Goal: Task Accomplishment & Management: Complete application form

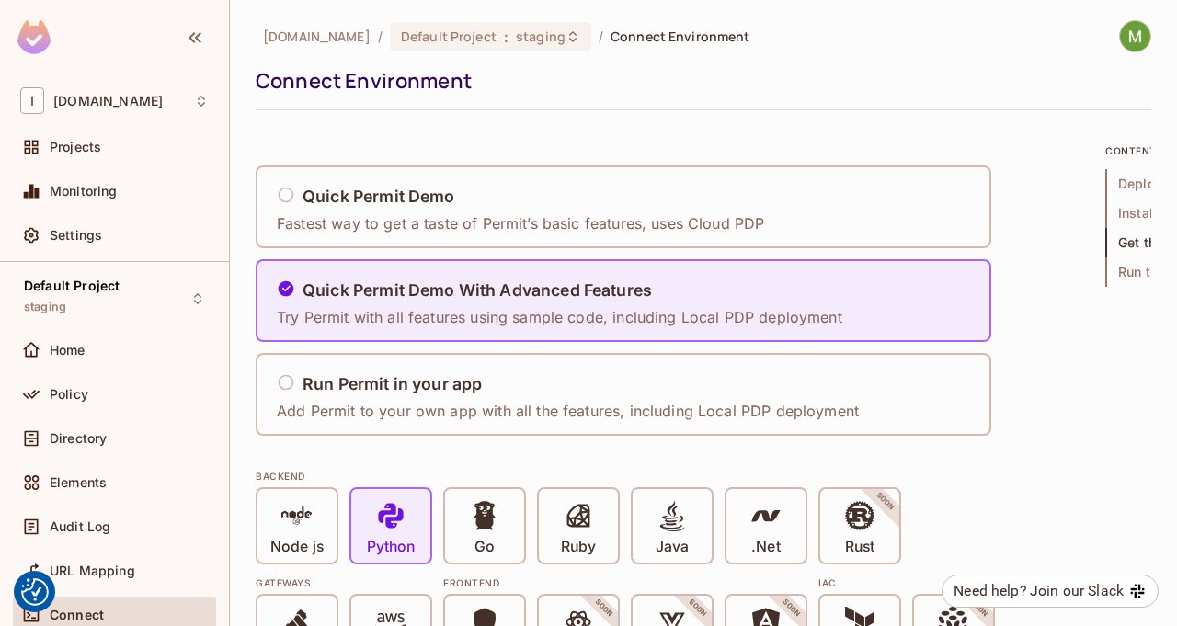
scroll to position [3307, 0]
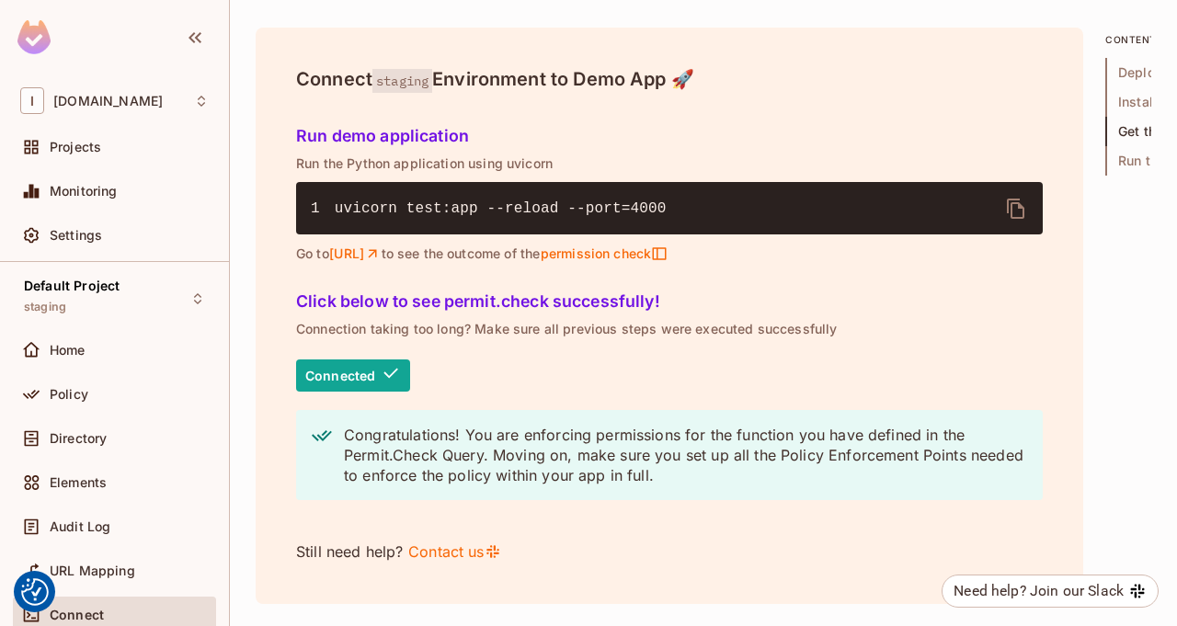
drag, startPoint x: 669, startPoint y: 251, endPoint x: 554, endPoint y: 252, distance: 115.0
click at [554, 252] on p "Go to http://localhost:4000 to see the outcome of the permission check" at bounding box center [669, 254] width 747 height 17
click at [668, 257] on span "permission check" at bounding box center [604, 254] width 128 height 17
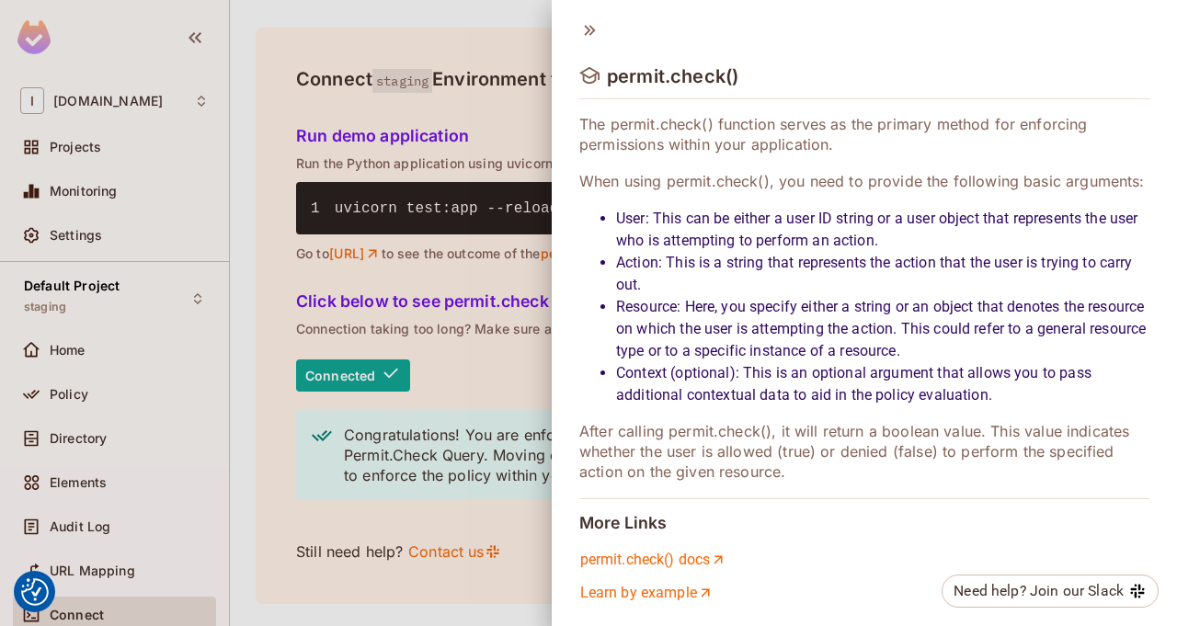
click at [480, 311] on div at bounding box center [588, 313] width 1177 height 626
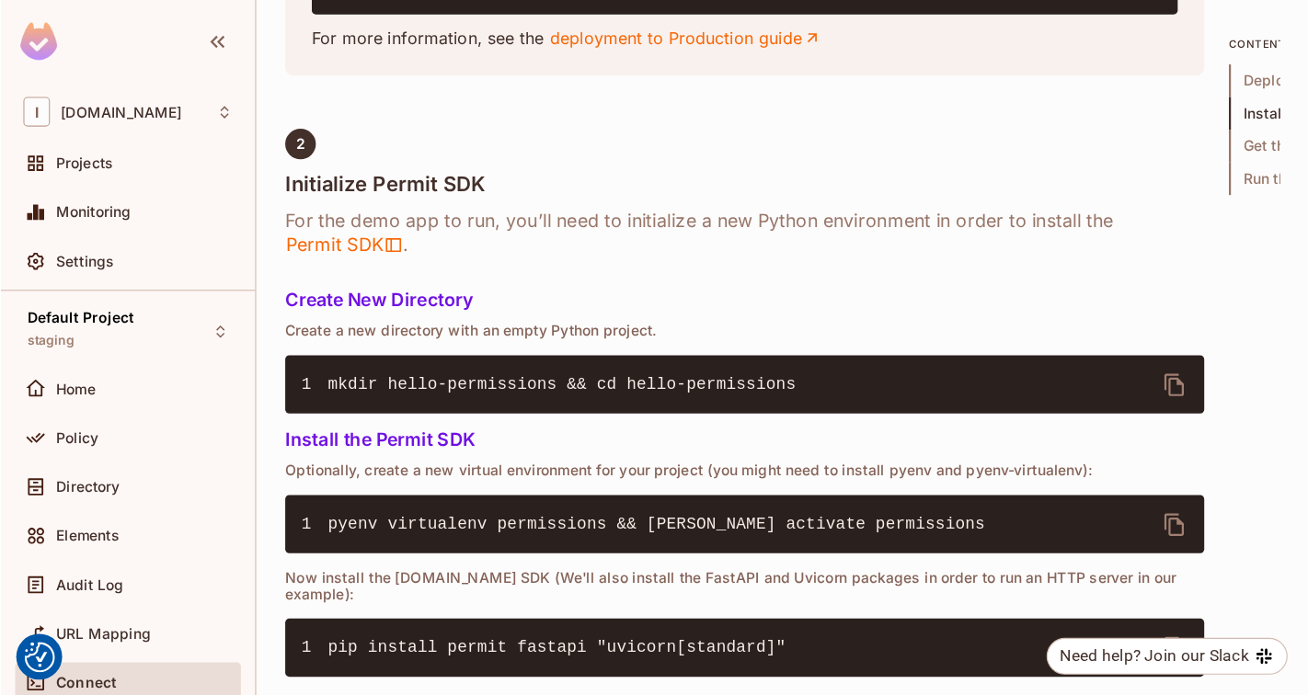
scroll to position [539, 0]
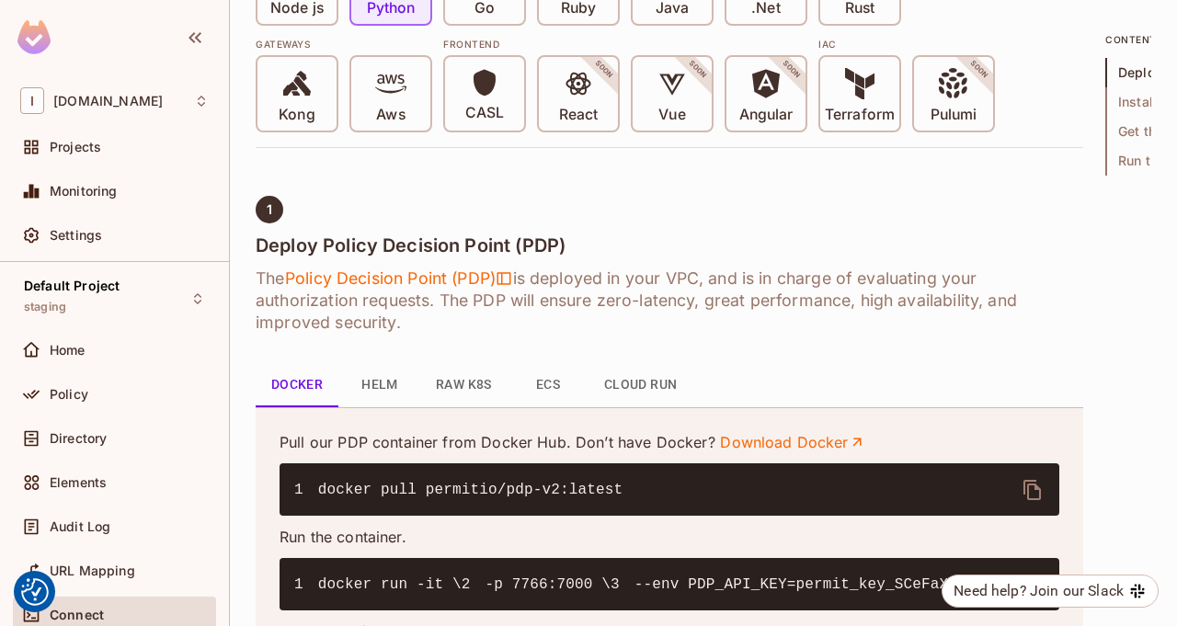
drag, startPoint x: 1105, startPoint y: 164, endPoint x: 1085, endPoint y: 166, distance: 19.5
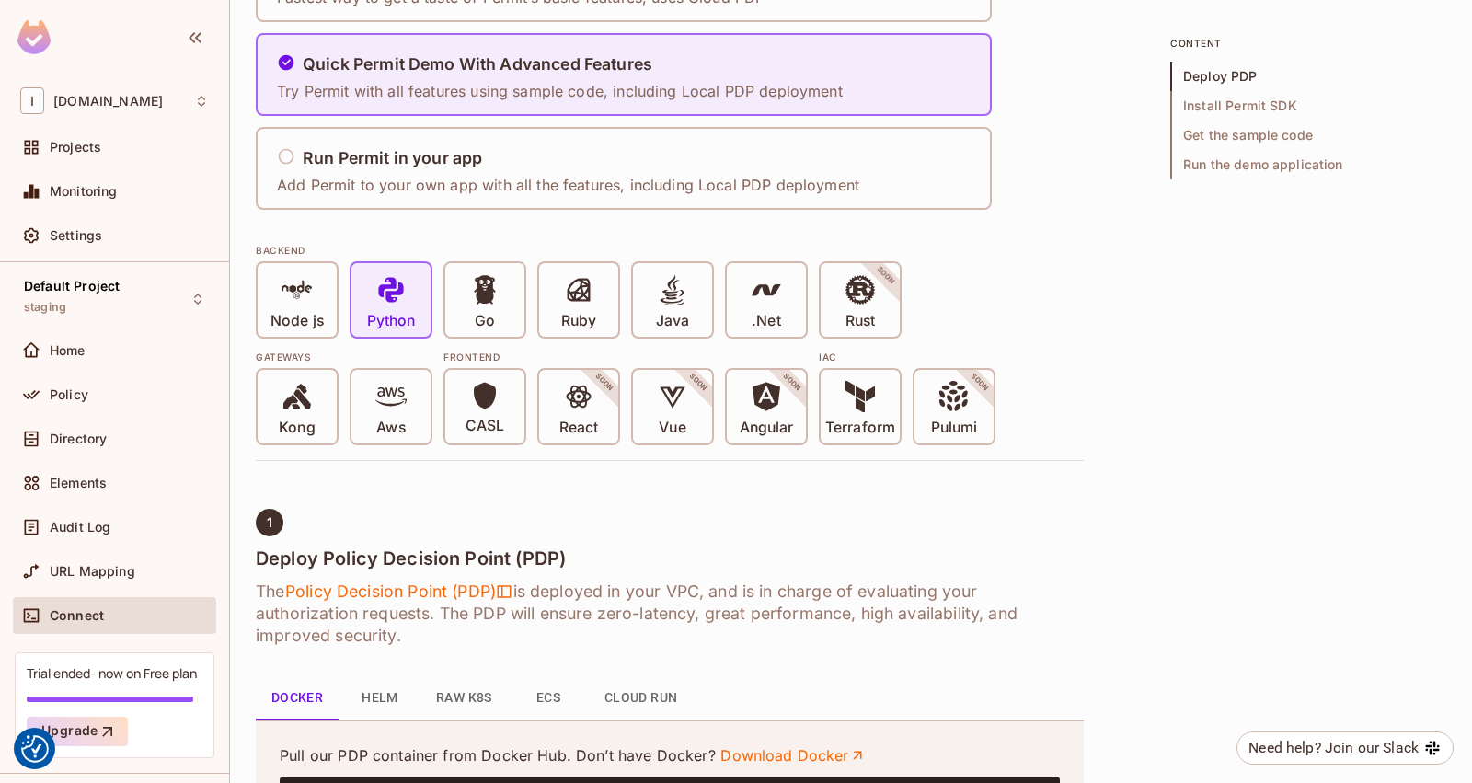
scroll to position [263, 0]
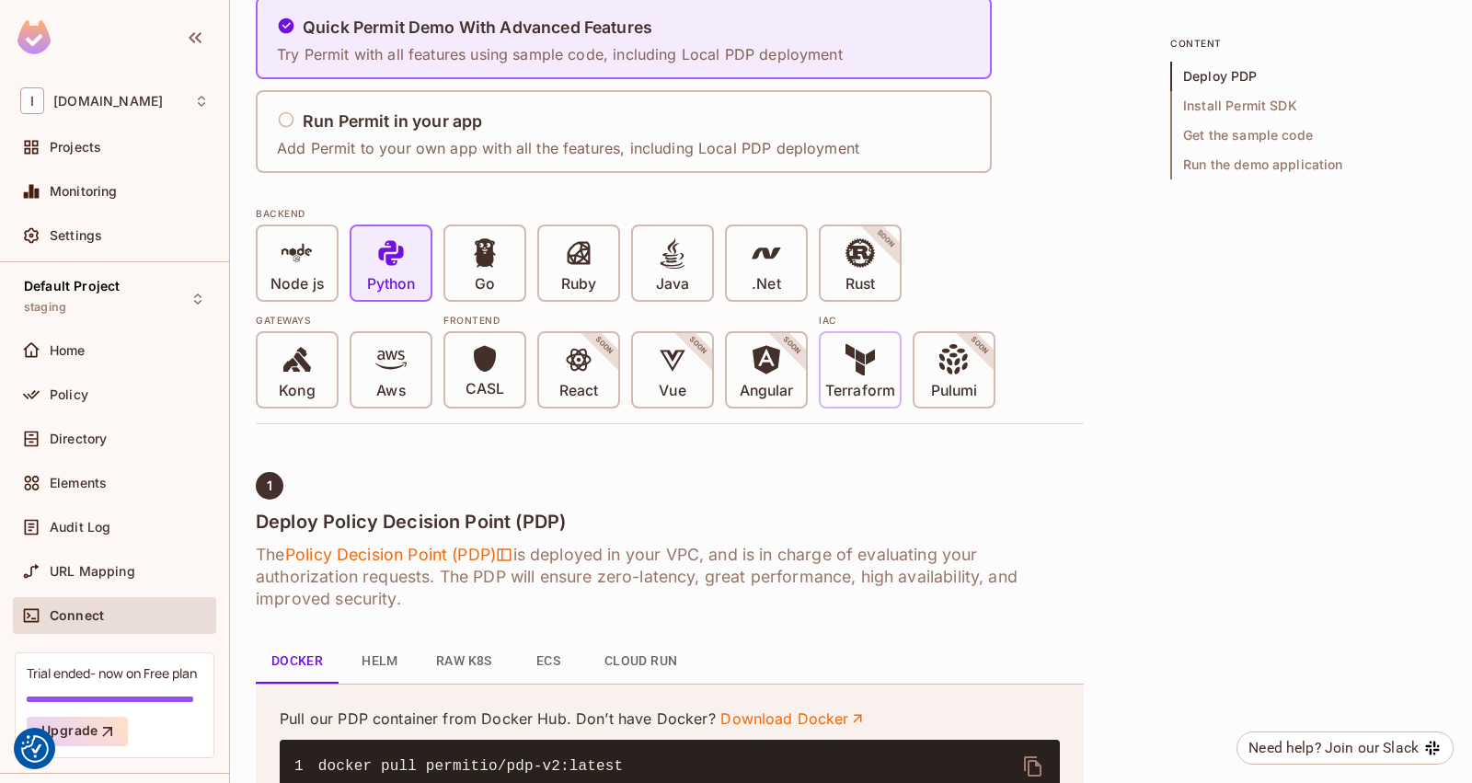
click at [840, 370] on span "Terraform" at bounding box center [860, 372] width 70 height 56
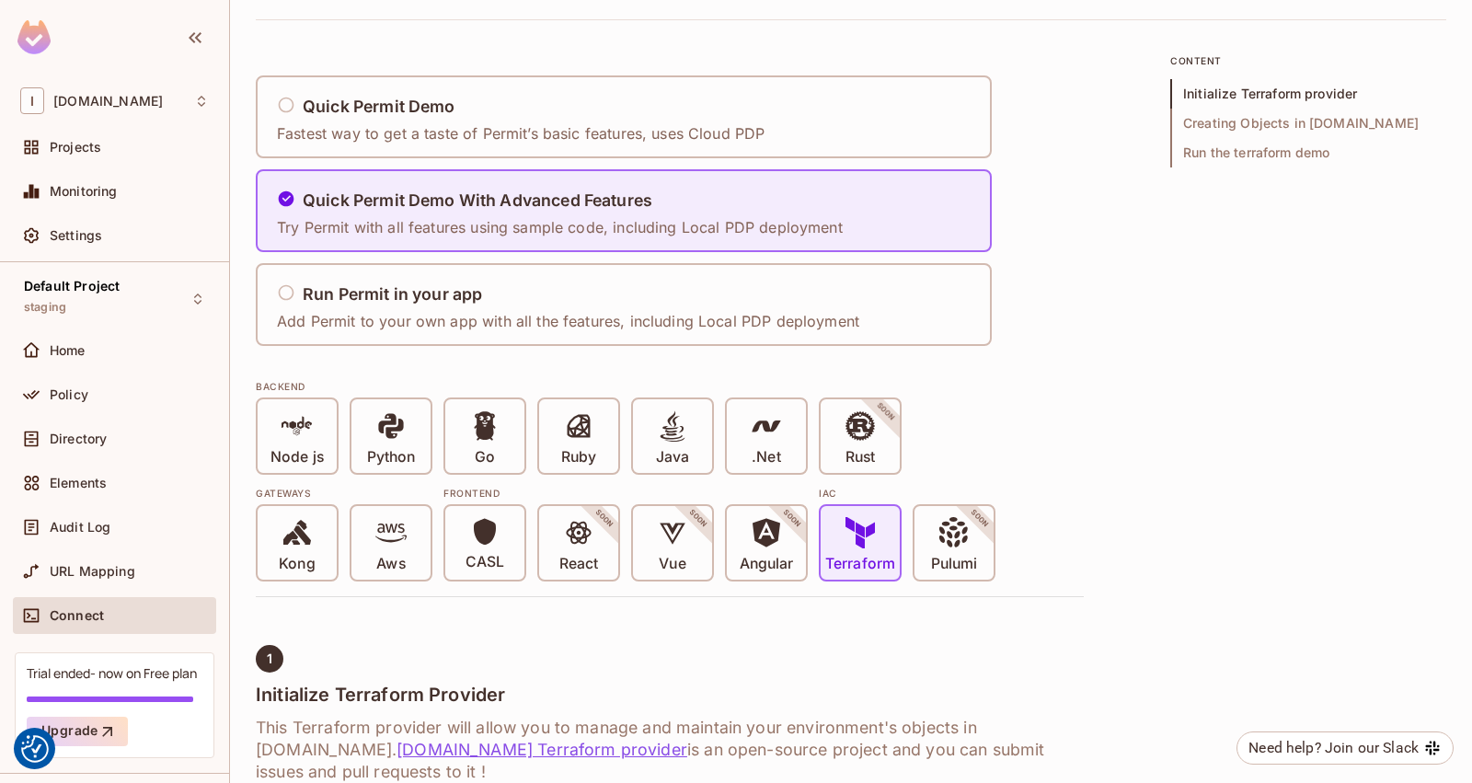
scroll to position [129, 0]
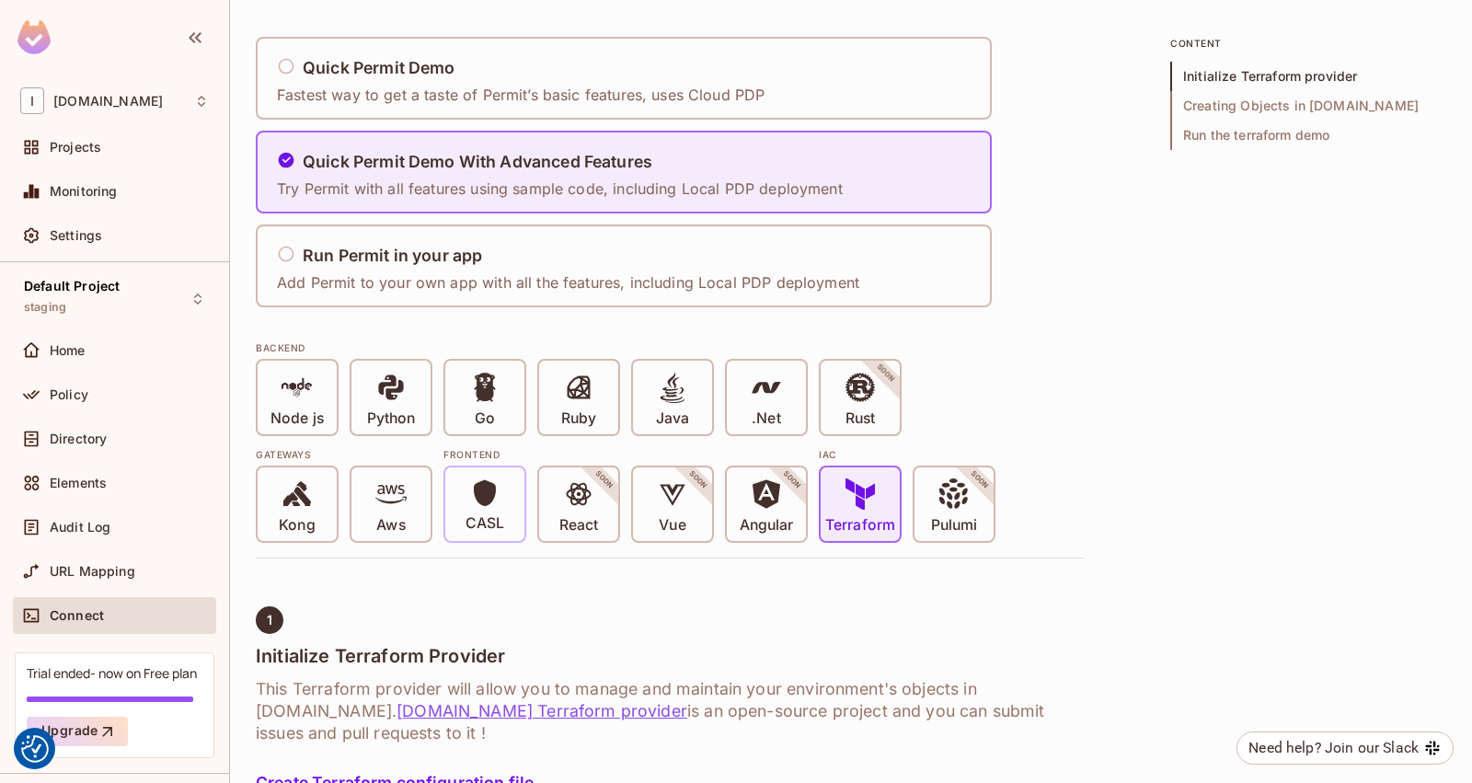
click at [504, 500] on div "CASL" at bounding box center [484, 504] width 79 height 74
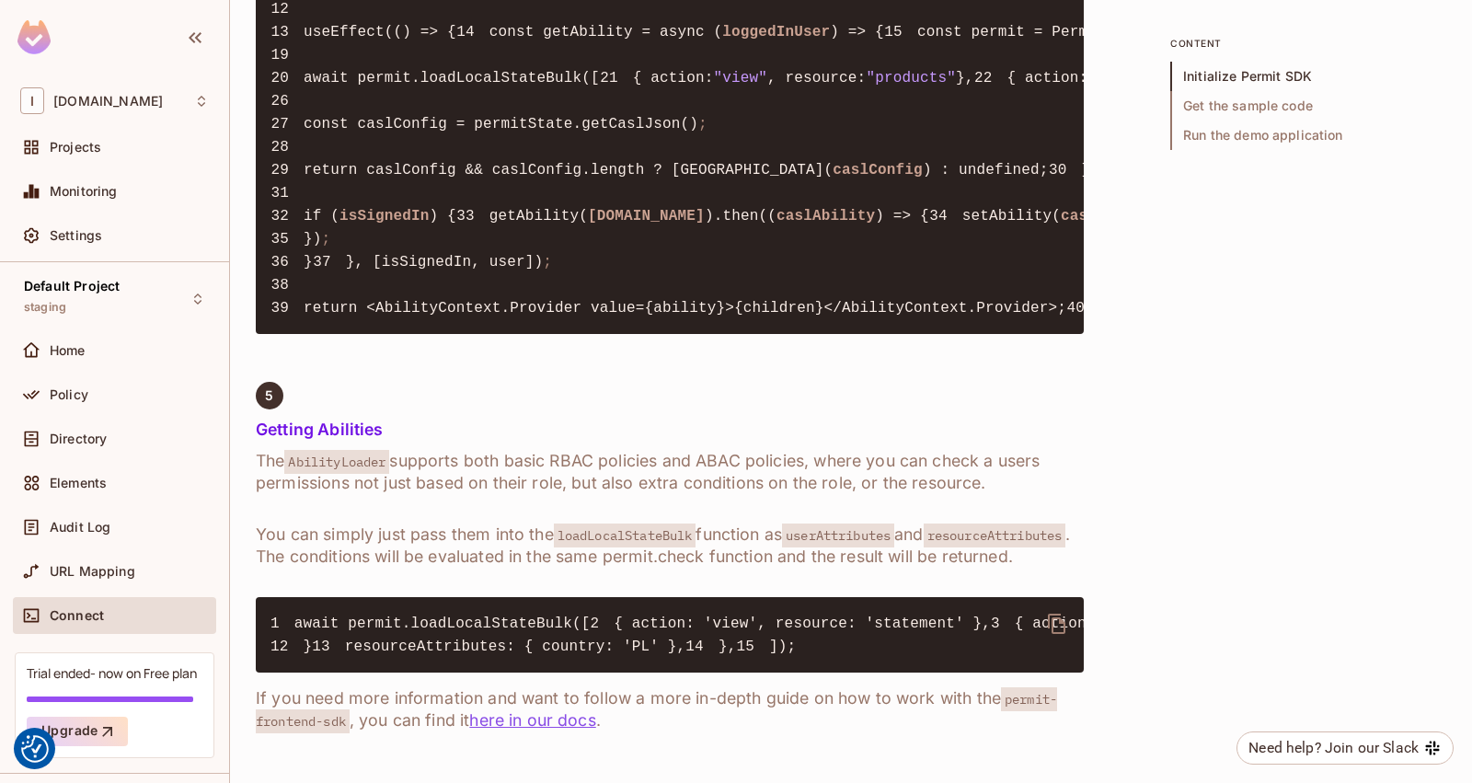
scroll to position [3917, 0]
click at [547, 625] on link "here in our docs" at bounding box center [532, 719] width 126 height 19
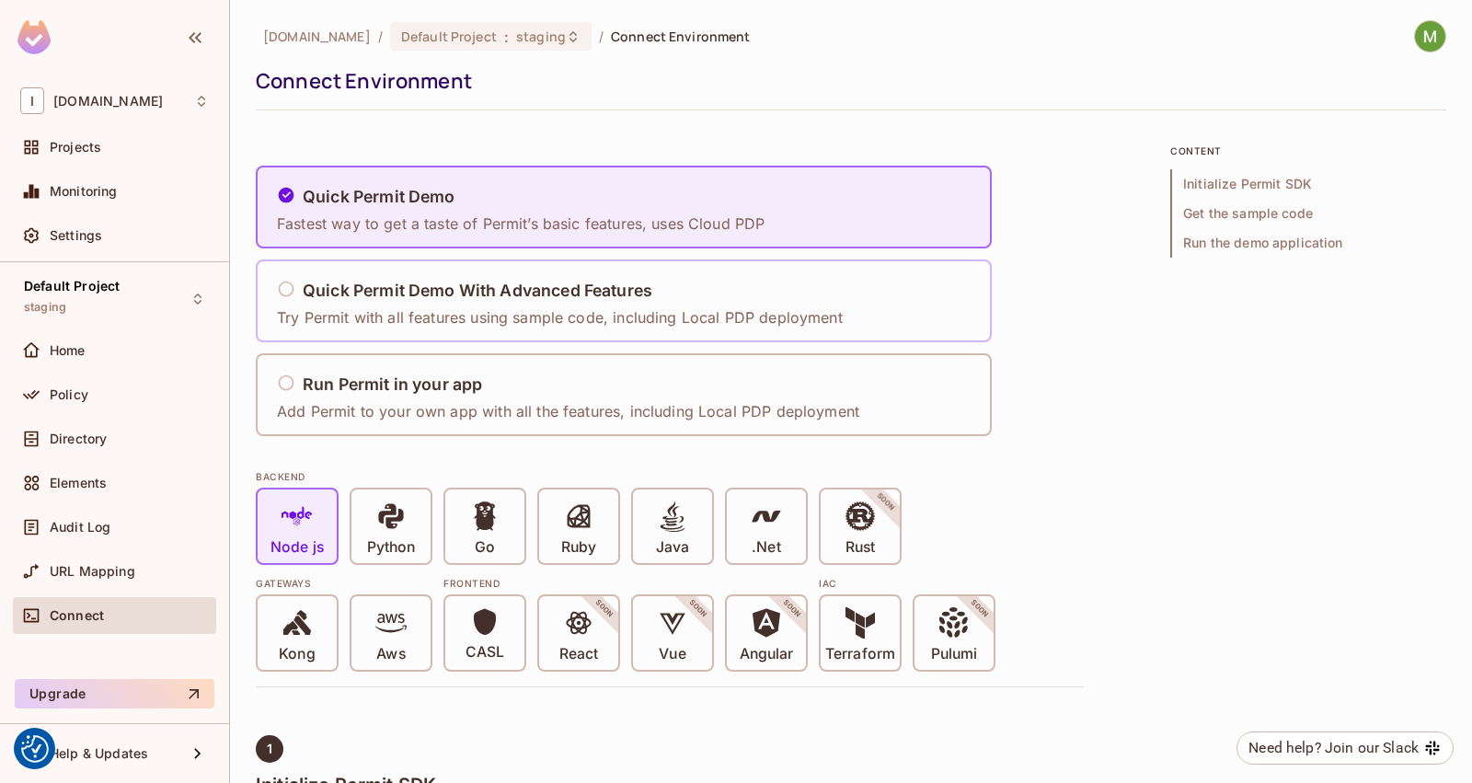
click at [666, 275] on div "Quick Permit Demo With Advanced Features Try Permit with all features using sam…" at bounding box center [560, 301] width 566 height 54
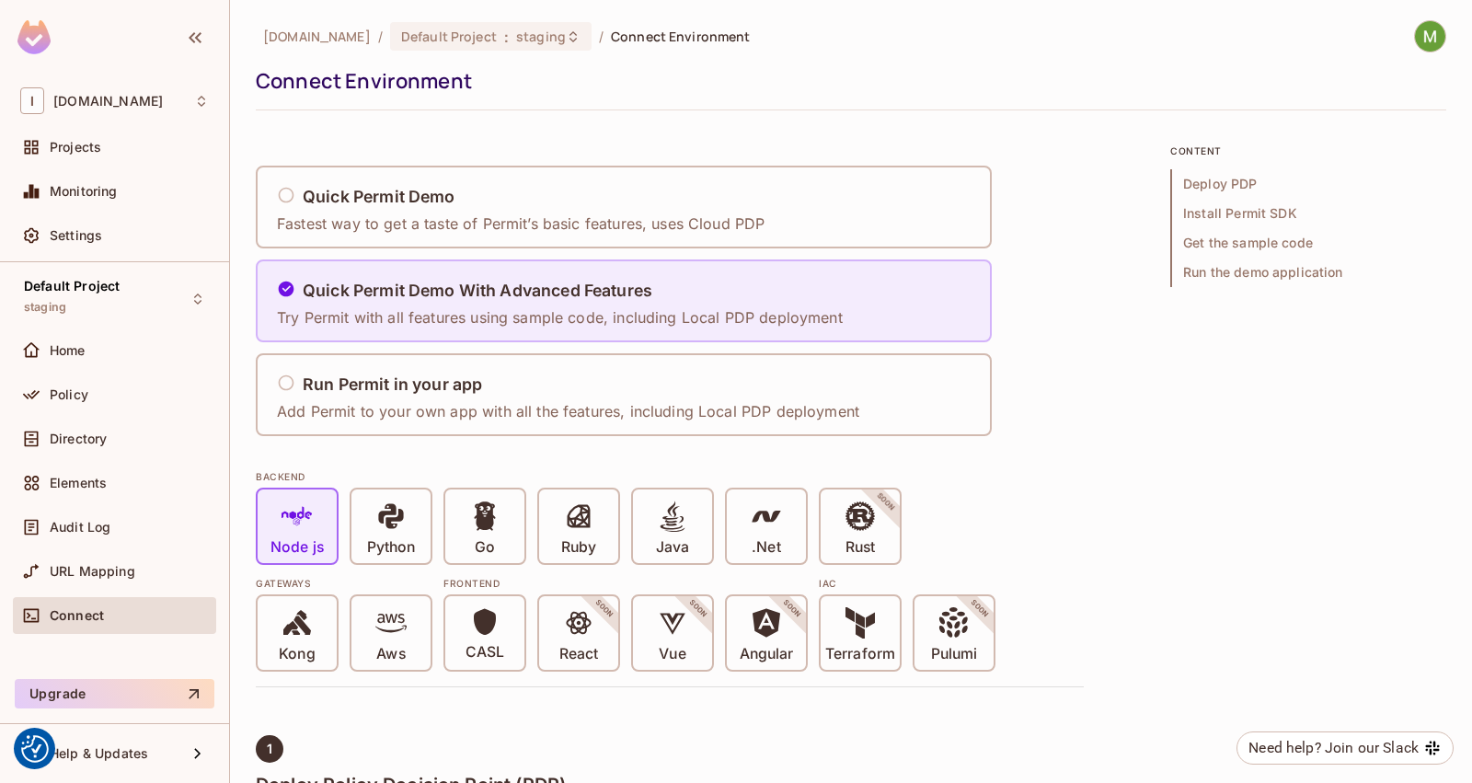
click at [658, 294] on div "Quick Permit Demo With Advanced Features" at bounding box center [560, 291] width 566 height 23
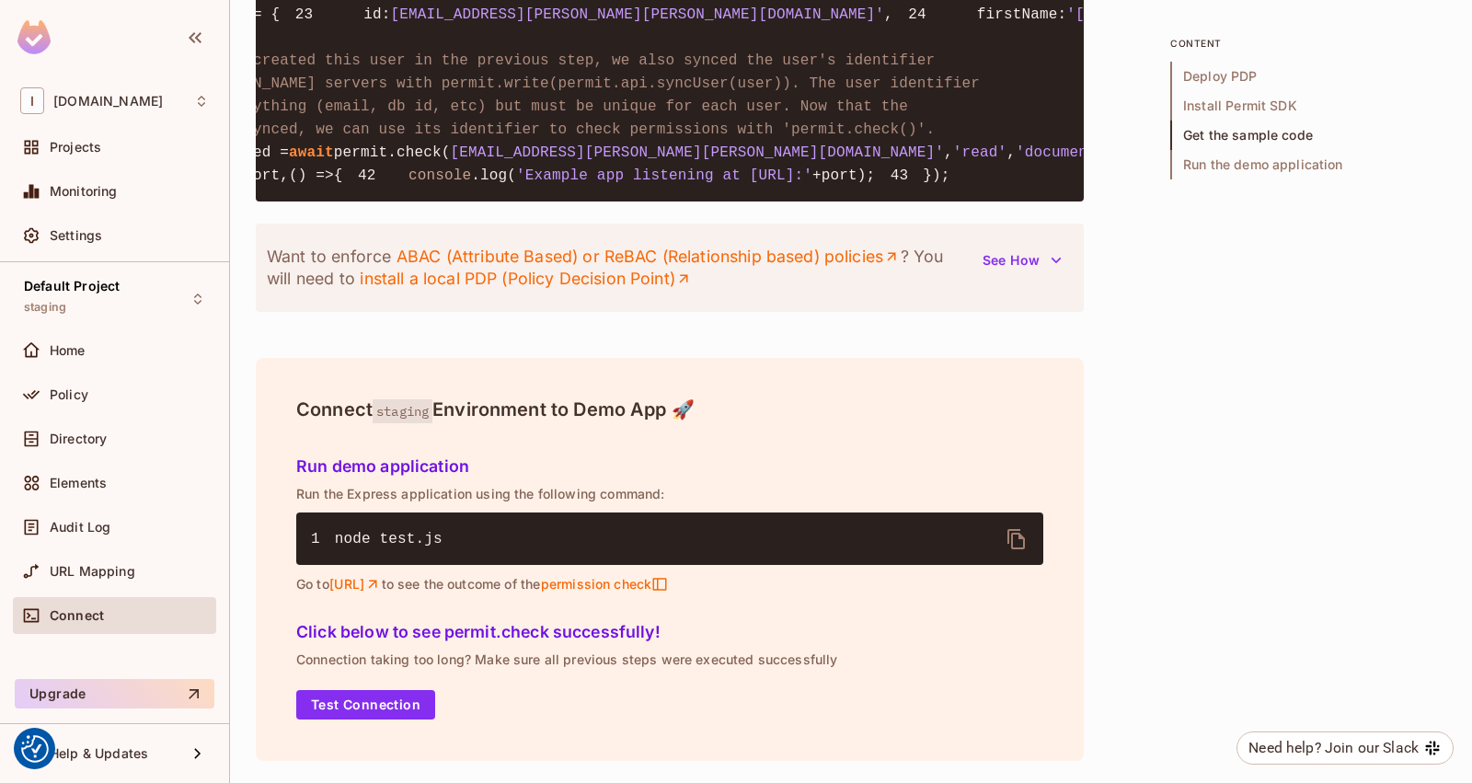
scroll to position [0, 146]
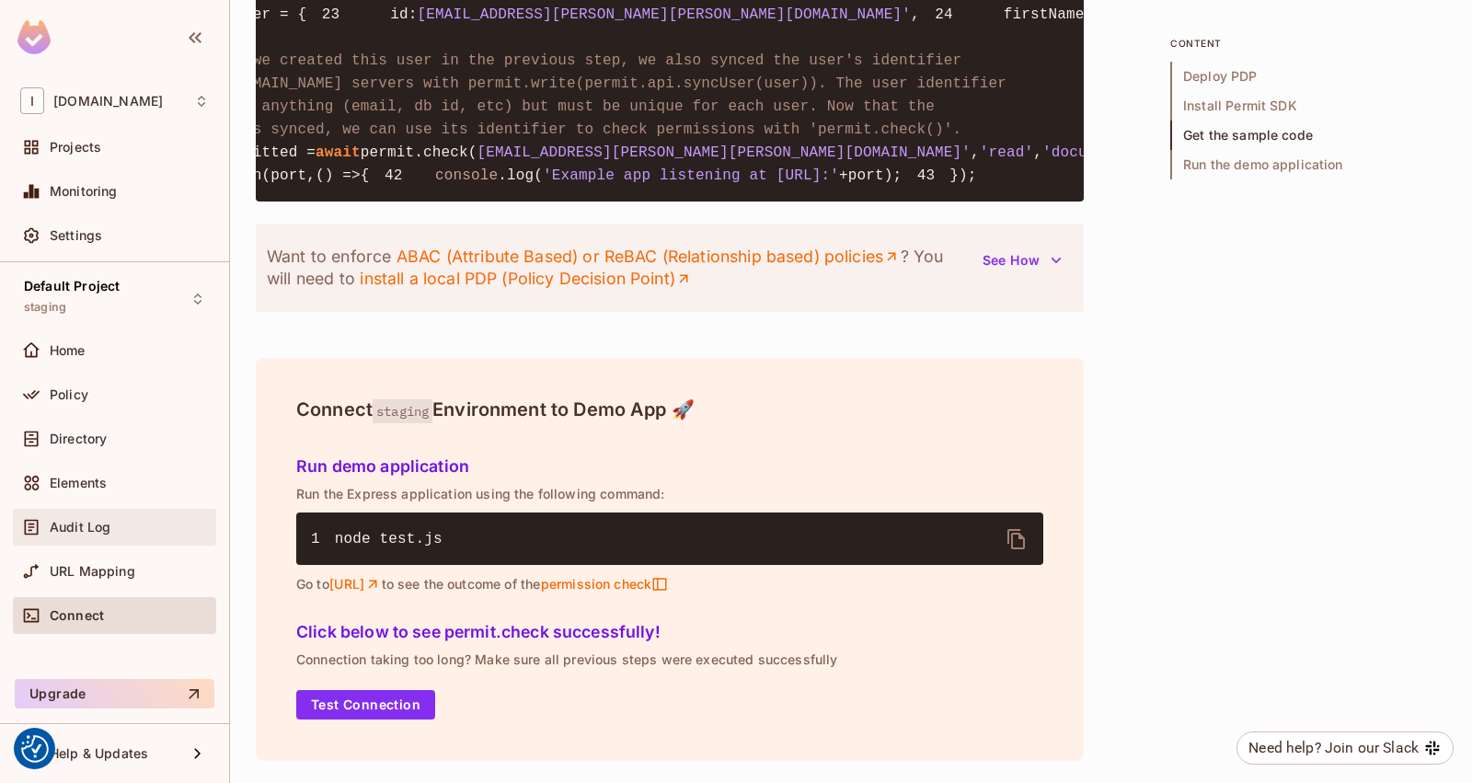
click at [76, 509] on div "Audit Log" at bounding box center [114, 527] width 203 height 37
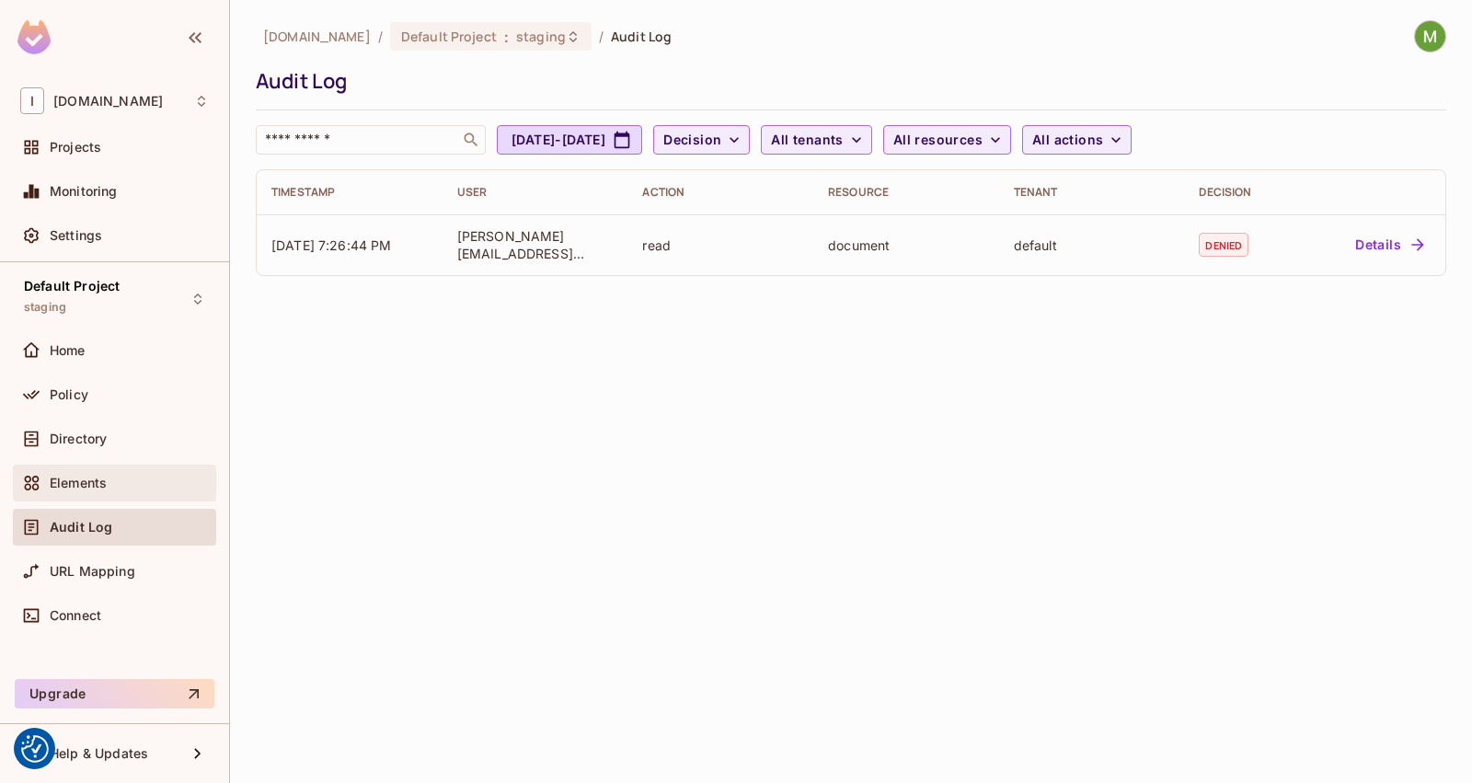
click at [74, 475] on span "Elements" at bounding box center [78, 482] width 57 height 15
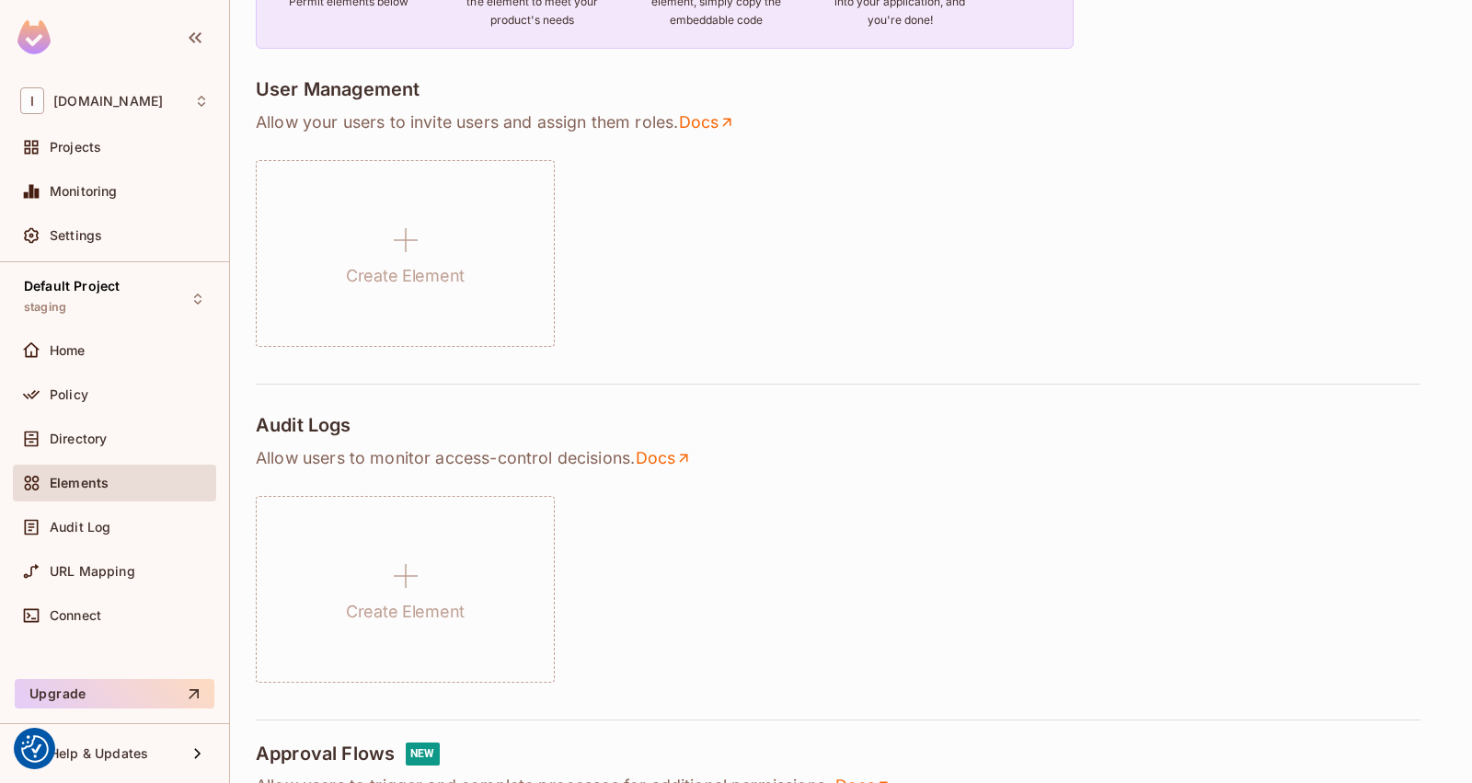
scroll to position [258, 0]
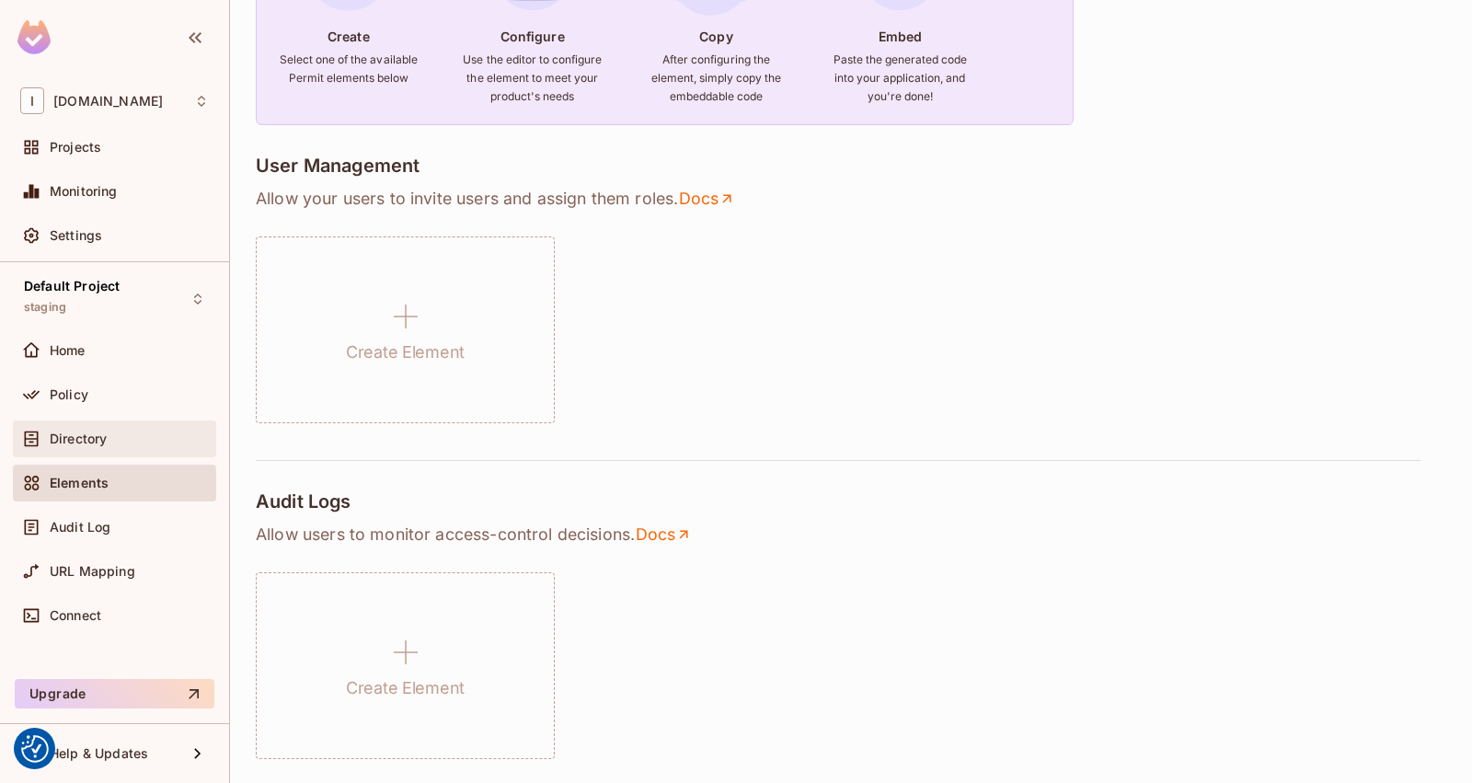
click at [62, 446] on div "Directory" at bounding box center [114, 439] width 189 height 22
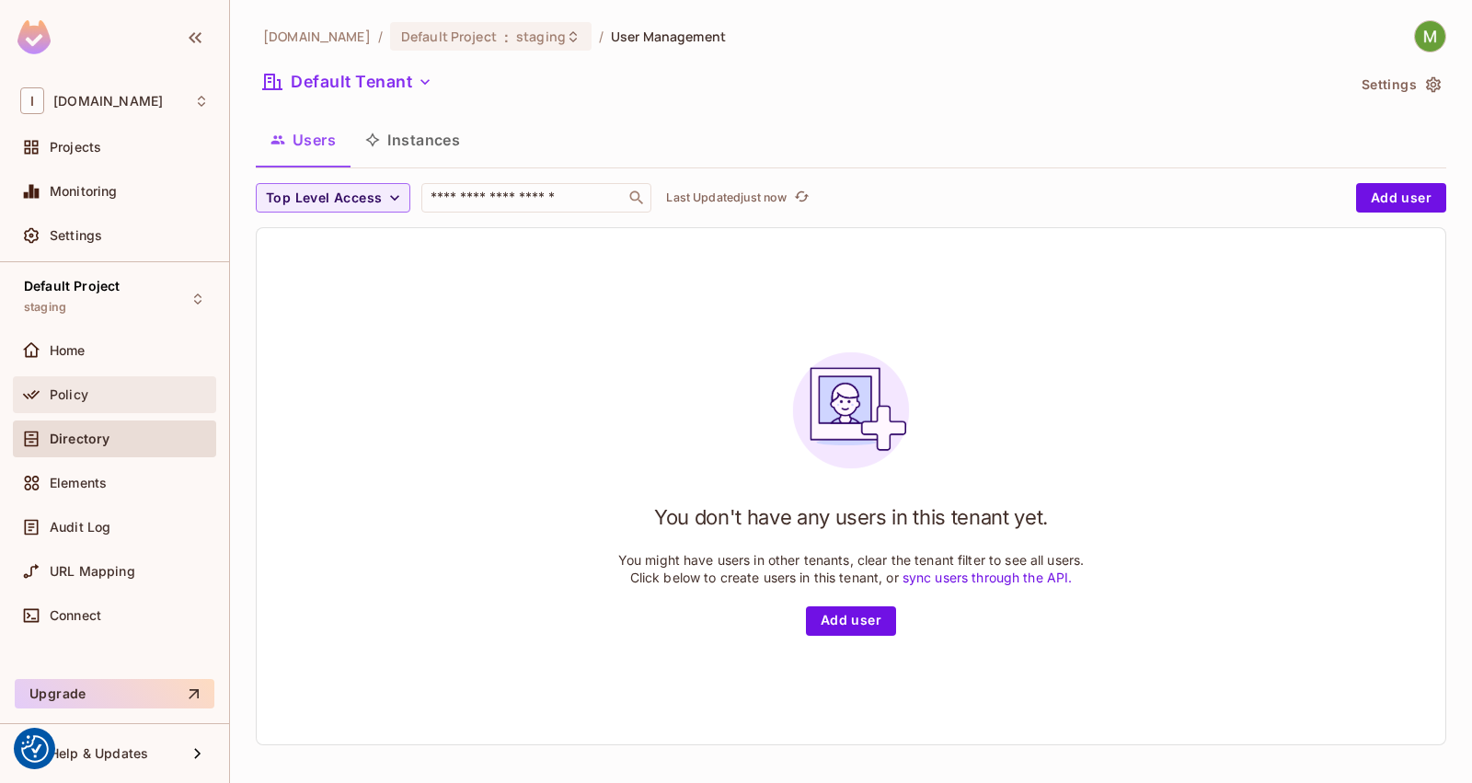
click at [108, 384] on div "Policy" at bounding box center [114, 395] width 189 height 22
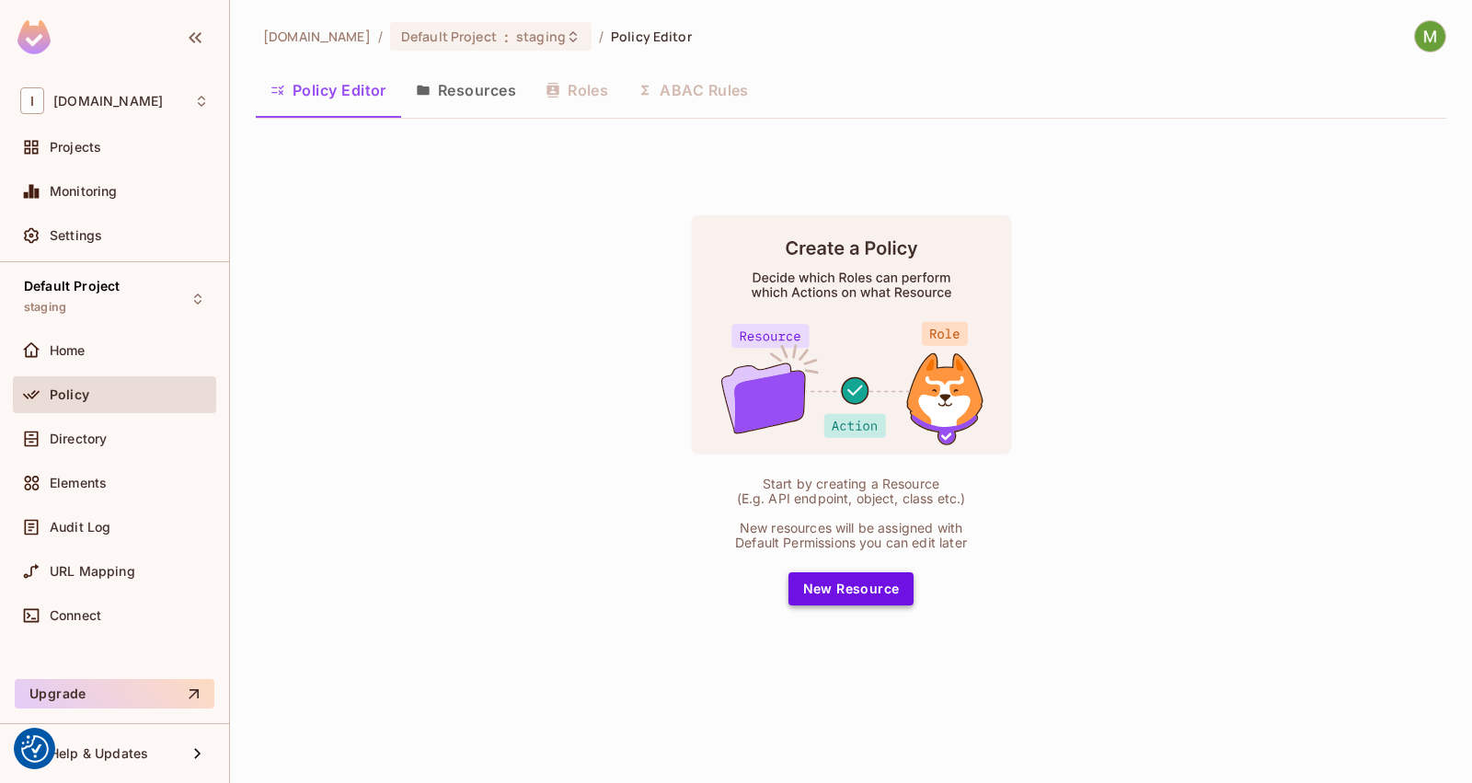
click at [823, 593] on button "New Resource" at bounding box center [851, 588] width 126 height 33
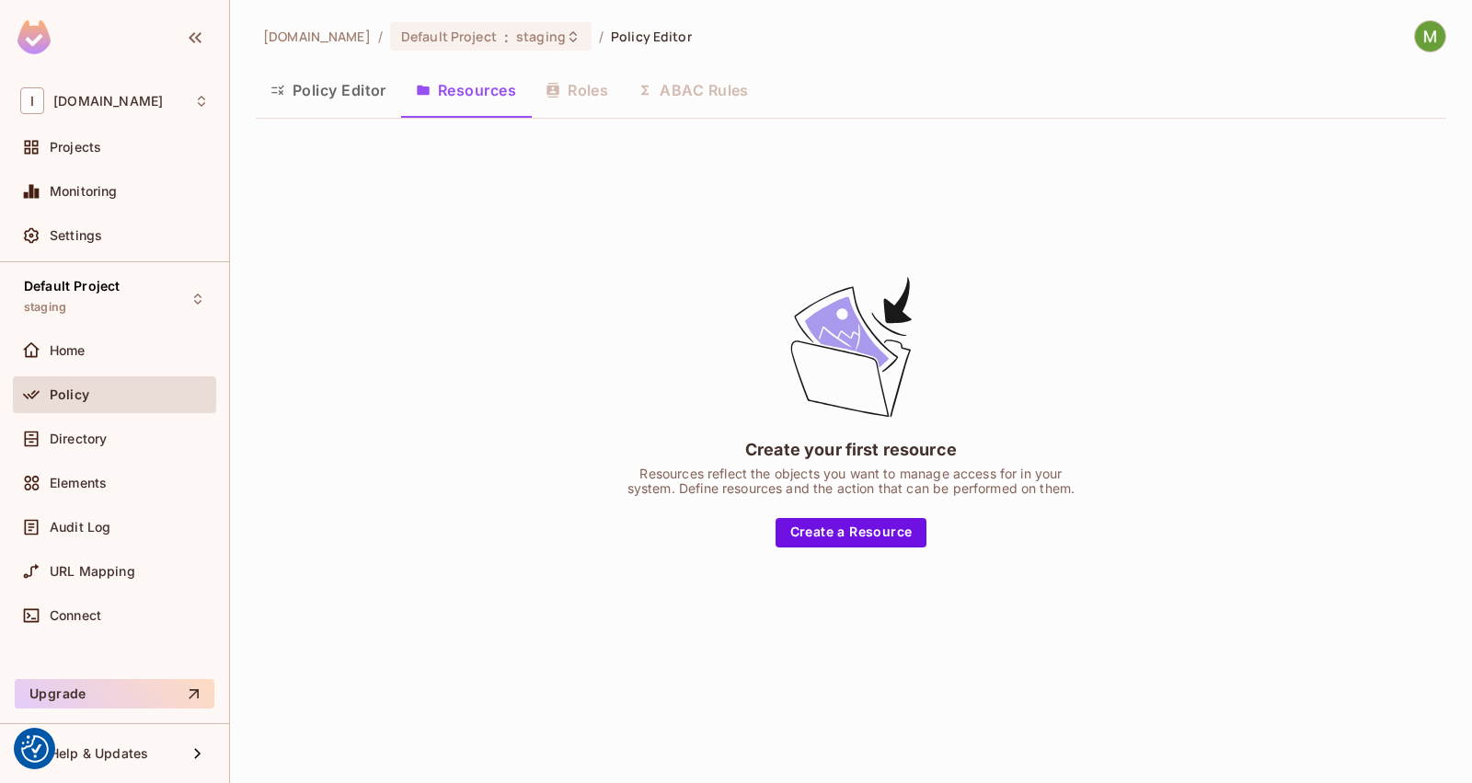
click at [800, 507] on div "Create your first resource Resources reflect the objects you want to manage acc…" at bounding box center [851, 410] width 460 height 274
click at [297, 72] on button "Policy Editor" at bounding box center [328, 90] width 145 height 46
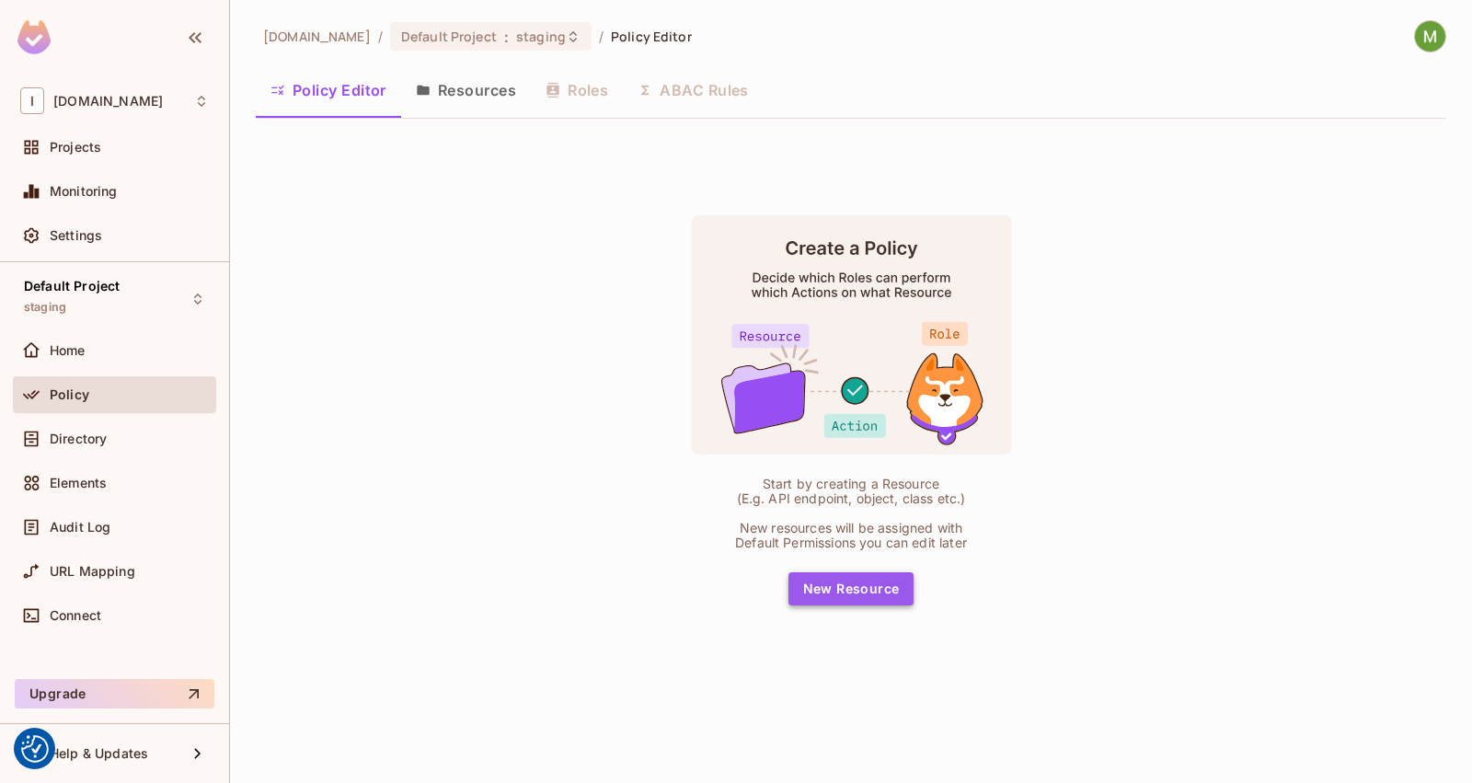
click at [901, 589] on button "New Resource" at bounding box center [851, 588] width 126 height 33
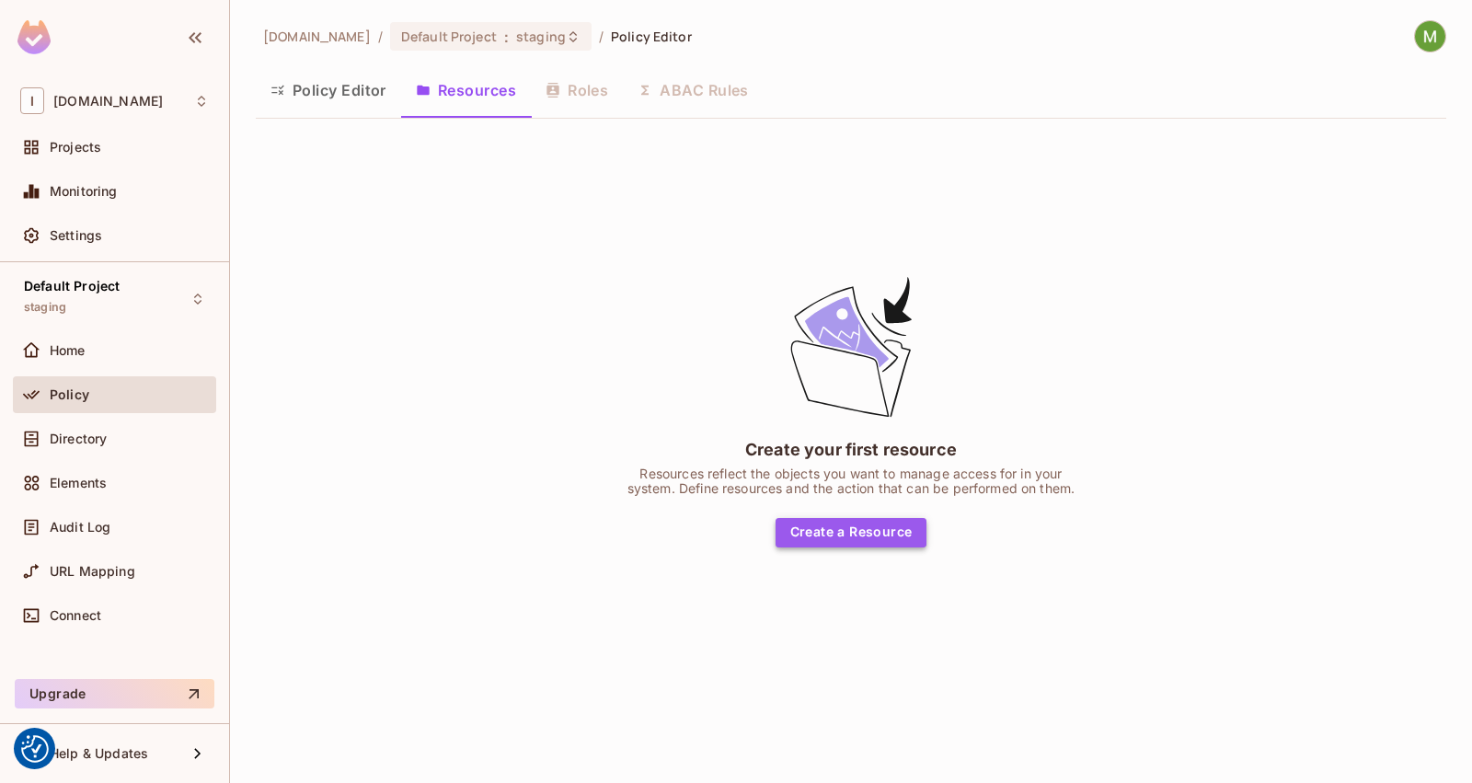
click at [834, 531] on button "Create a Resource" at bounding box center [851, 532] width 152 height 29
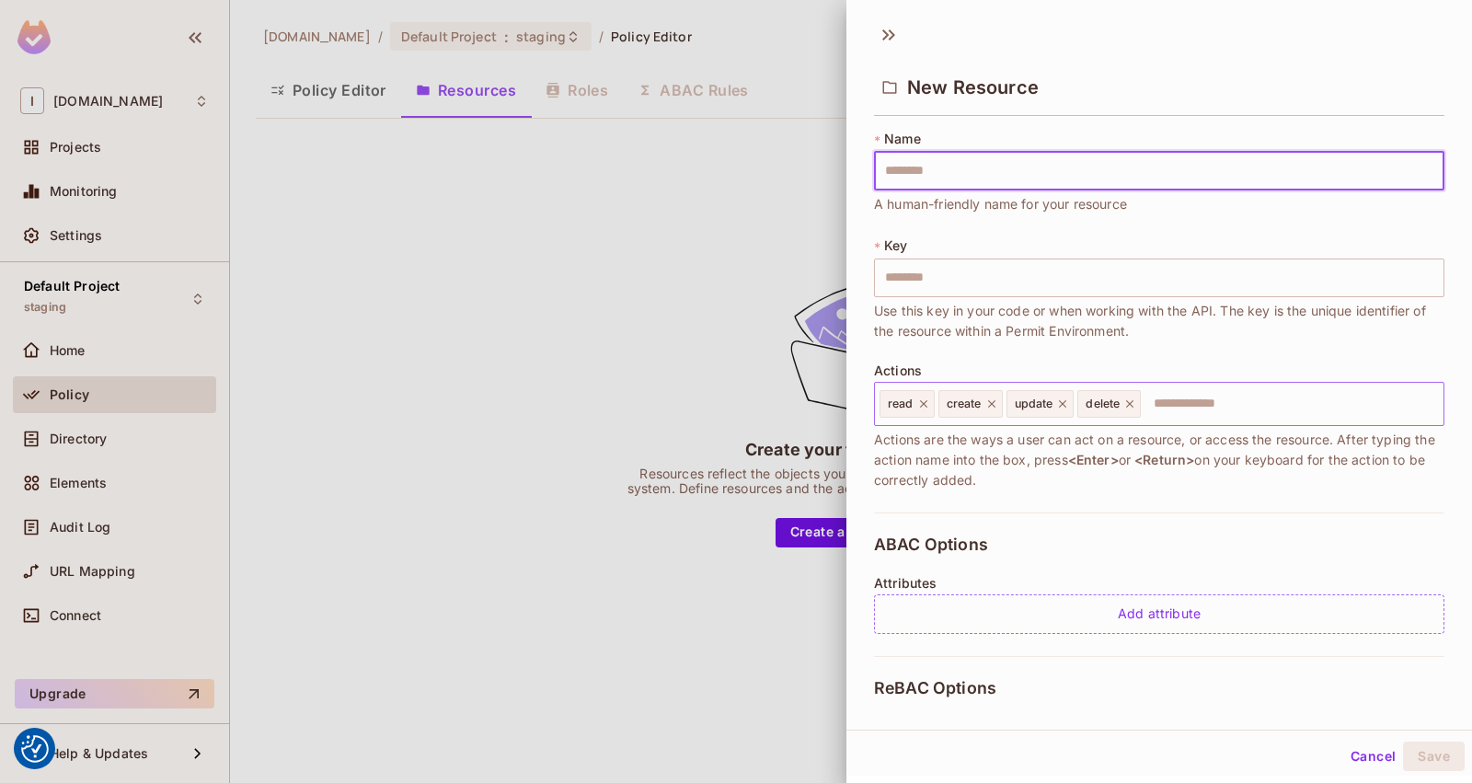
type input "*"
type input "**"
type input "***"
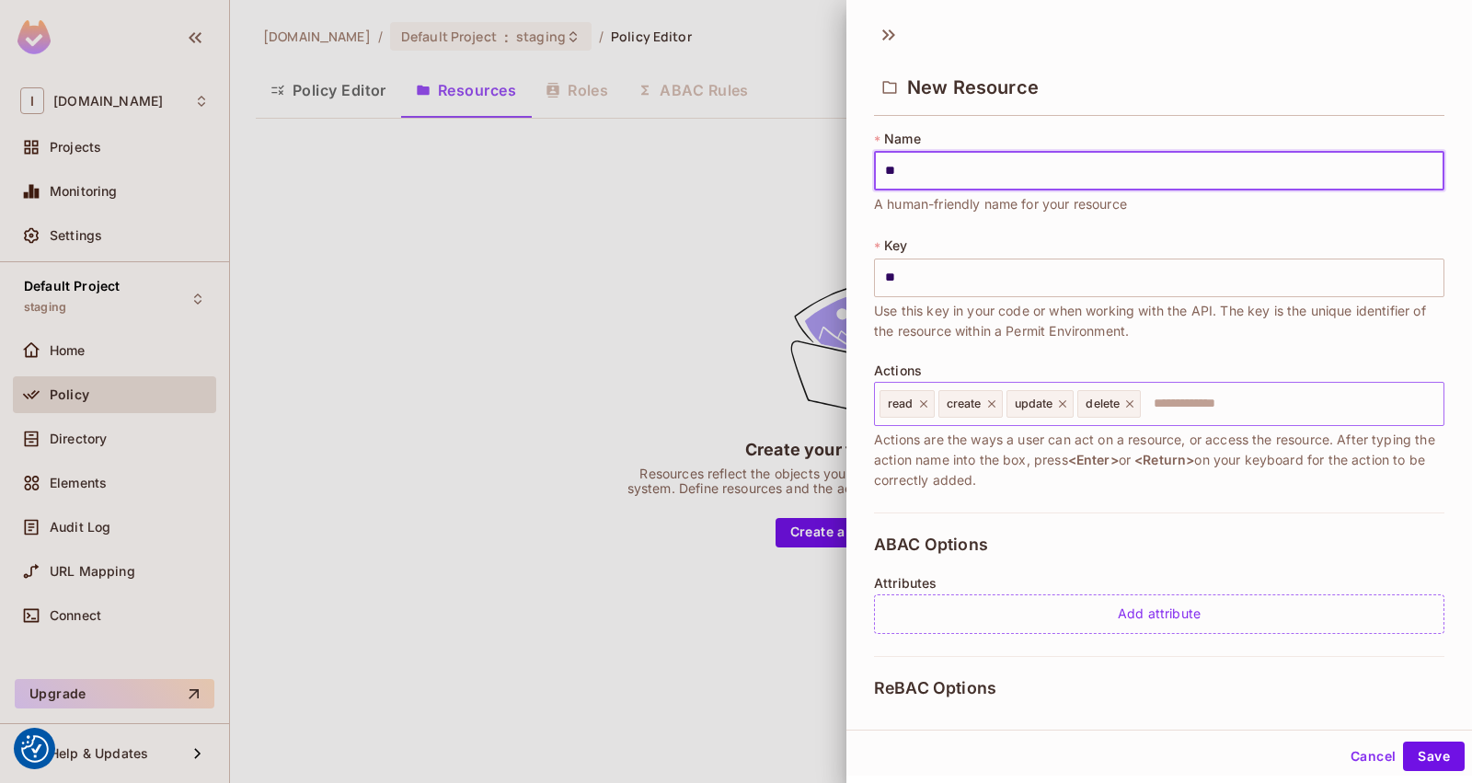
type input "***"
type input "****"
type input "*"
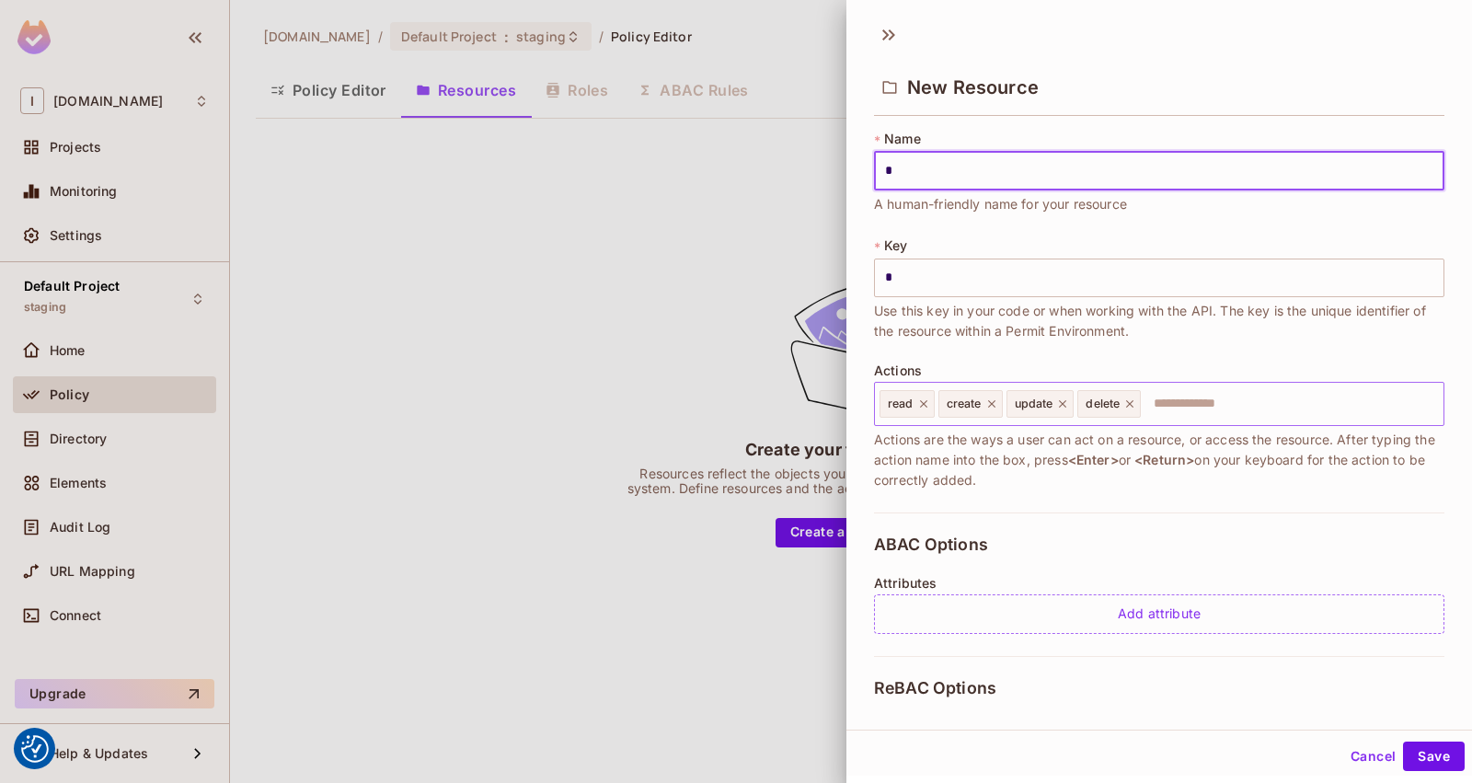
type input "**"
type input "***"
type input "****"
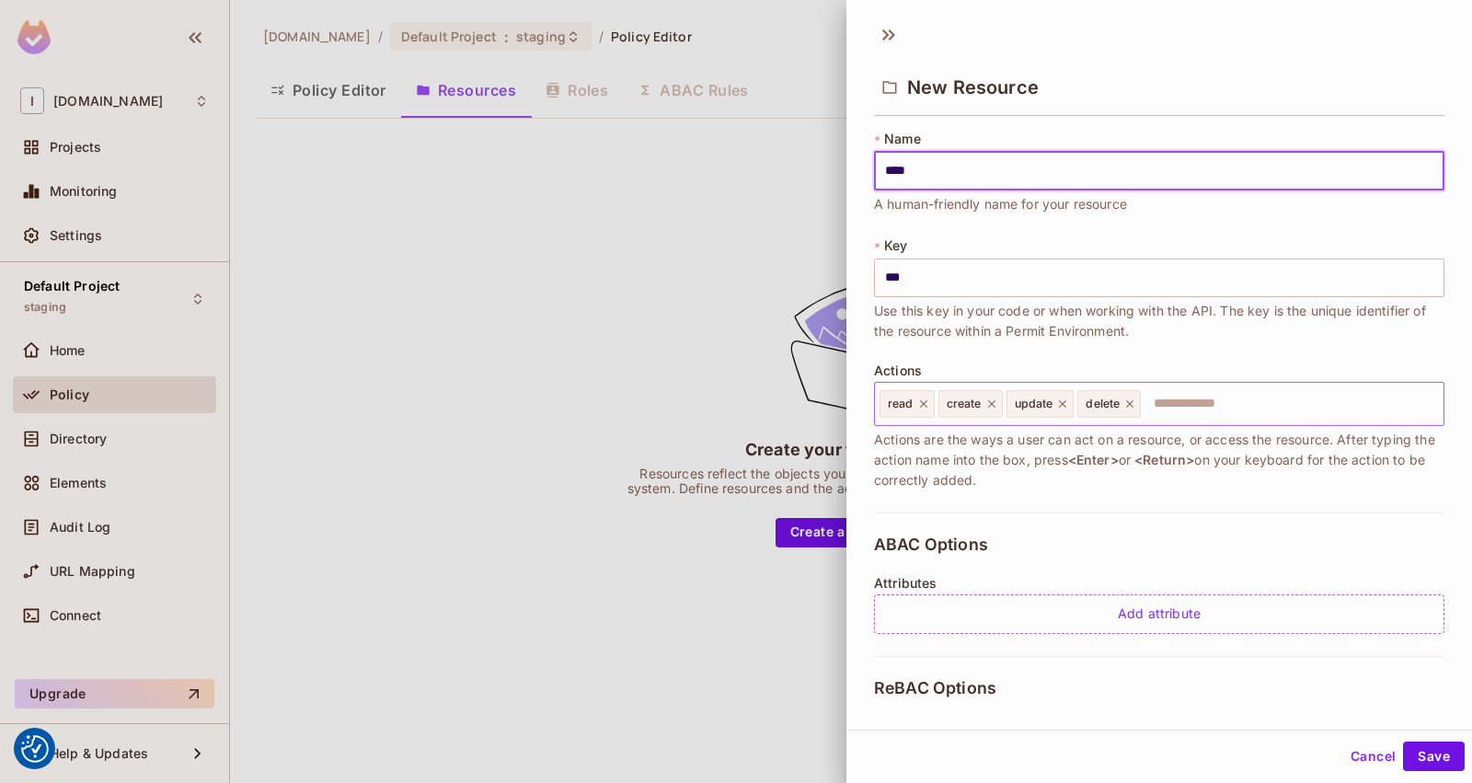
type input "****"
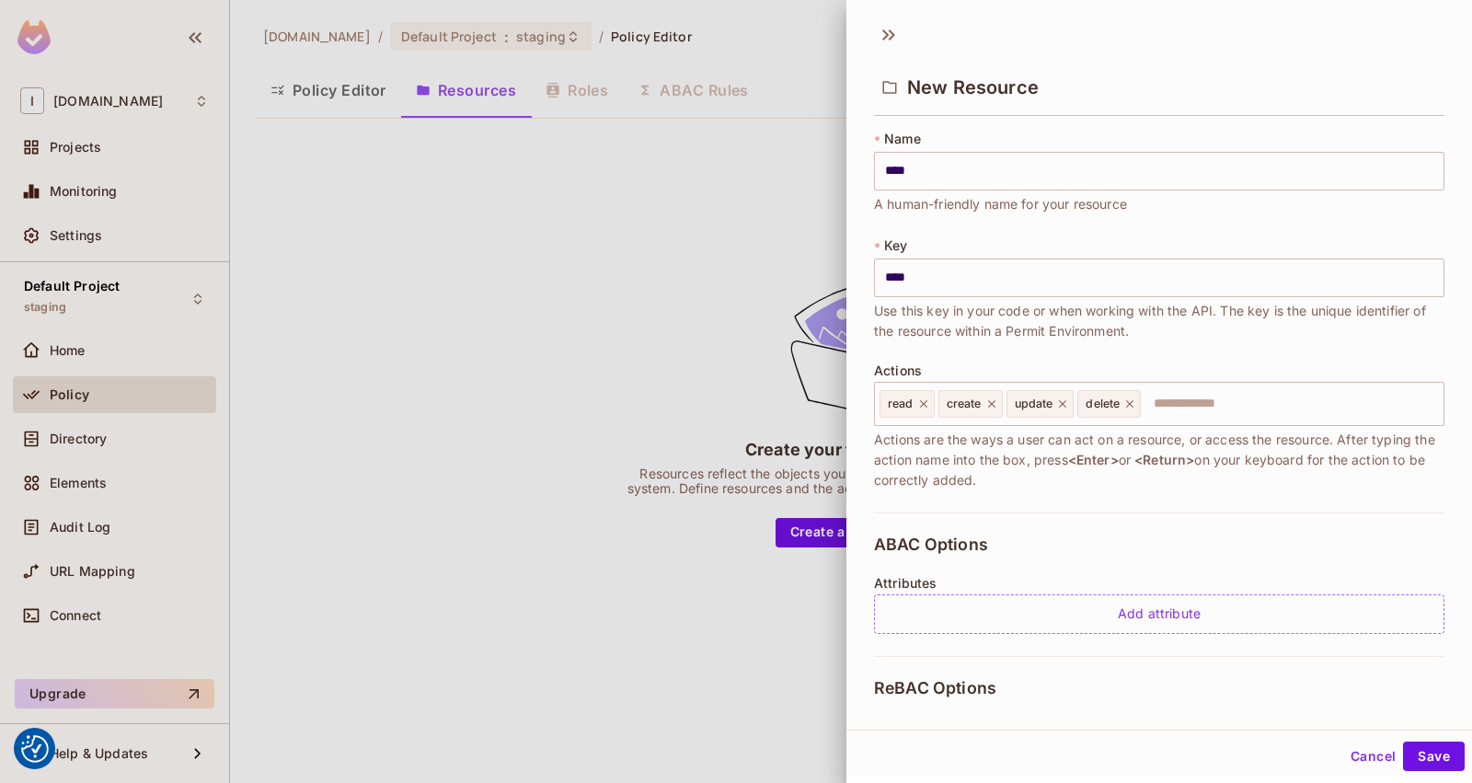
click at [892, 212] on span "A human-friendly name for your resource" at bounding box center [1000, 204] width 253 height 20
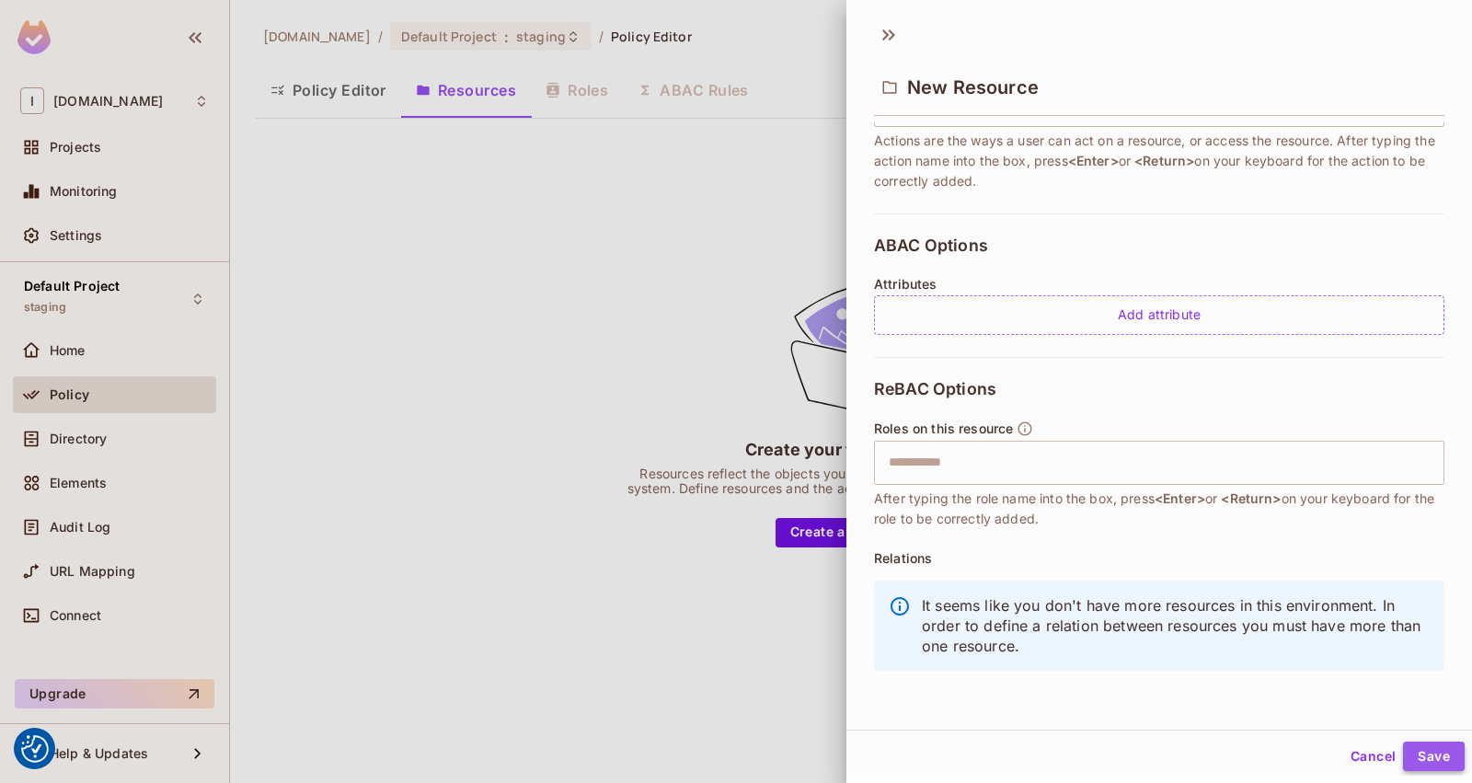
click at [1403, 755] on button "Save" at bounding box center [1434, 755] width 62 height 29
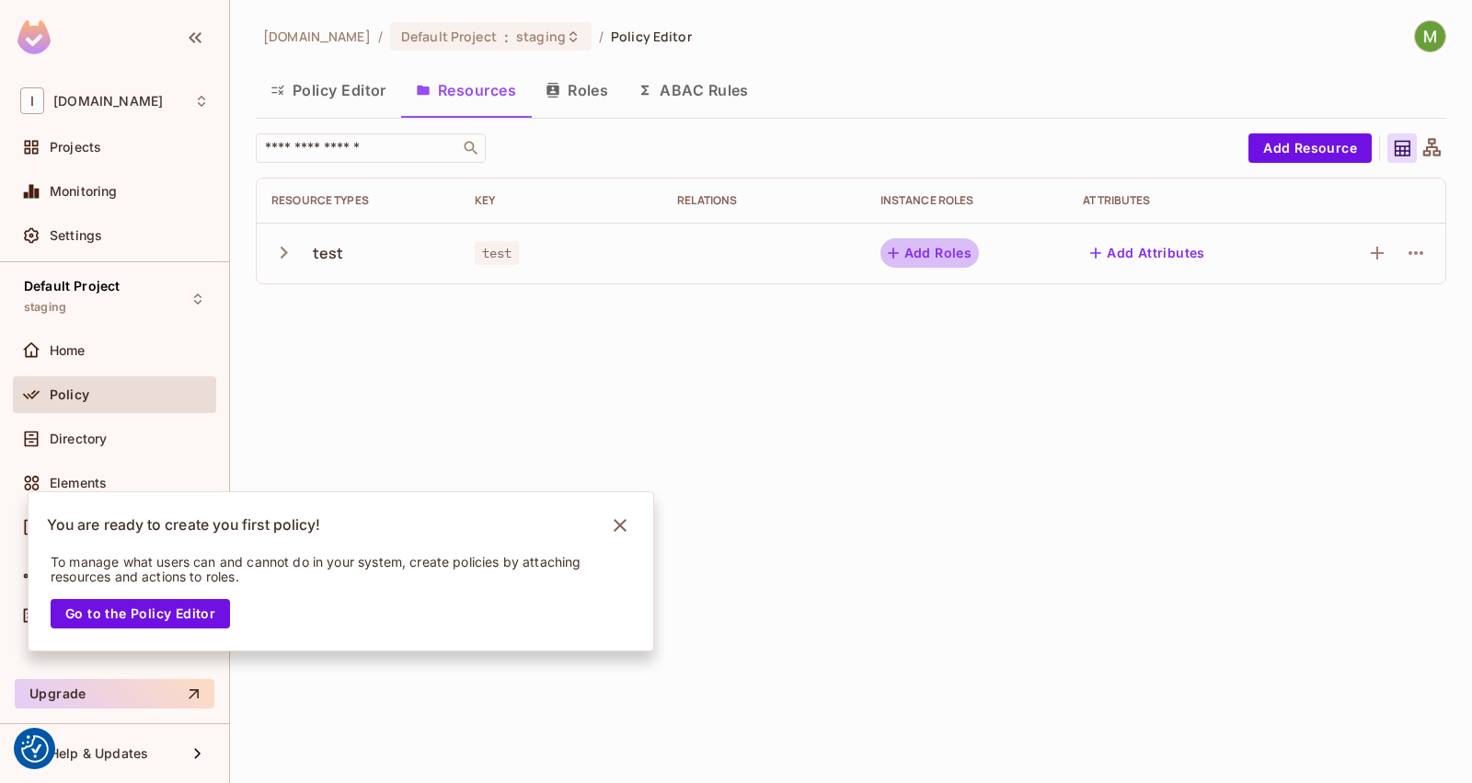
click at [922, 240] on button "Add Roles" at bounding box center [929, 252] width 99 height 29
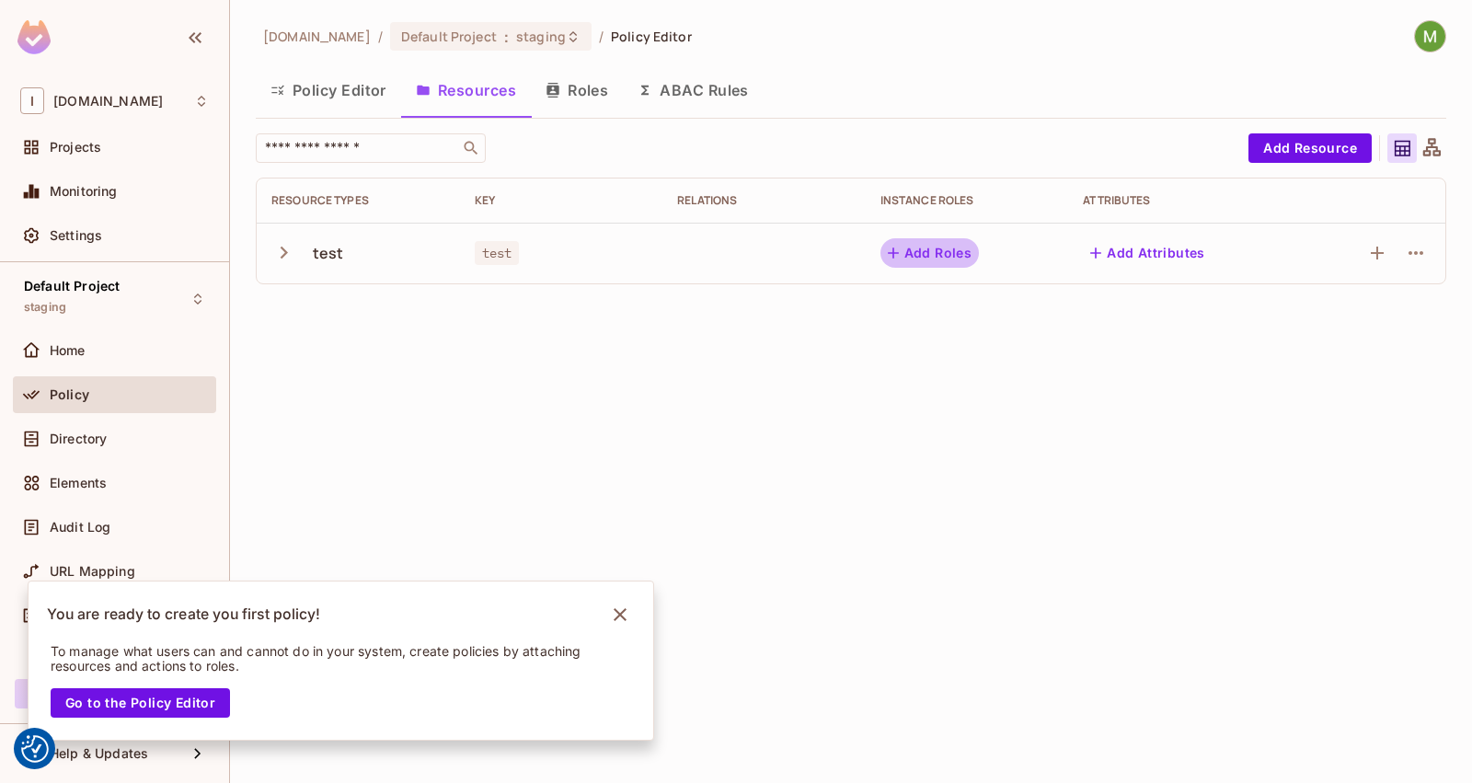
click at [945, 254] on button "Add Roles" at bounding box center [929, 252] width 99 height 29
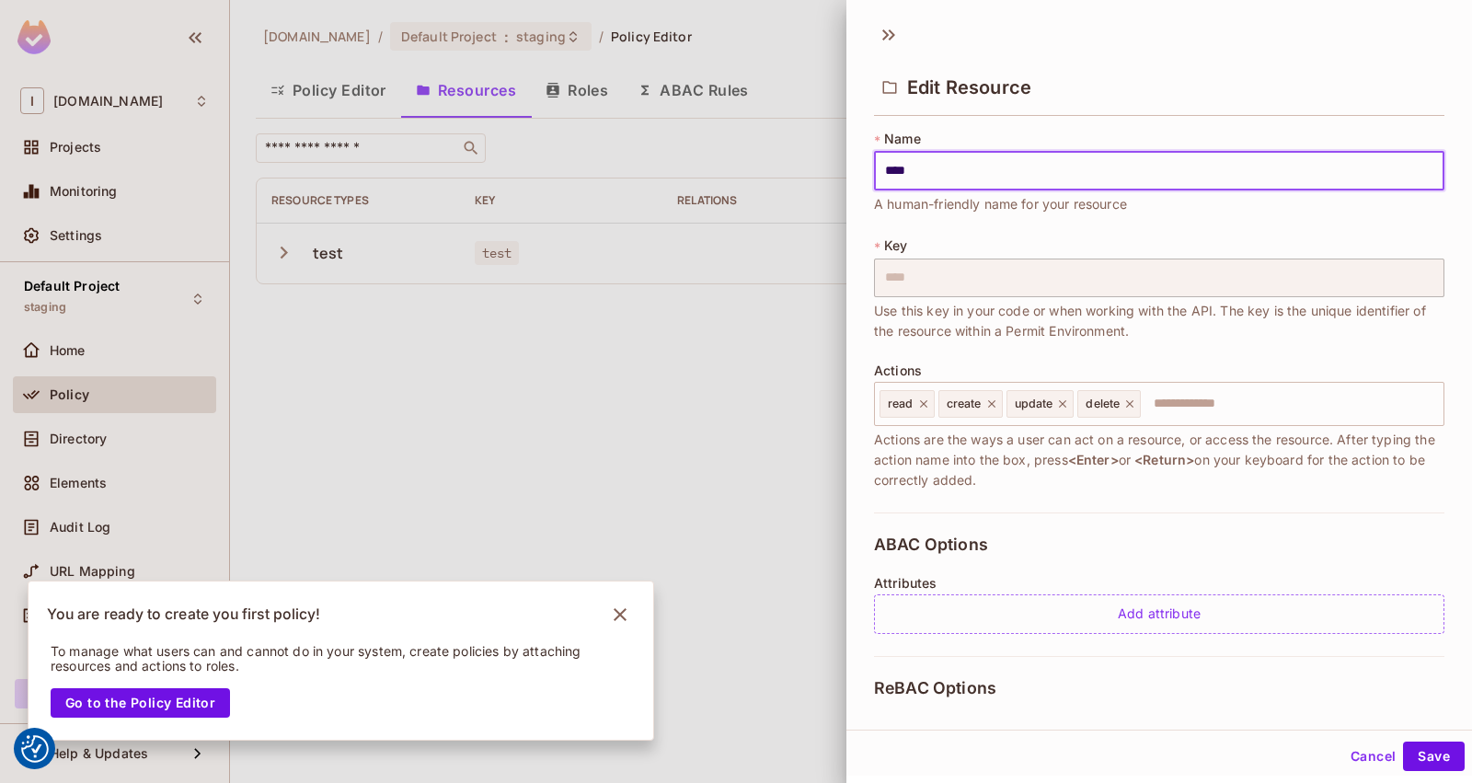
scroll to position [227, 0]
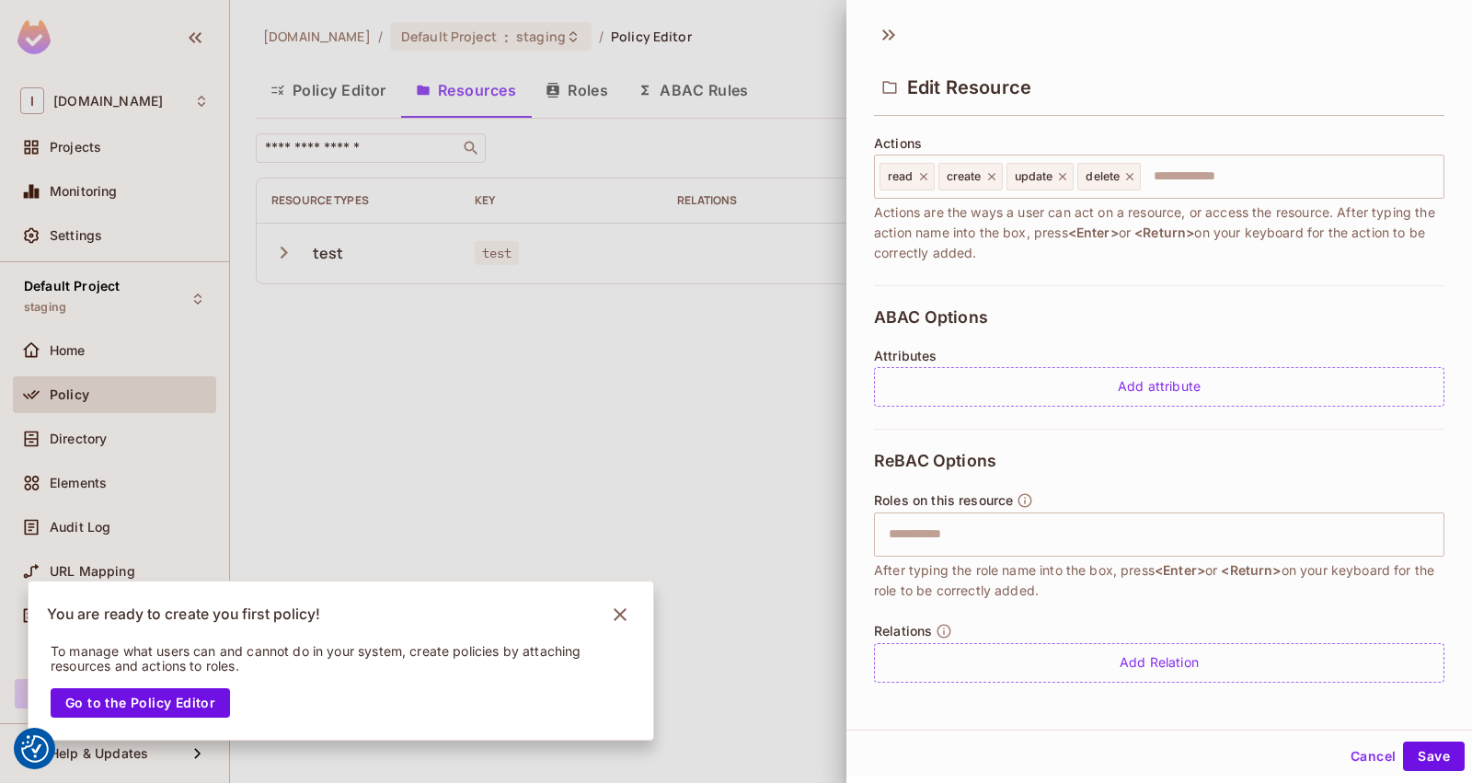
click at [1346, 760] on button "Cancel" at bounding box center [1373, 755] width 60 height 29
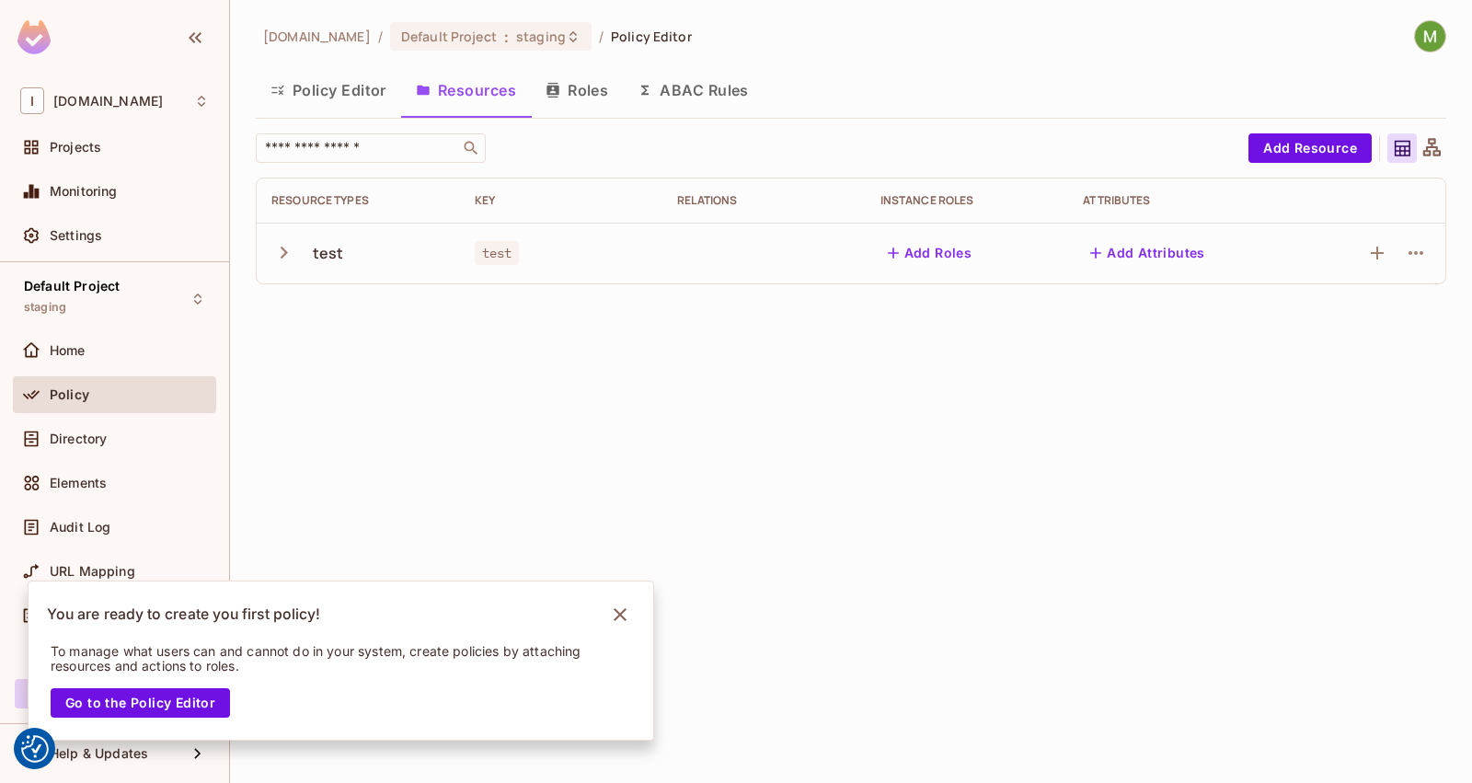
click at [584, 92] on button "Roles" at bounding box center [577, 90] width 92 height 46
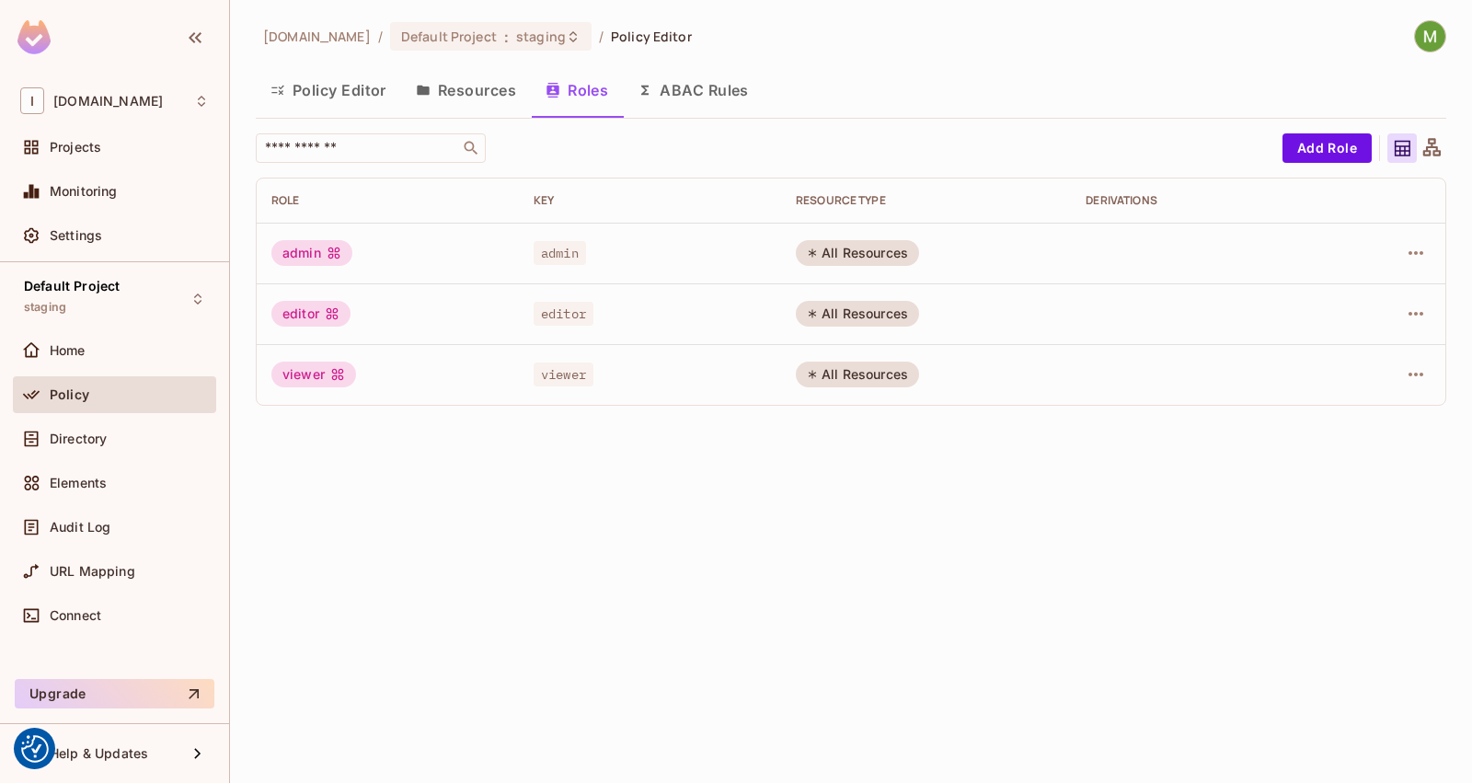
click at [468, 97] on button "Resources" at bounding box center [466, 90] width 130 height 46
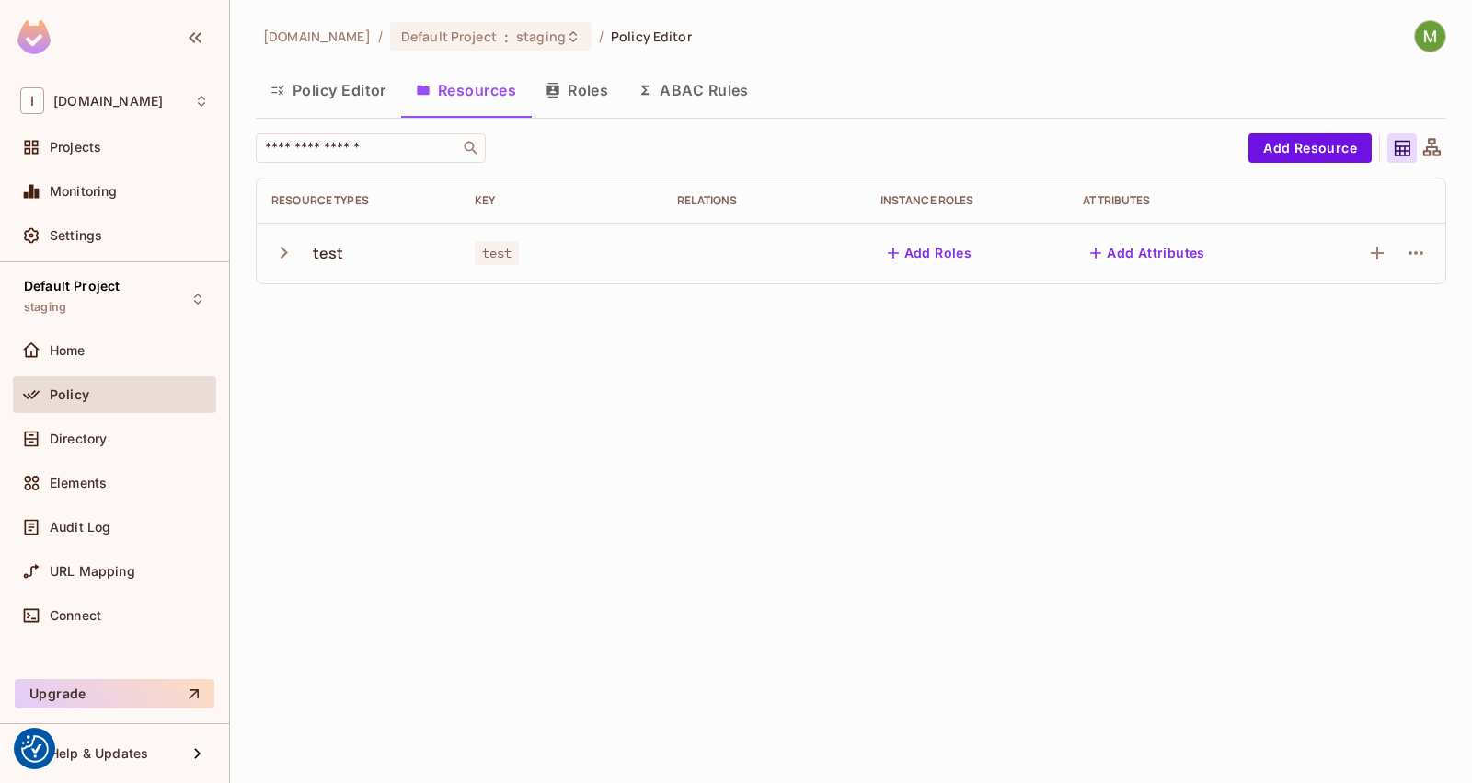
click at [937, 254] on button "Add Roles" at bounding box center [929, 252] width 99 height 29
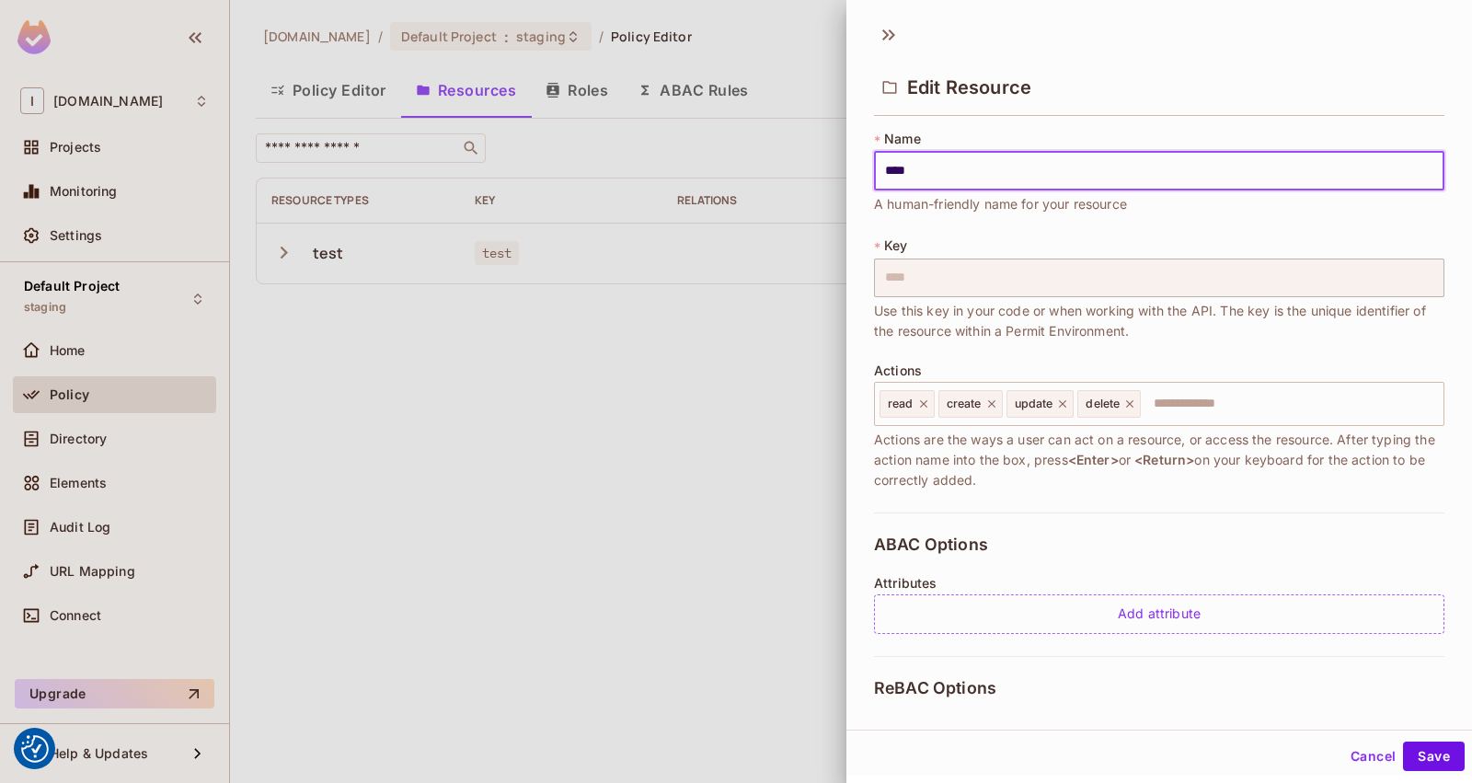
scroll to position [227, 0]
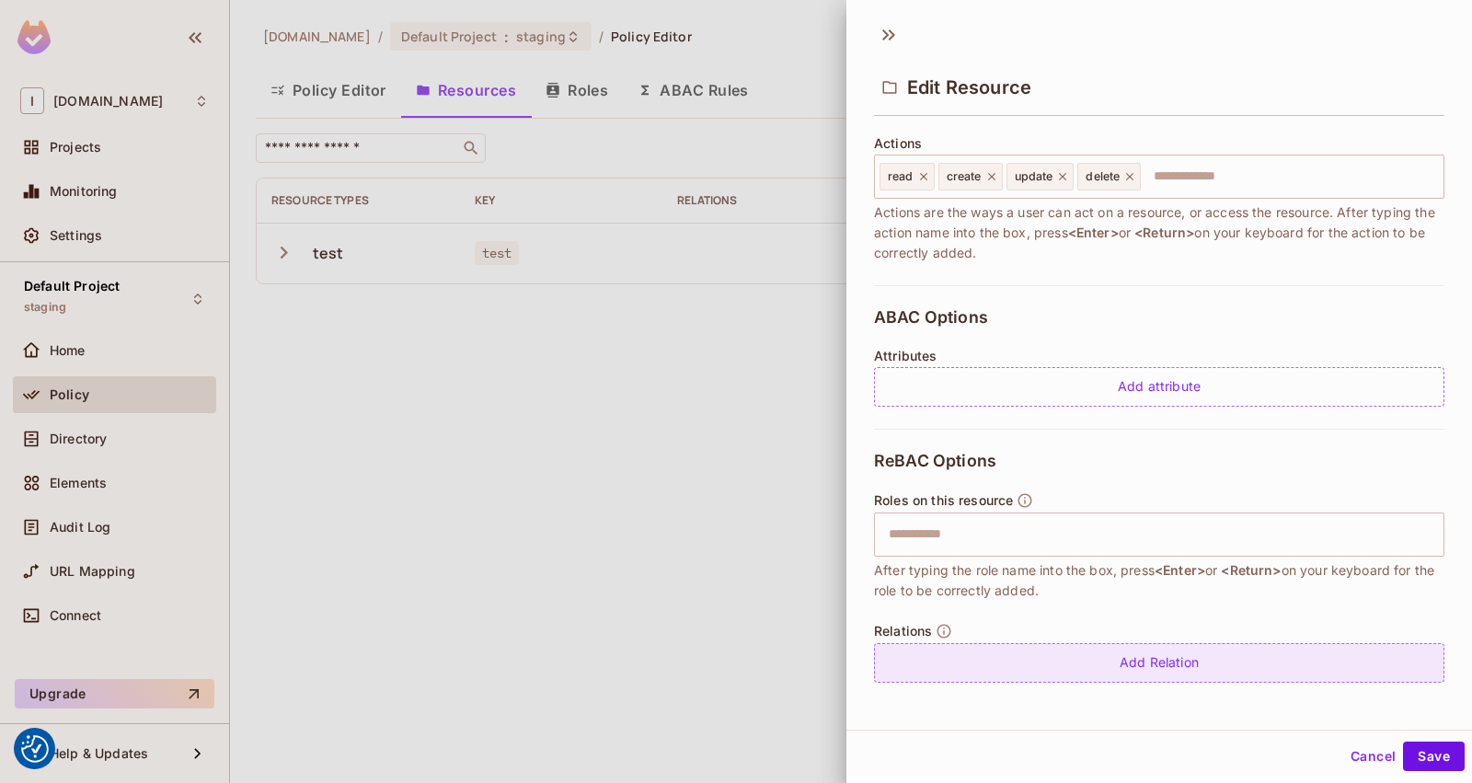
click at [1126, 670] on div "Add Relation" at bounding box center [1159, 663] width 570 height 40
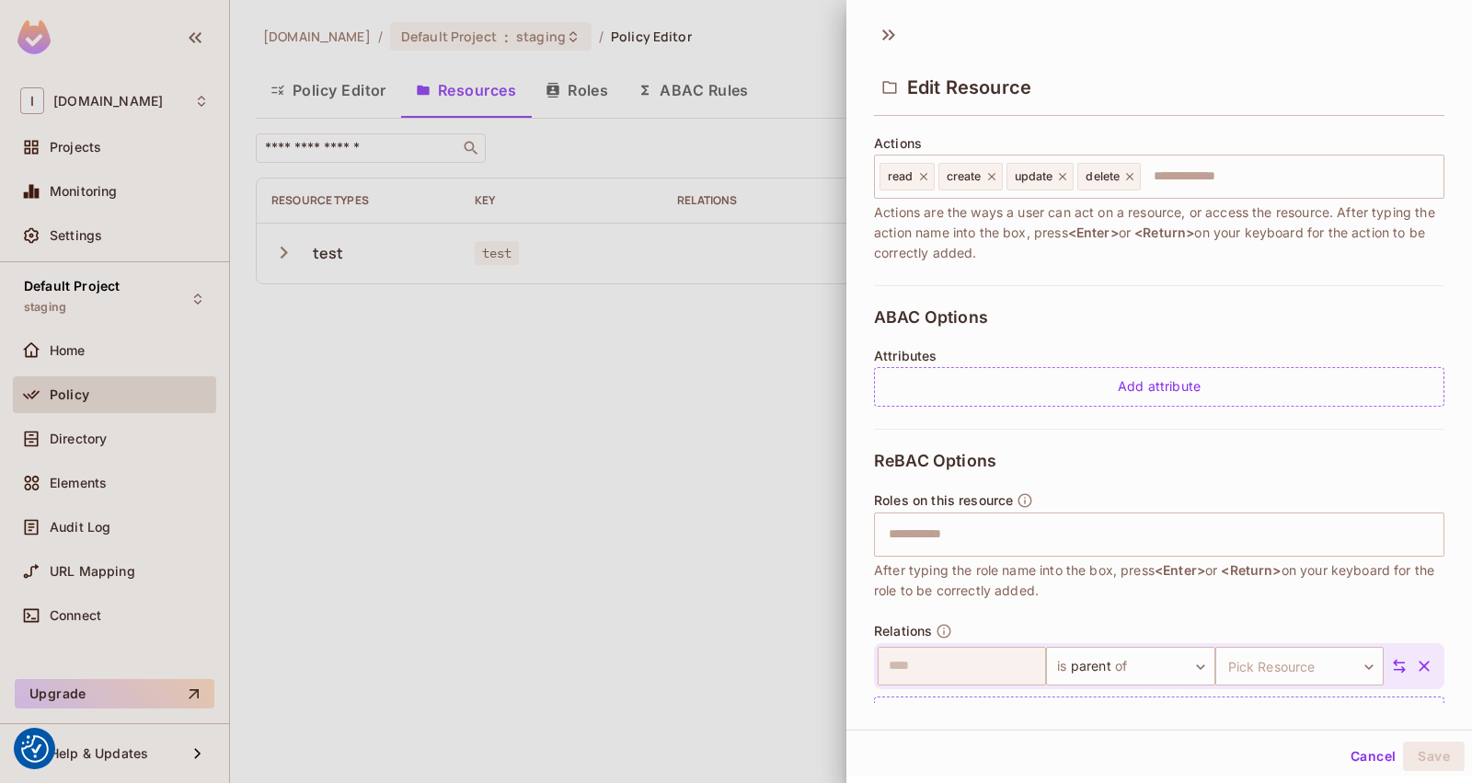
scroll to position [281, 0]
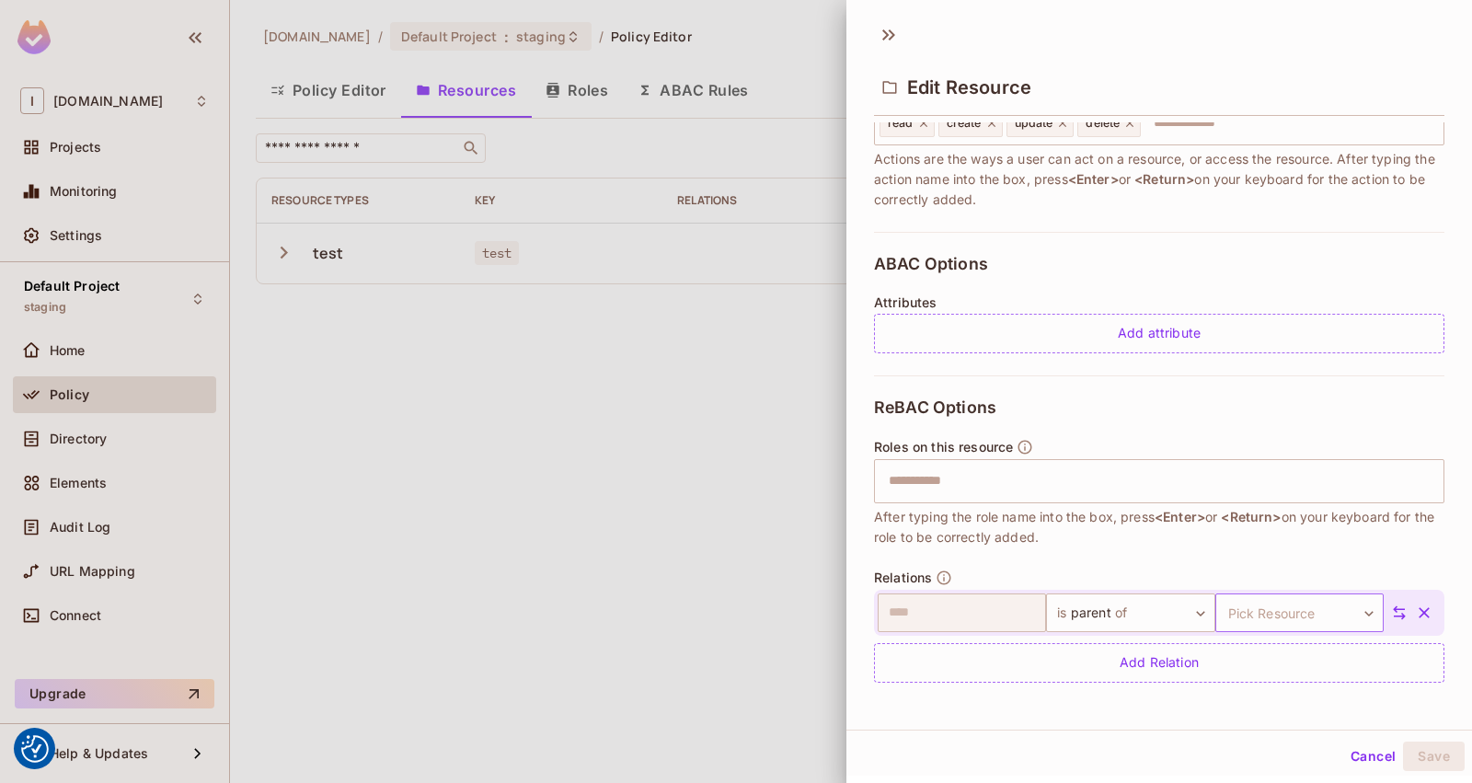
click at [1199, 608] on body "We use cookies to enhance your browsing experience, serve personalized ads or c…" at bounding box center [736, 391] width 1472 height 783
click at [1199, 608] on div at bounding box center [736, 391] width 1472 height 783
click at [1128, 616] on body "We use cookies to enhance your browsing experience, serve personalized ads or c…" at bounding box center [736, 391] width 1472 height 783
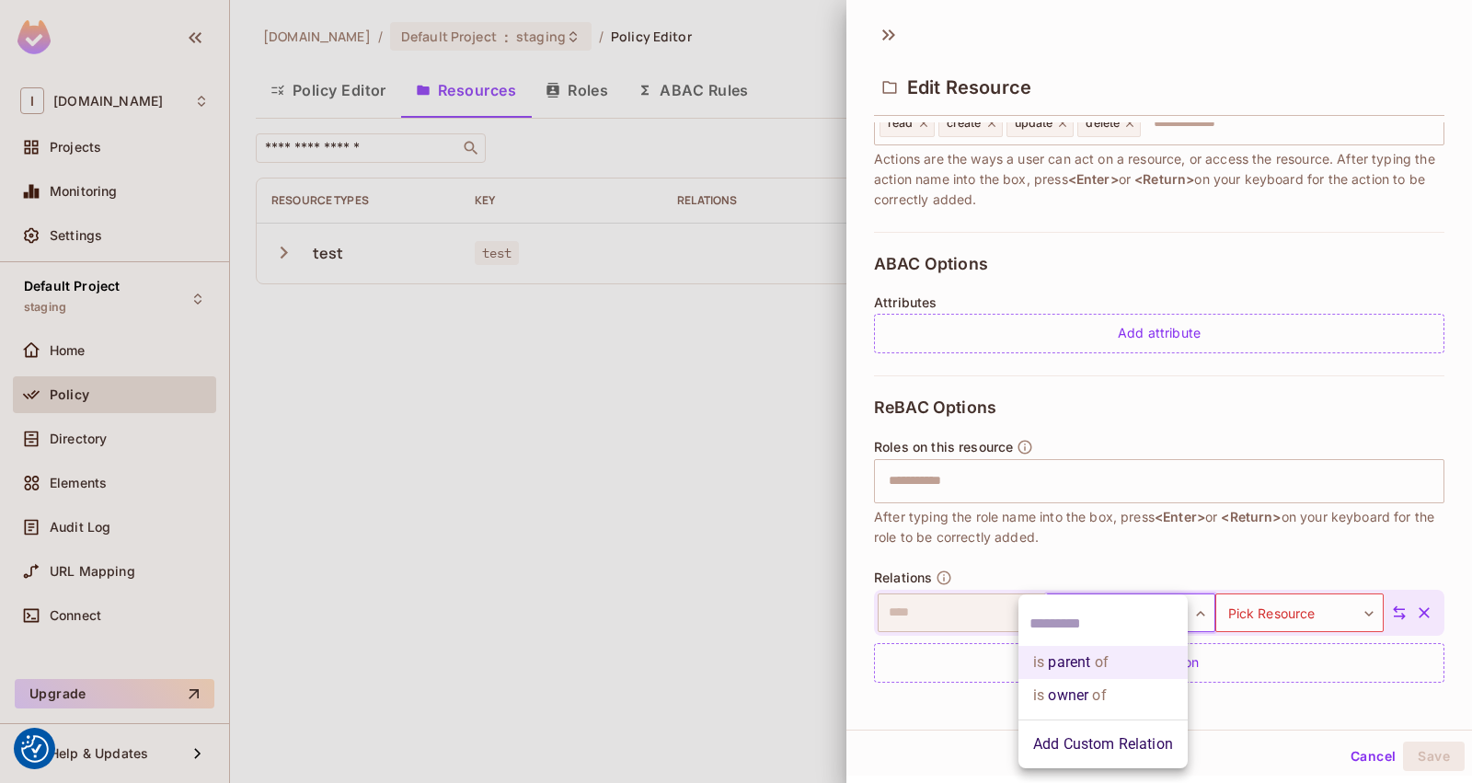
click at [941, 655] on div at bounding box center [736, 391] width 1472 height 783
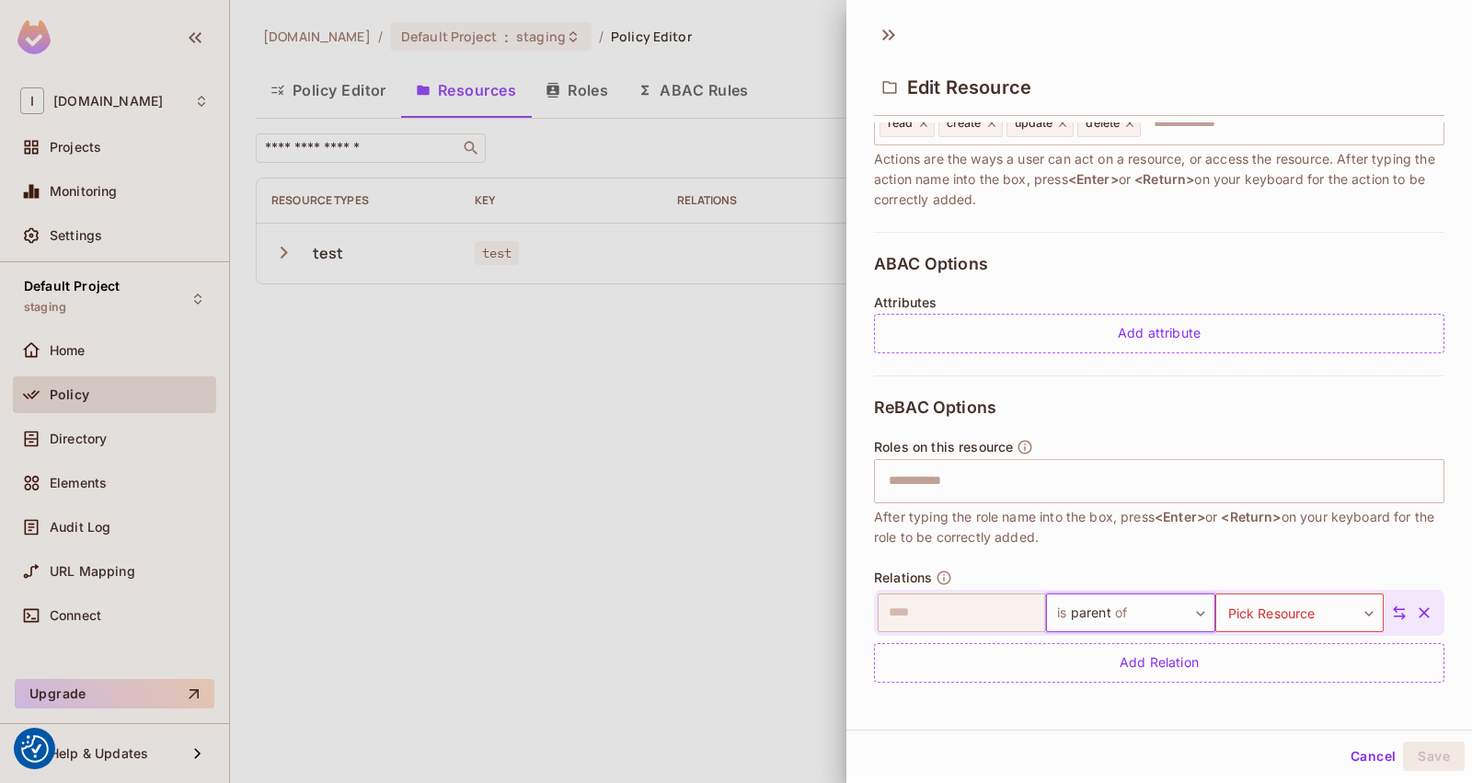
click at [1343, 749] on button "Cancel" at bounding box center [1373, 755] width 60 height 29
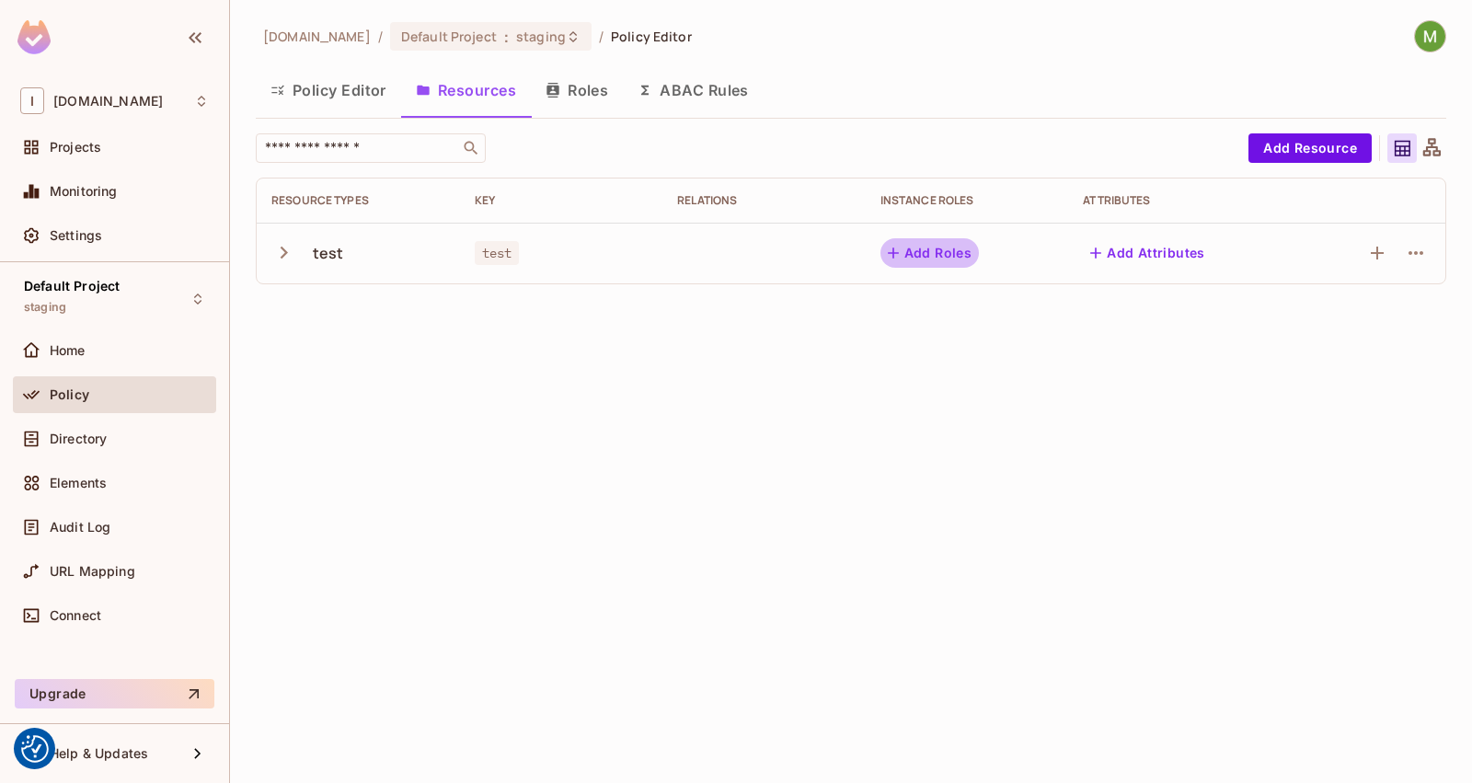
click at [957, 256] on button "Add Roles" at bounding box center [929, 252] width 99 height 29
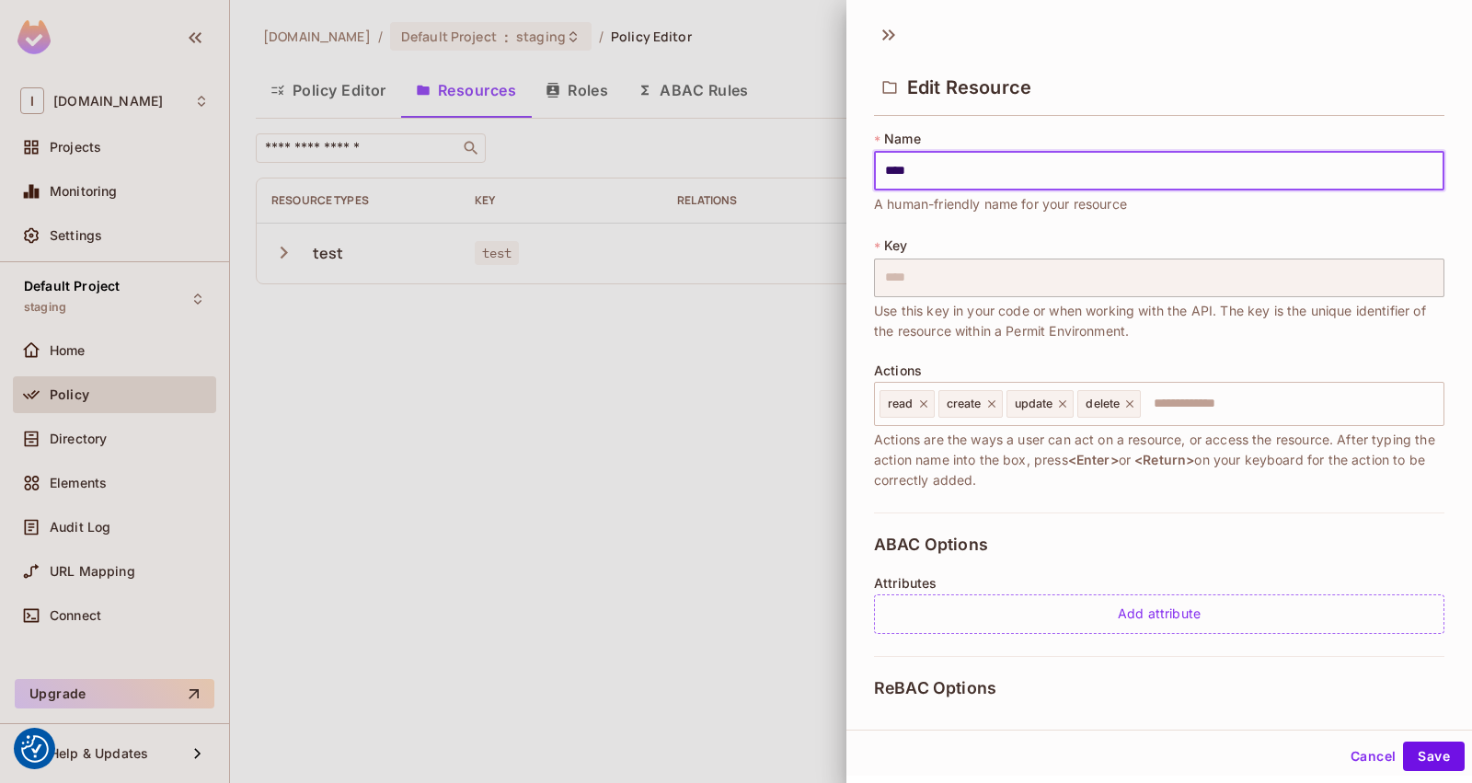
scroll to position [227, 0]
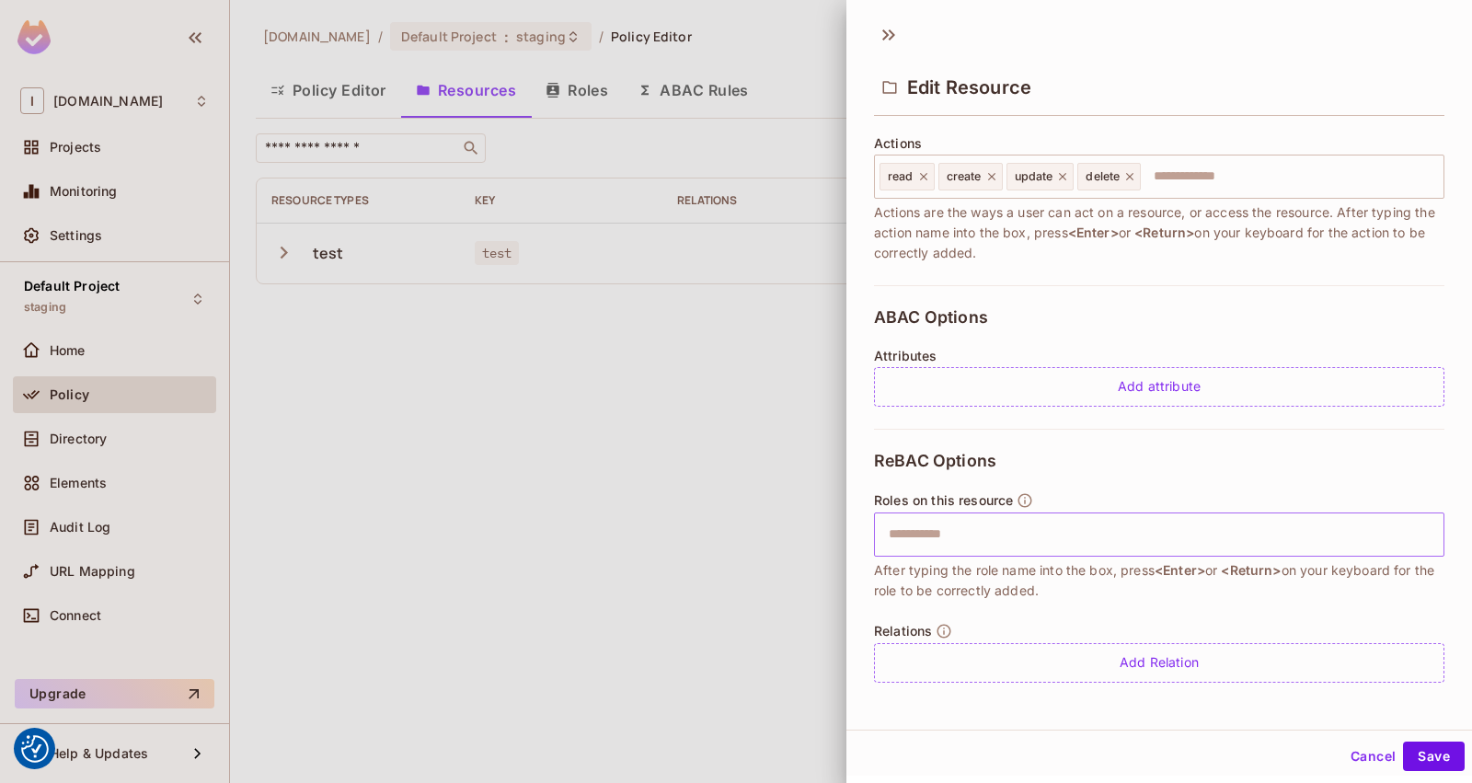
click at [1159, 539] on input "text" at bounding box center [1156, 534] width 558 height 37
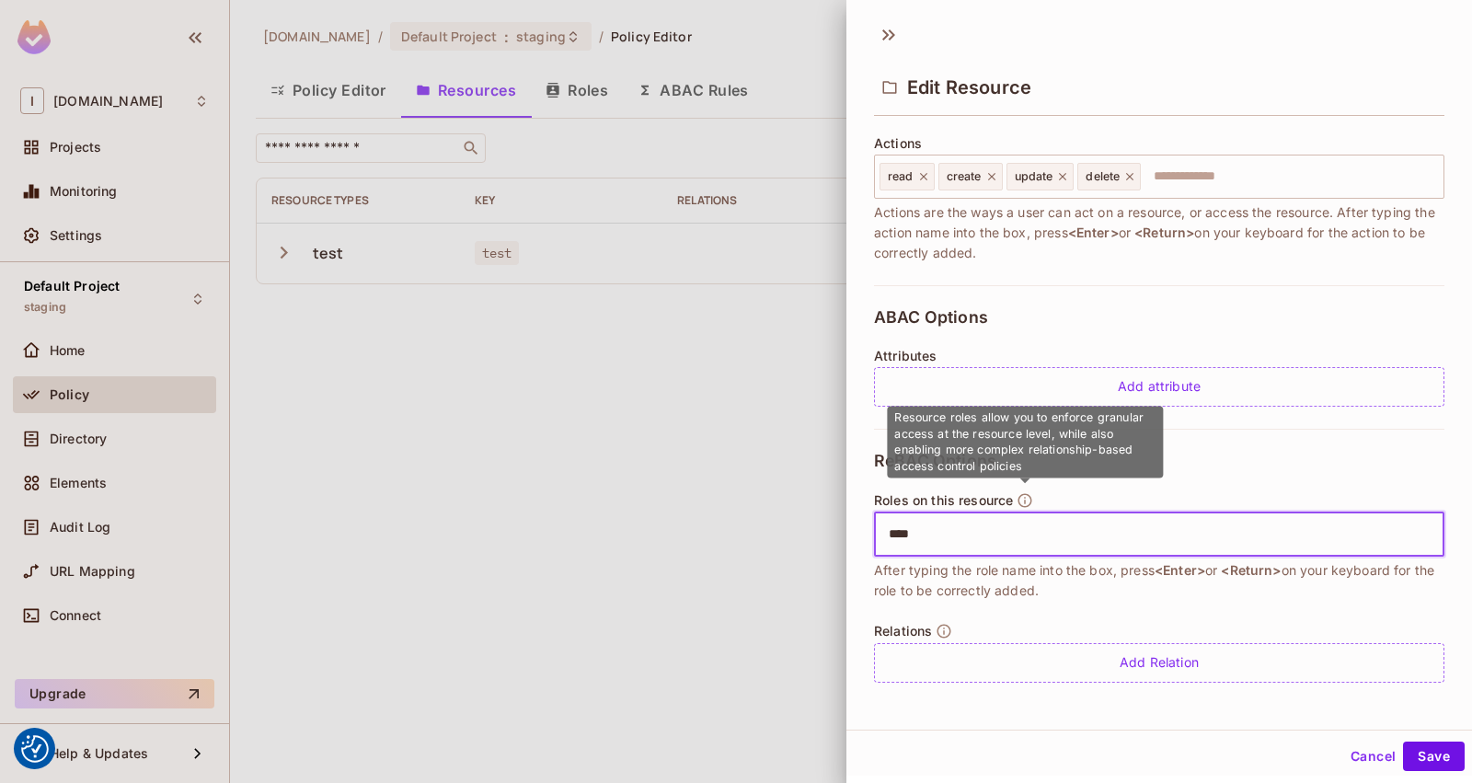
type input "*****"
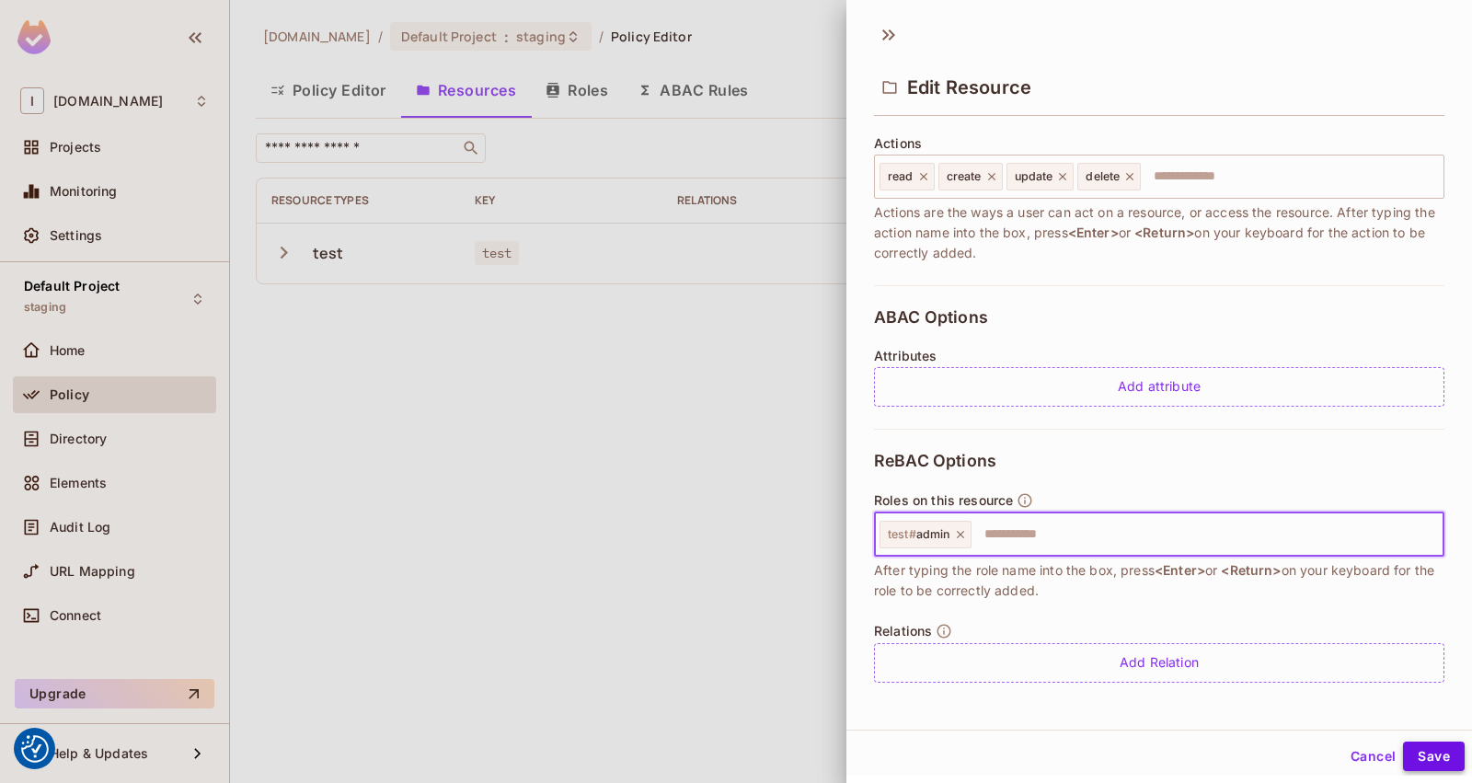
click at [1403, 757] on button "Save" at bounding box center [1434, 755] width 62 height 29
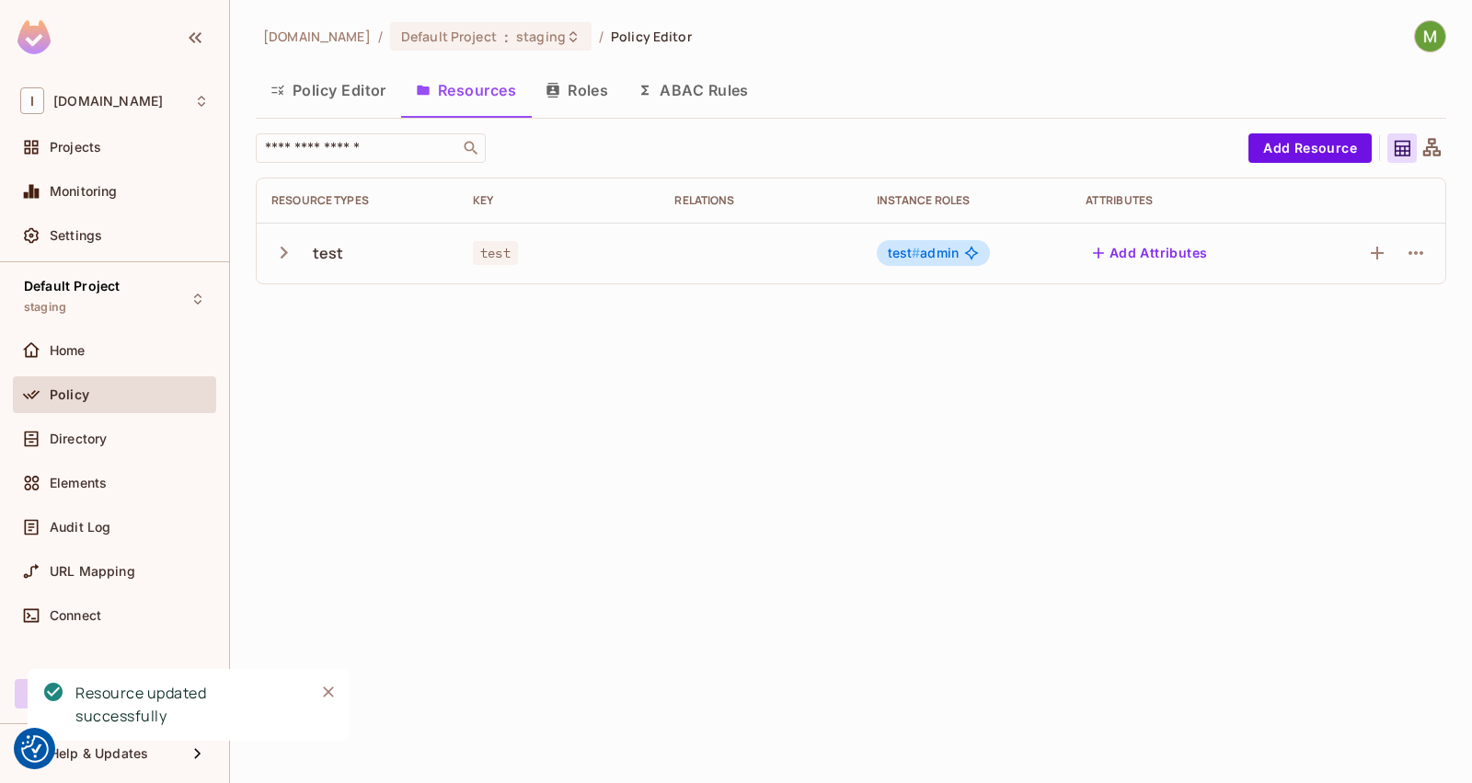
click at [593, 100] on button "Roles" at bounding box center [577, 90] width 92 height 46
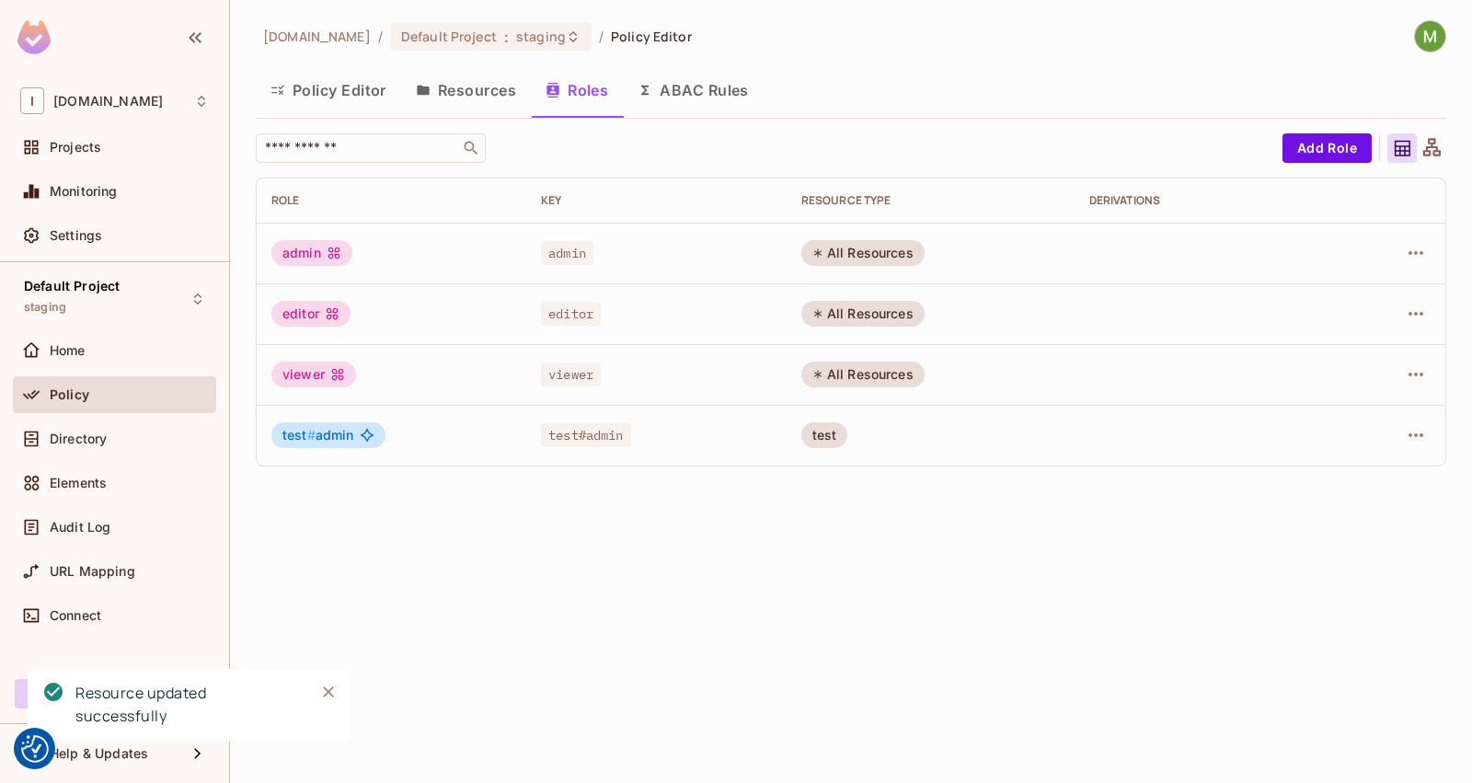
click at [457, 85] on button "Resources" at bounding box center [466, 90] width 130 height 46
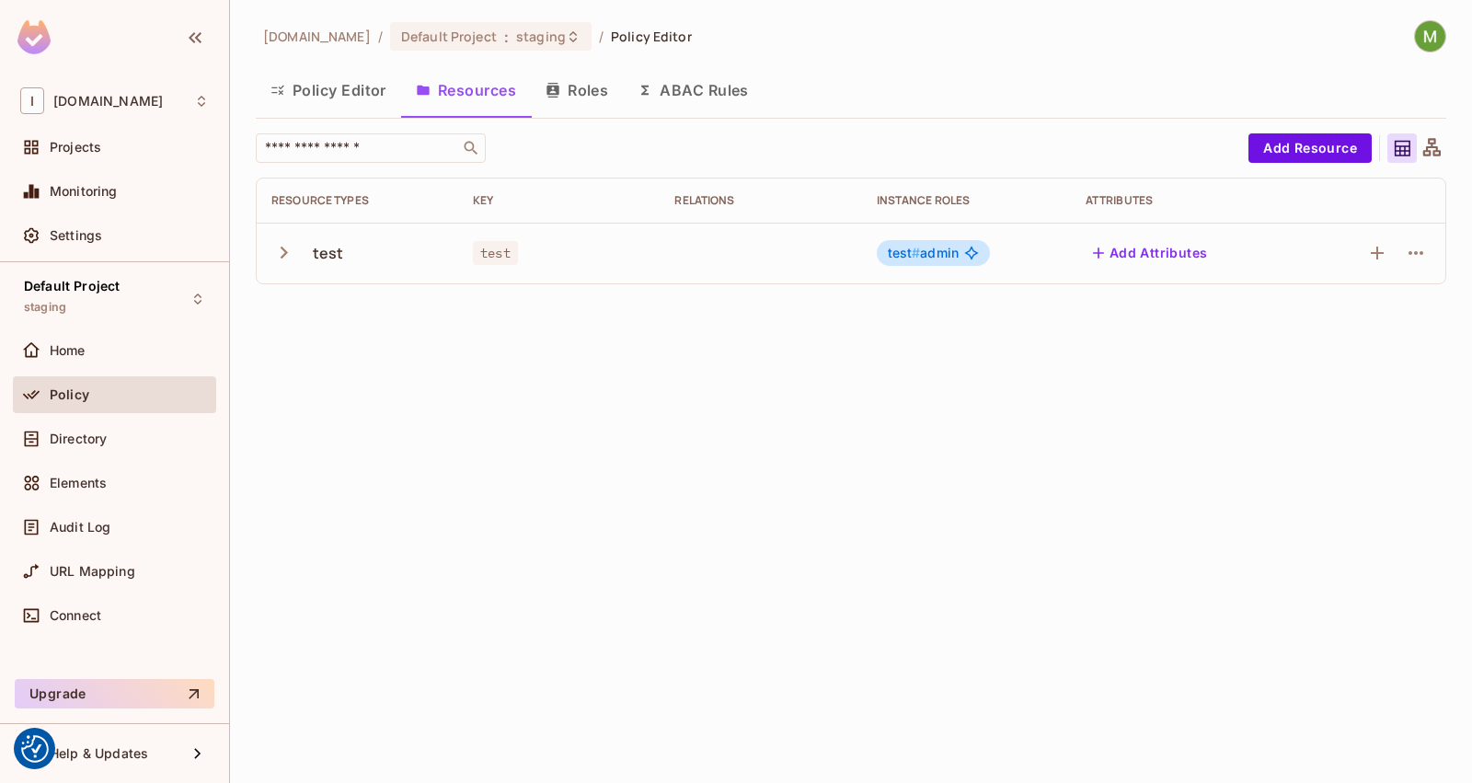
click at [955, 253] on span "test # admin" at bounding box center [924, 253] width 72 height 15
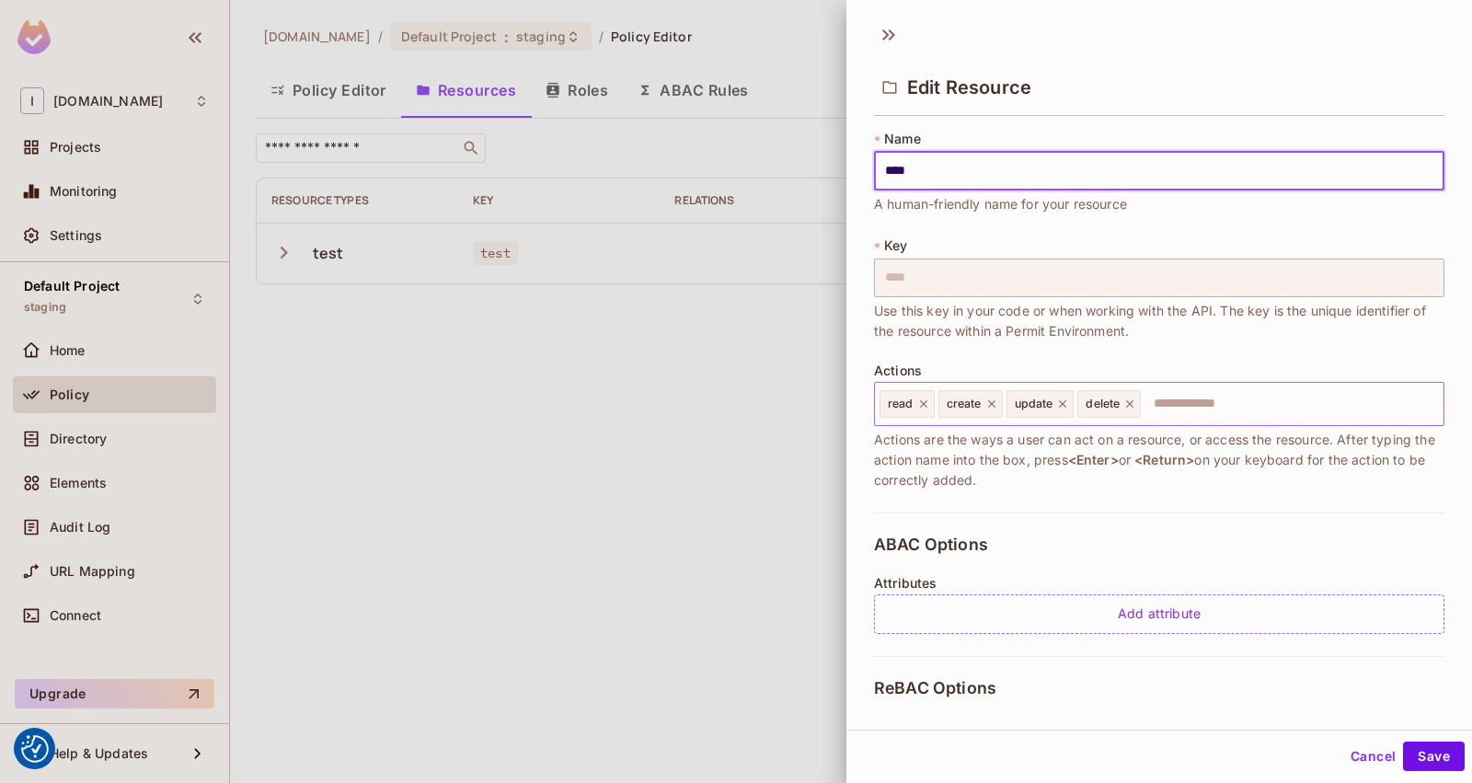
scroll to position [227, 0]
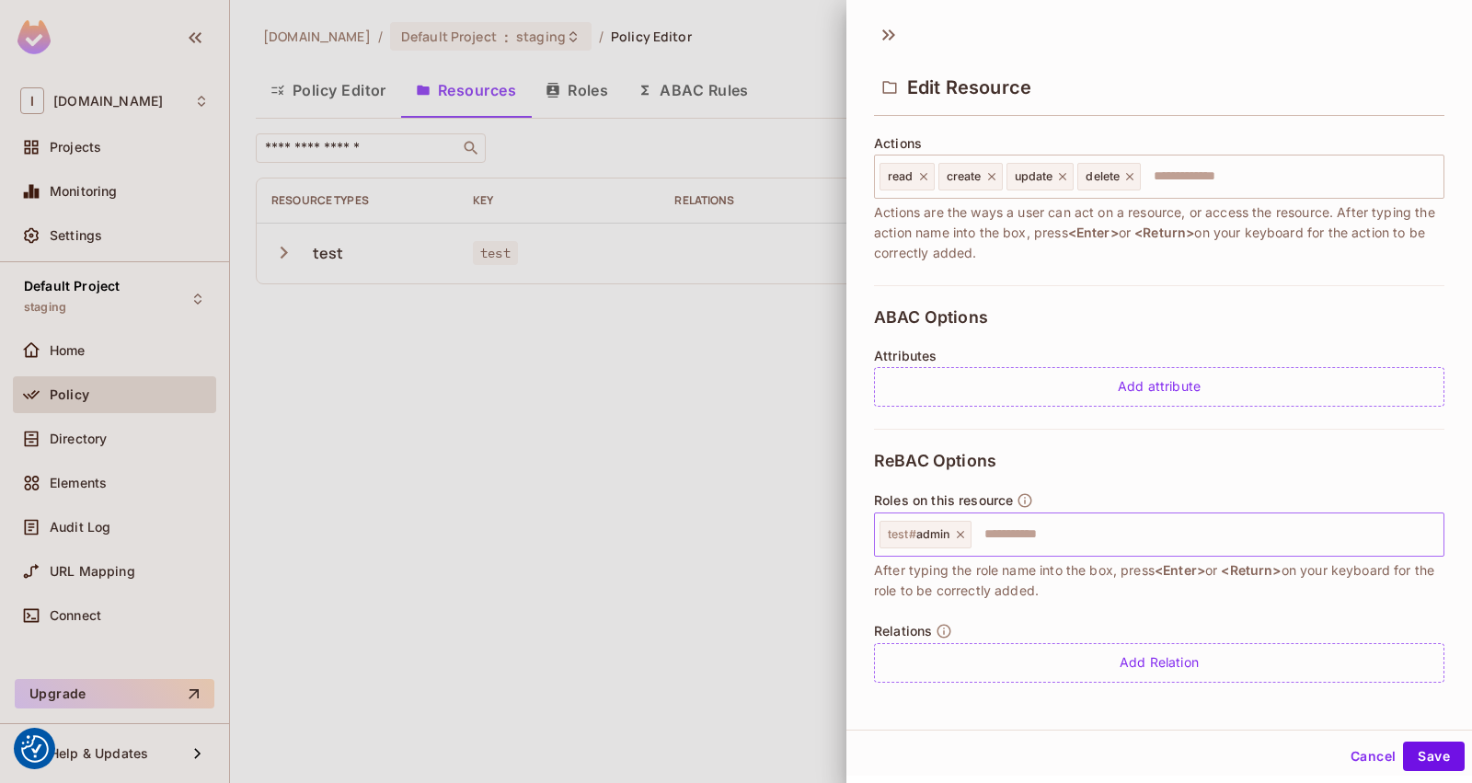
click at [966, 538] on div "test # admin" at bounding box center [925, 535] width 92 height 28
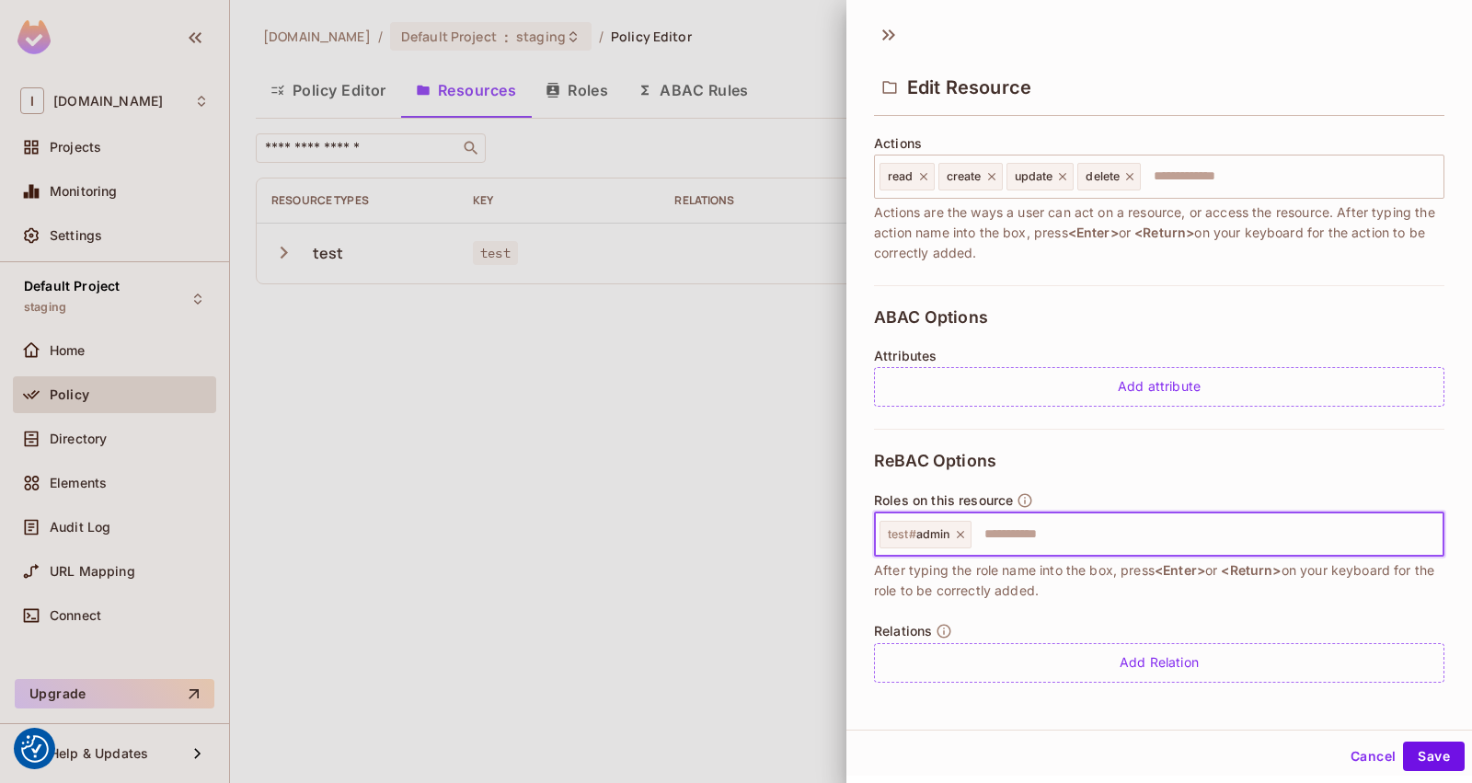
click at [956, 529] on icon at bounding box center [960, 534] width 13 height 13
type input "*****"
click at [954, 533] on icon at bounding box center [960, 534] width 13 height 13
click at [1403, 754] on button "Save" at bounding box center [1434, 755] width 62 height 29
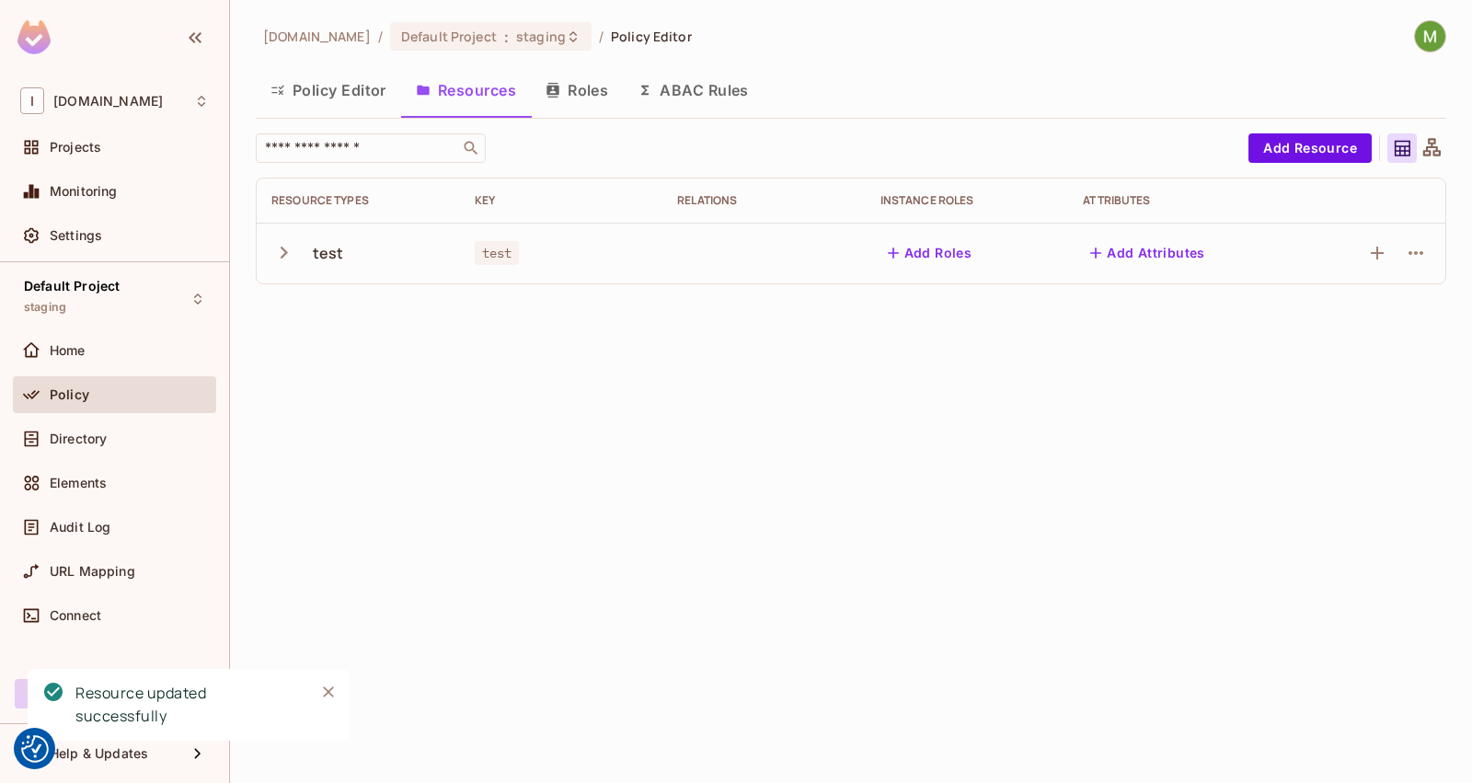
click at [944, 246] on button "Add Roles" at bounding box center [929, 252] width 99 height 29
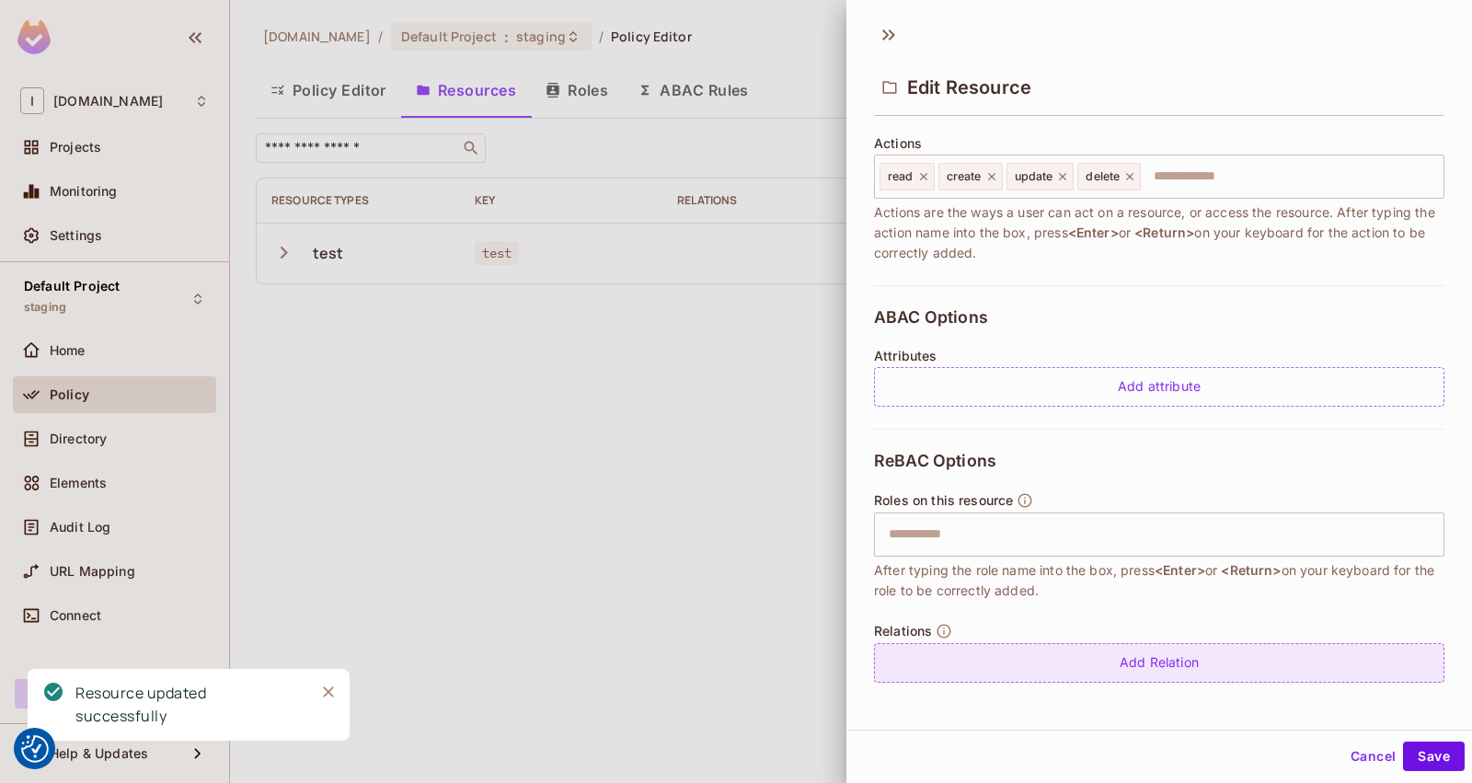
click at [1057, 672] on div "Add Relation" at bounding box center [1159, 663] width 570 height 40
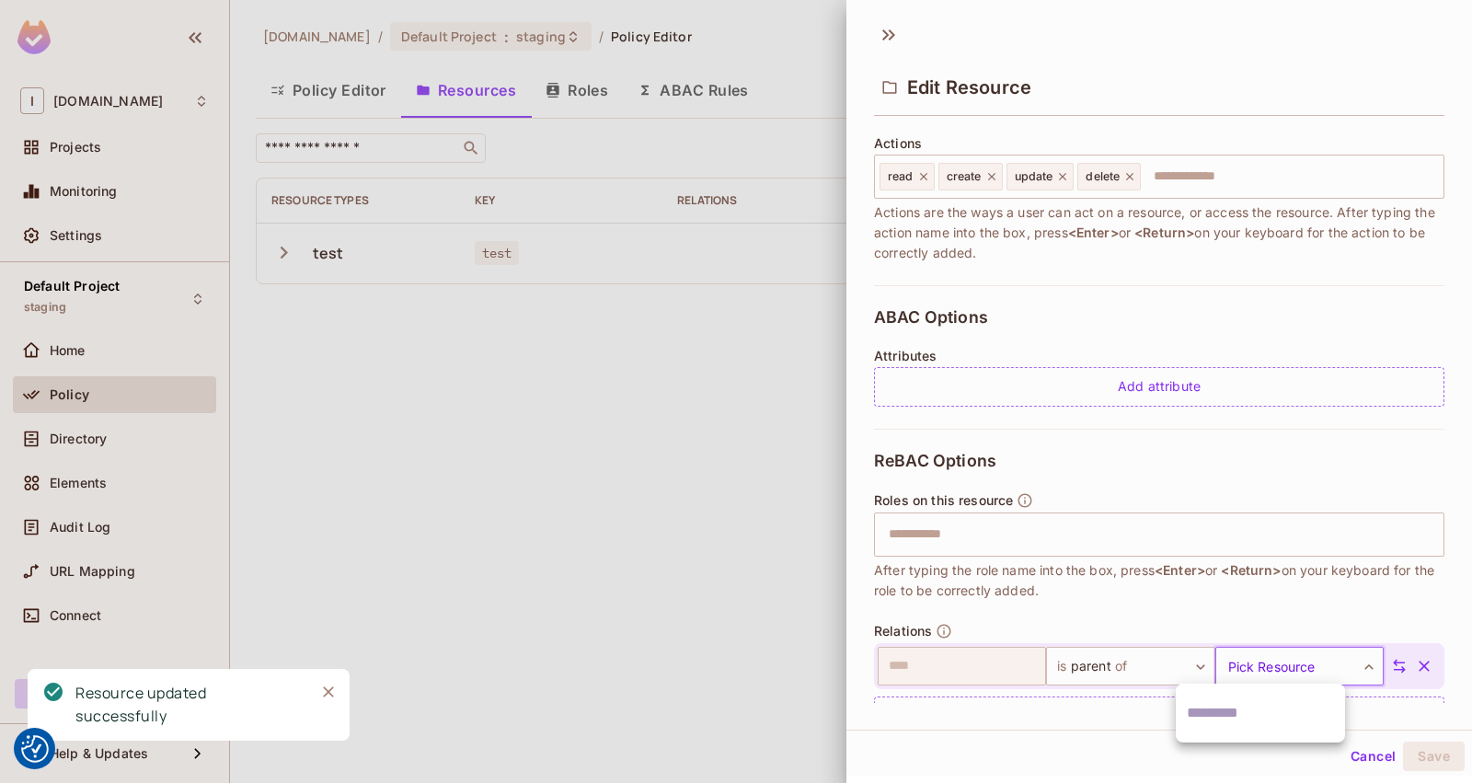
click at [1252, 660] on body "We use cookies to enhance your browsing experience, serve personalized ads or c…" at bounding box center [736, 391] width 1472 height 783
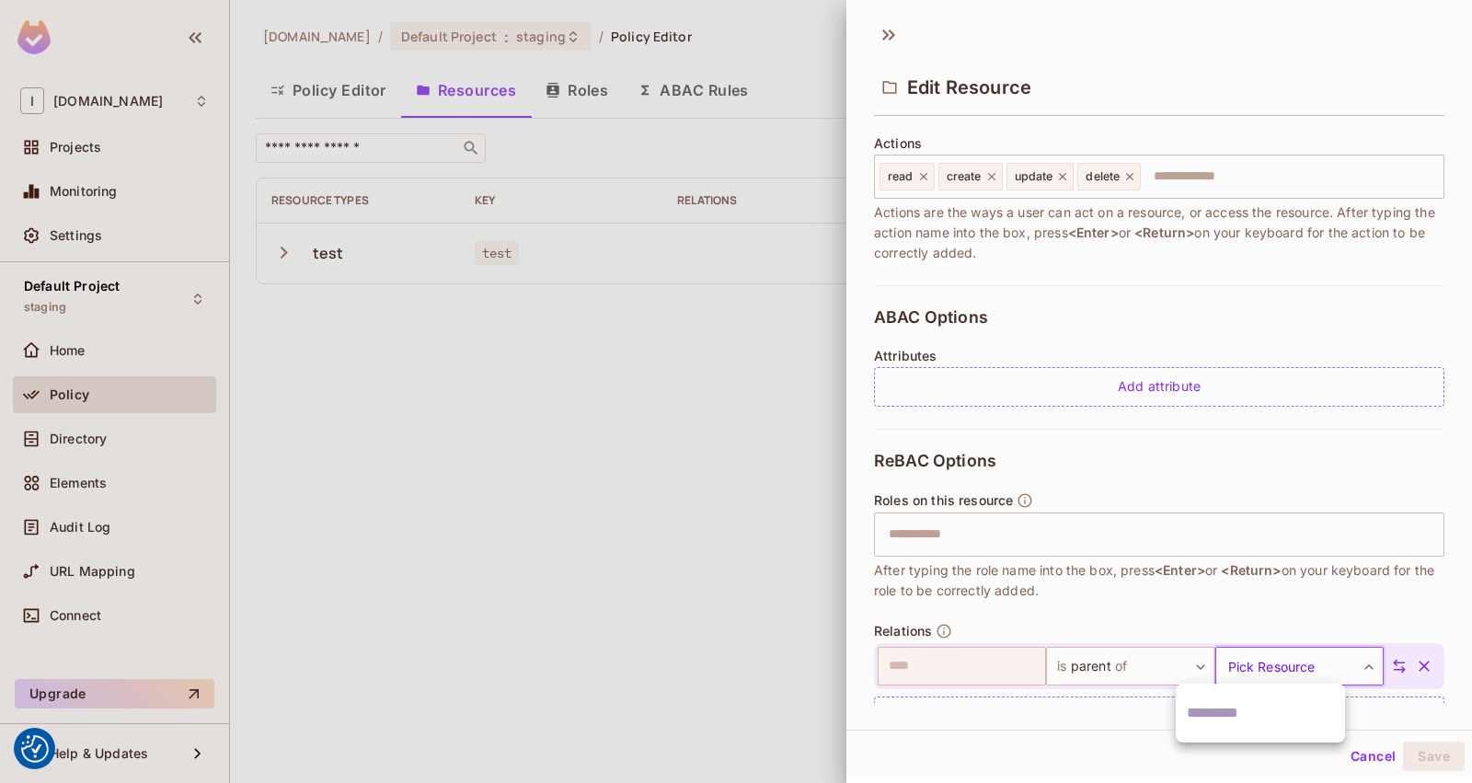
click at [1136, 665] on div at bounding box center [736, 391] width 1472 height 783
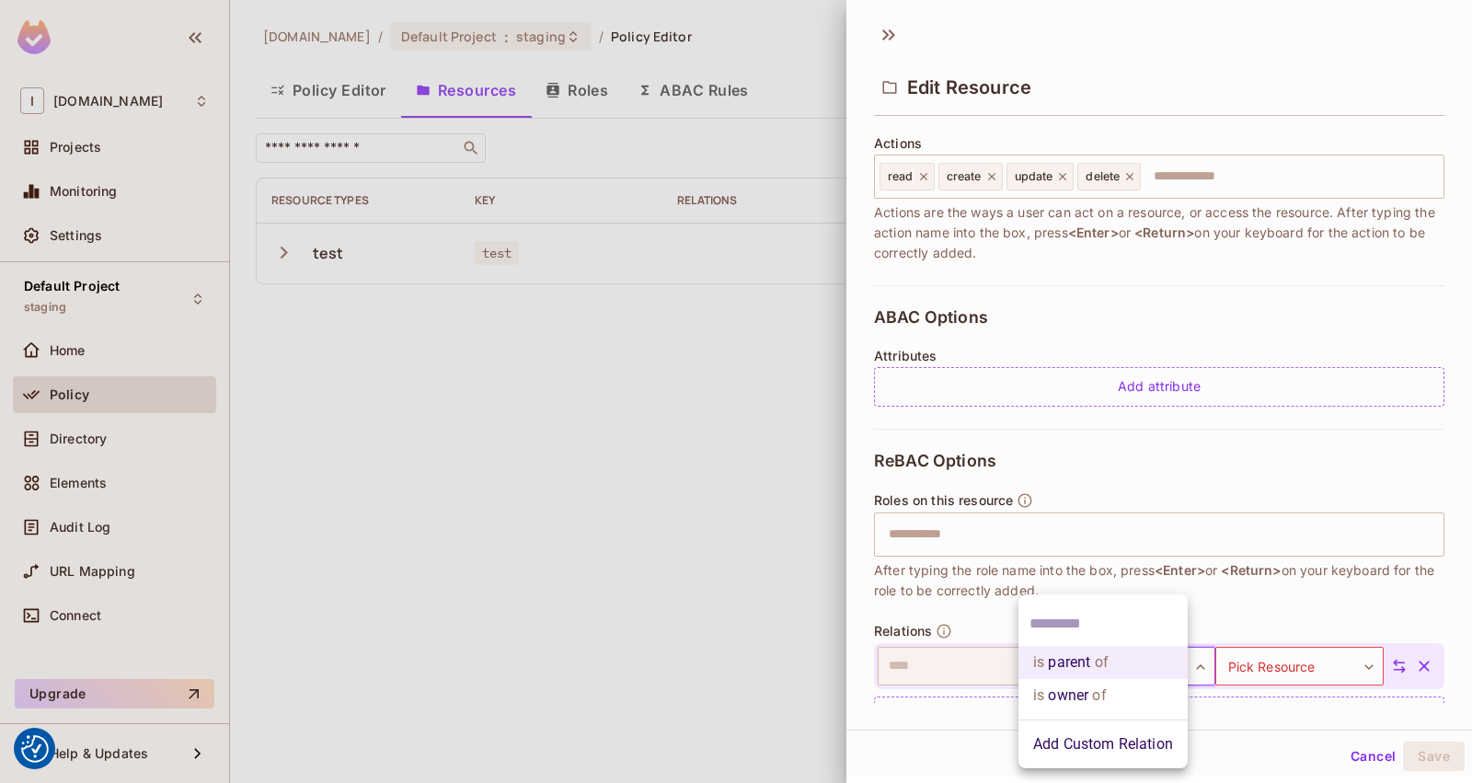
click at [1136, 665] on body "We use cookies to enhance your browsing experience, serve personalized ads or c…" at bounding box center [736, 391] width 1472 height 783
click at [1118, 695] on li "is owner of" at bounding box center [1102, 695] width 169 height 33
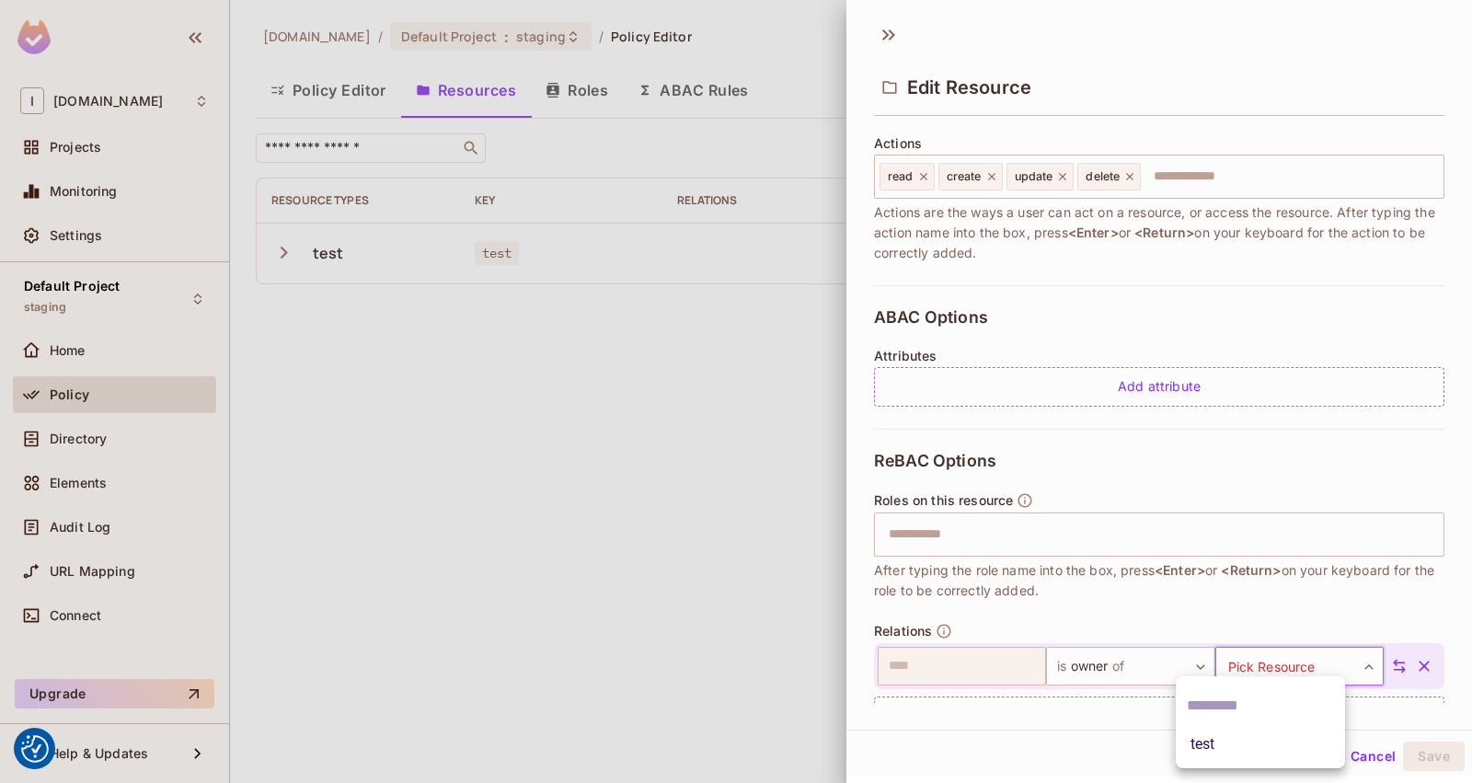
click at [1247, 675] on body "We use cookies to enhance your browsing experience, serve personalized ads or c…" at bounding box center [736, 391] width 1472 height 783
click at [1155, 652] on div at bounding box center [736, 391] width 1472 height 783
click at [1131, 663] on body "We use cookies to enhance your browsing experience, serve personalized ads or c…" at bounding box center [736, 391] width 1472 height 783
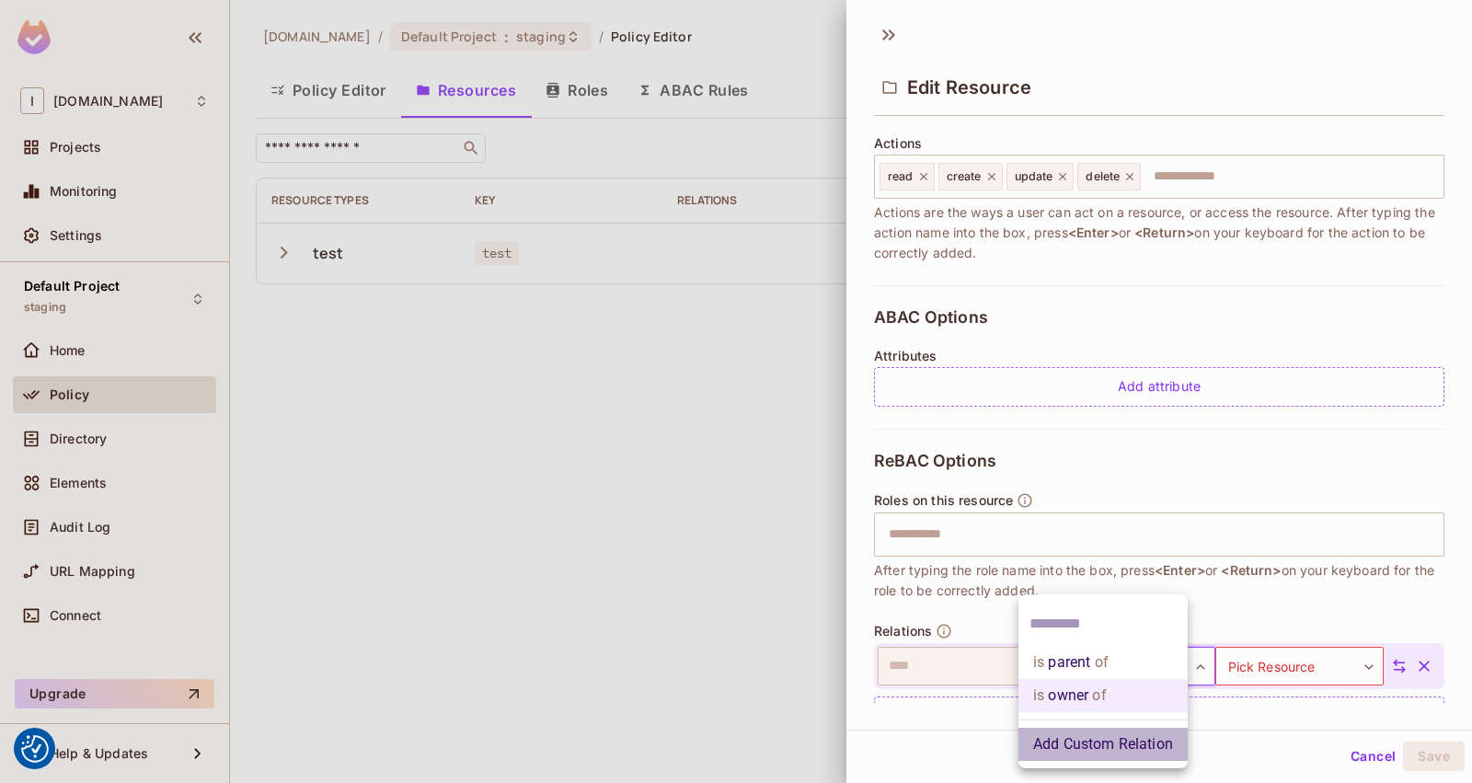
click at [1134, 743] on li "Add Custom Relation" at bounding box center [1102, 743] width 169 height 33
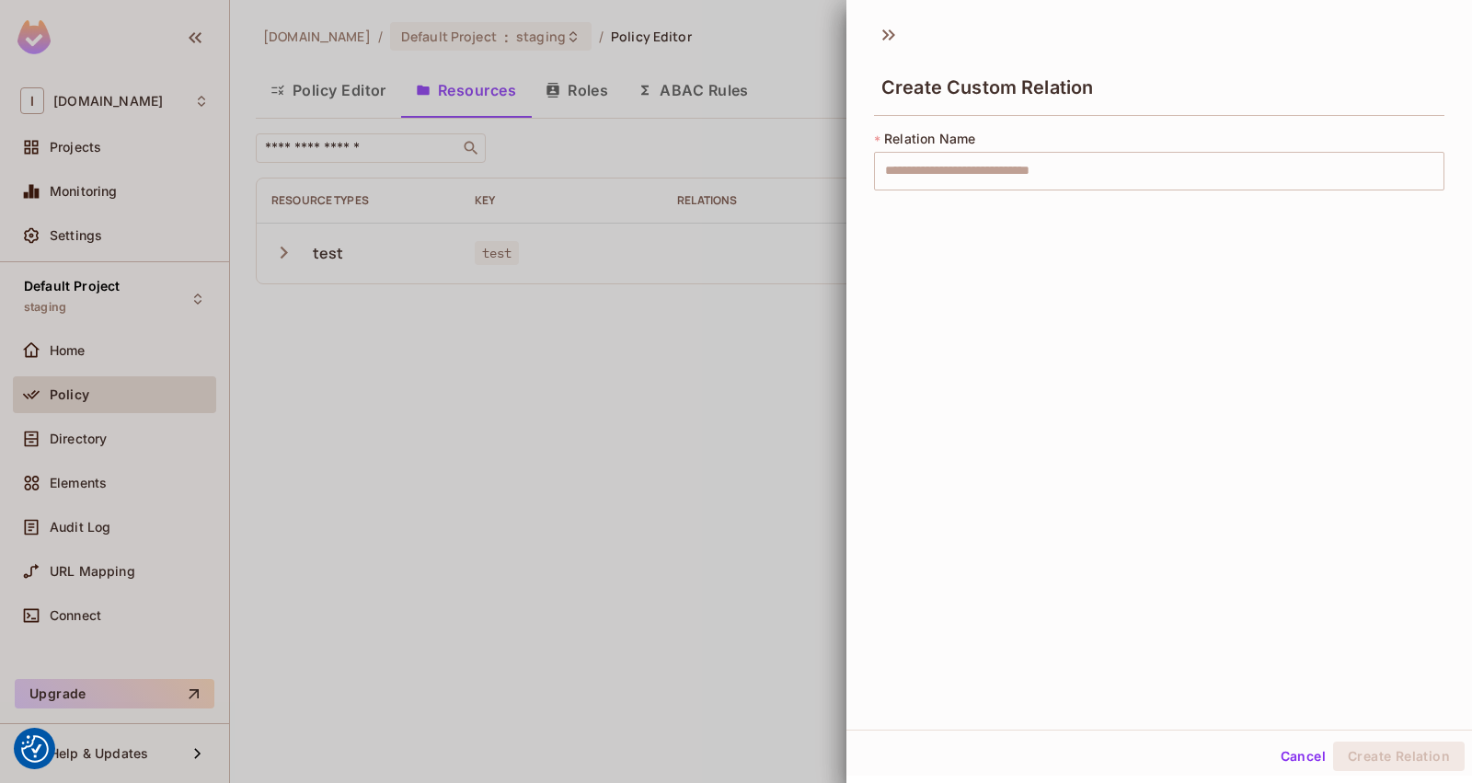
click at [1006, 192] on div "* Relation Name ​" at bounding box center [1159, 171] width 570 height 83
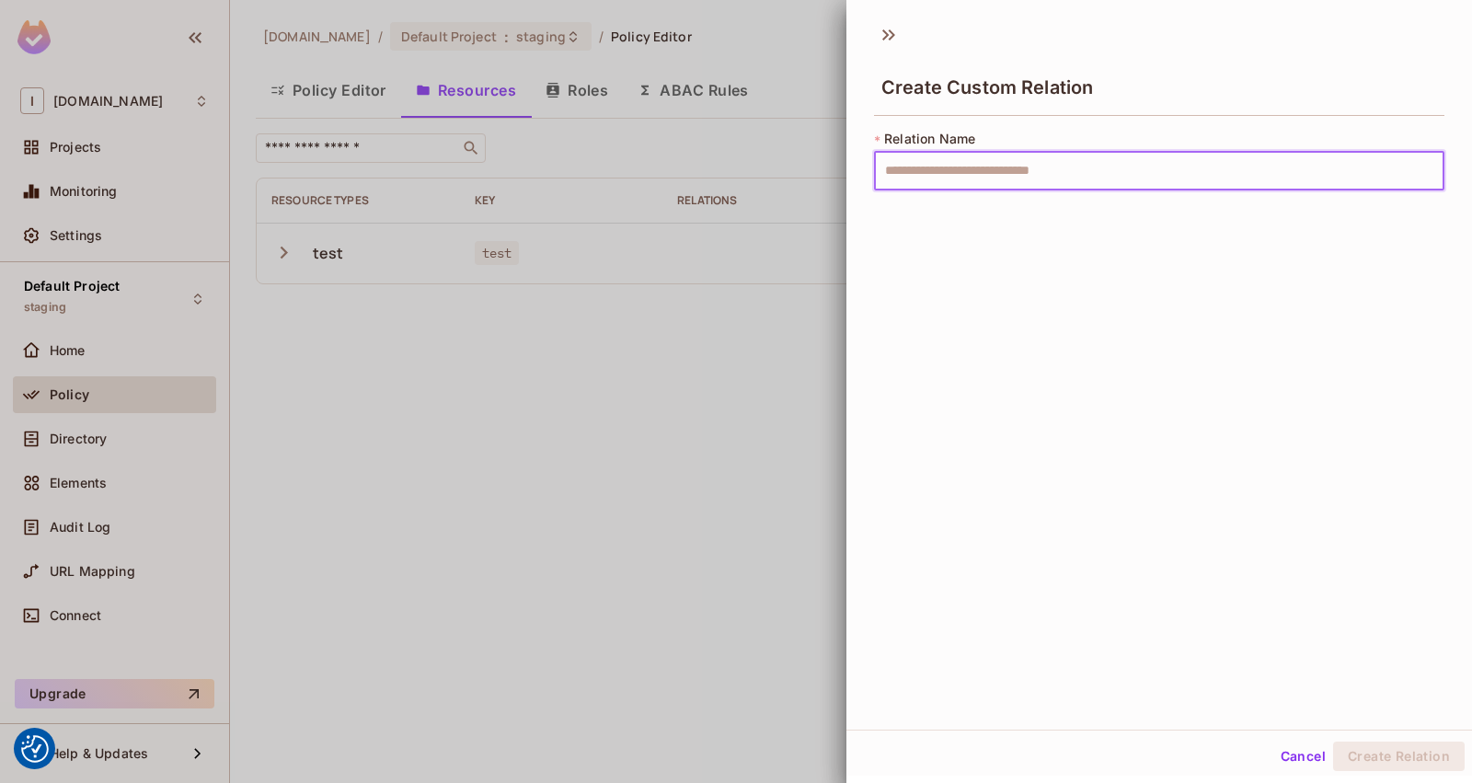
click at [1018, 156] on input "text" at bounding box center [1159, 171] width 570 height 39
click at [936, 186] on input "text" at bounding box center [1159, 171] width 570 height 39
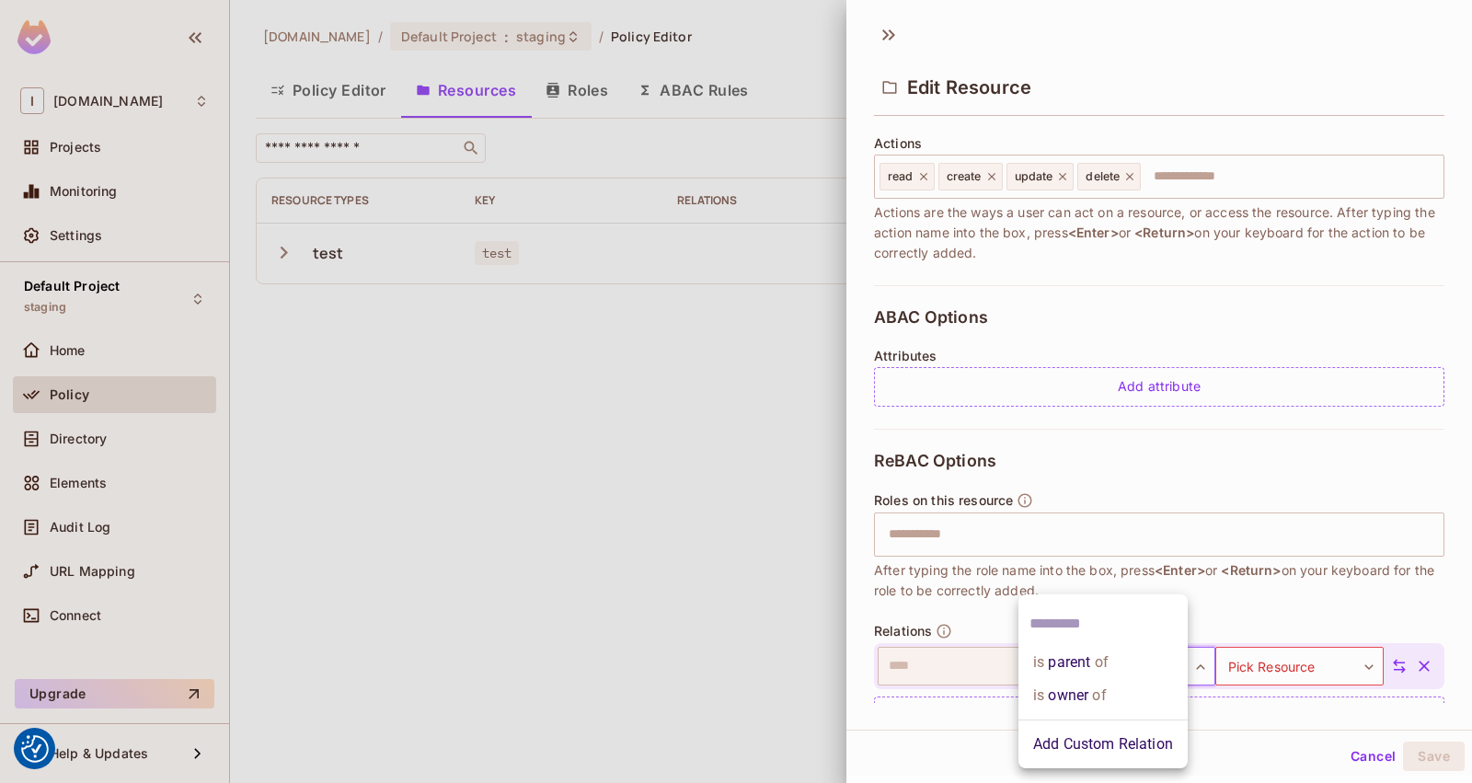
click at [1128, 658] on body "We use cookies to enhance your browsing experience, serve personalized ads or c…" at bounding box center [736, 391] width 1472 height 783
click at [1120, 665] on li "is parent of" at bounding box center [1102, 662] width 169 height 33
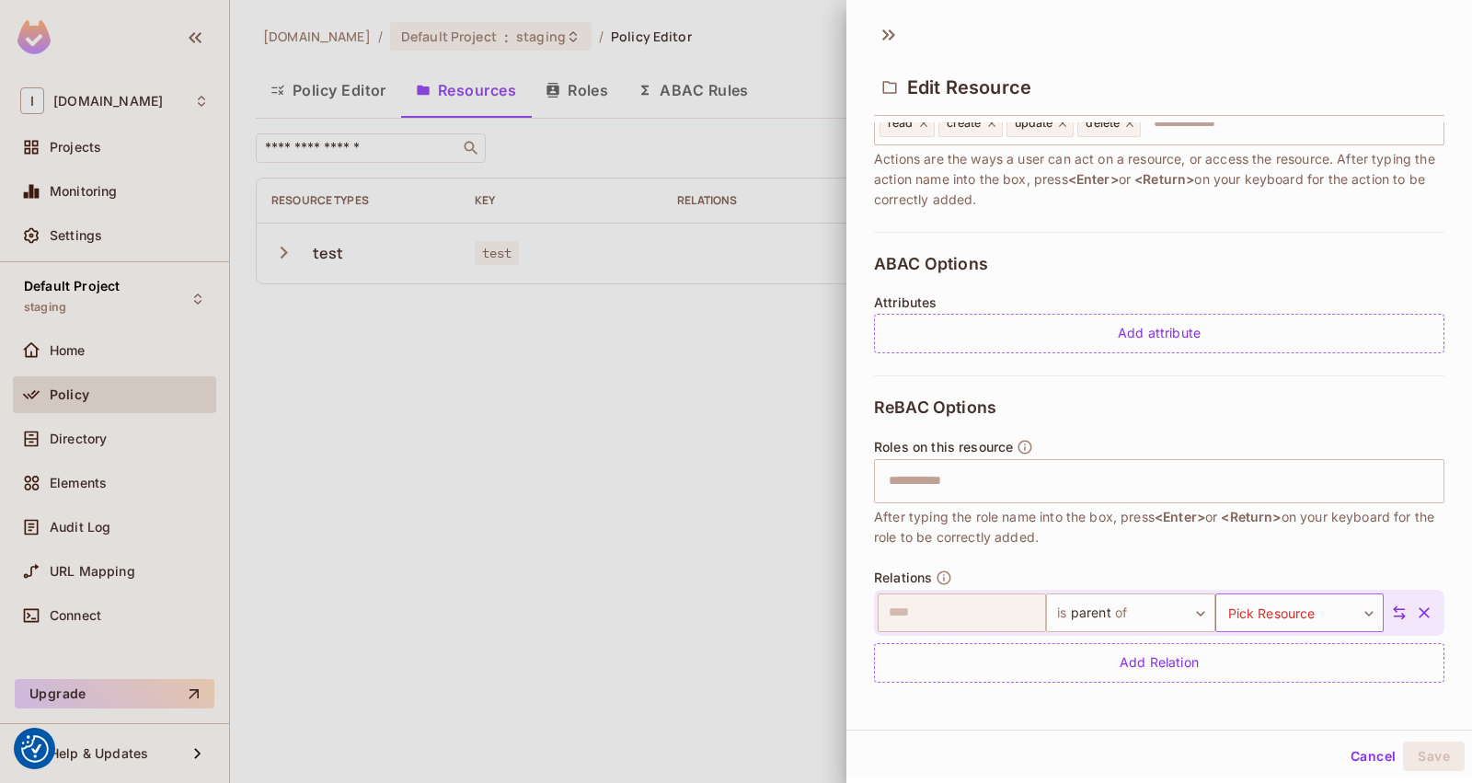
click at [1247, 613] on body "We use cookies to enhance your browsing experience, serve personalized ads or c…" at bounding box center [736, 391] width 1472 height 783
type input "*****"
click at [1370, 608] on div at bounding box center [736, 391] width 1472 height 783
click at [1391, 610] on icon at bounding box center [1399, 612] width 17 height 17
click at [1117, 623] on body "We use cookies to enhance your browsing experience, serve personalized ads or c…" at bounding box center [736, 391] width 1472 height 783
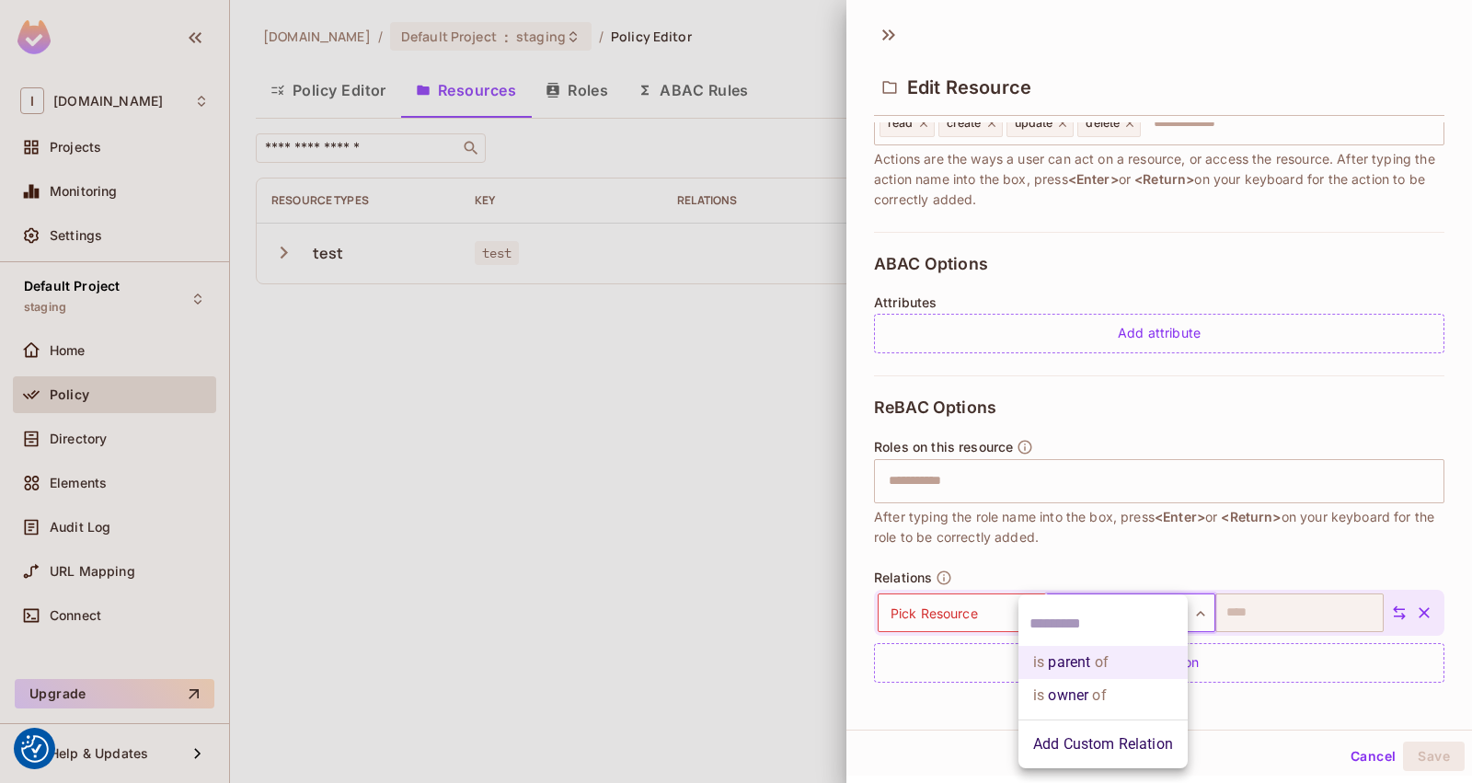
click at [953, 607] on div at bounding box center [736, 391] width 1472 height 783
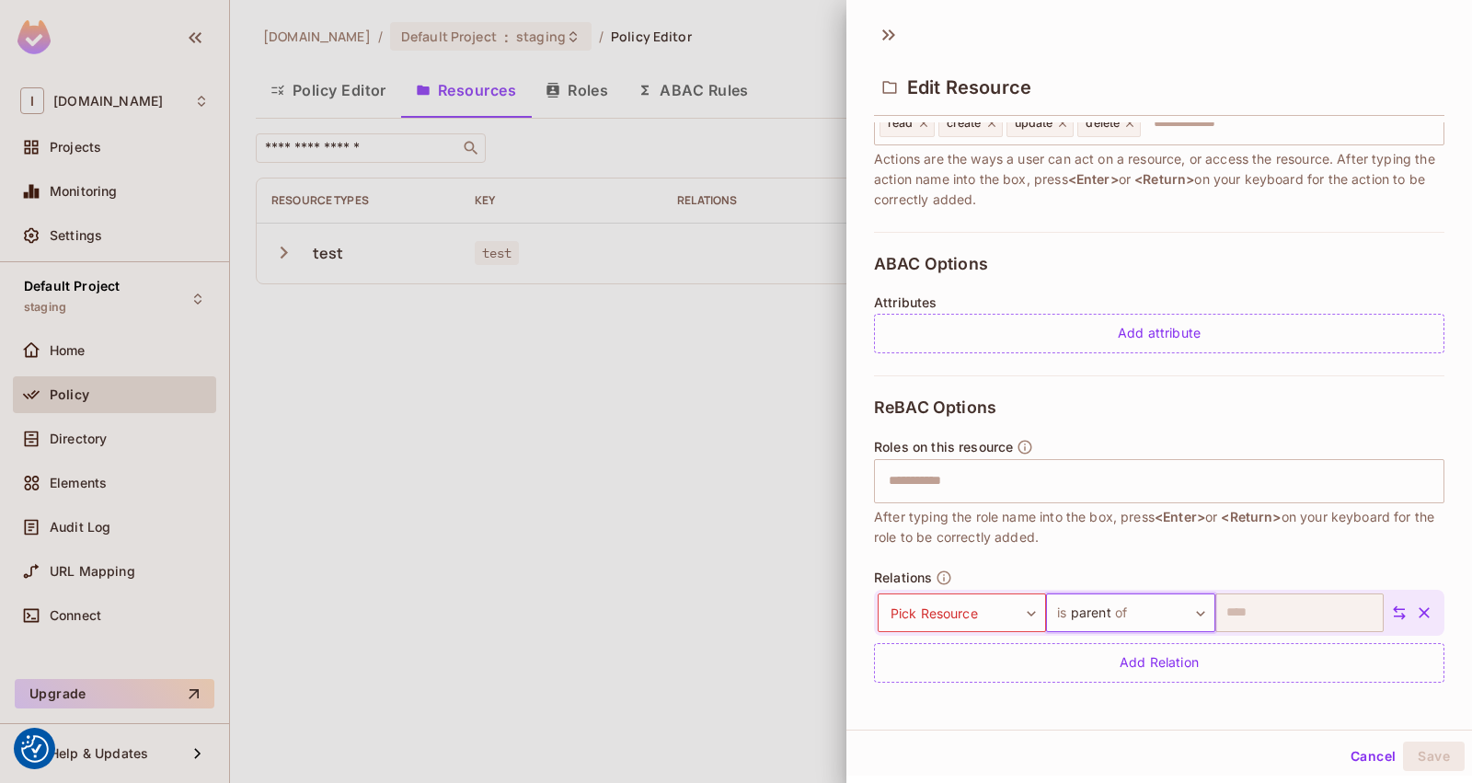
click at [945, 616] on body "We use cookies to enhance your browsing experience, serve personalized ads or c…" at bounding box center [736, 391] width 1472 height 783
click at [1151, 601] on div at bounding box center [736, 391] width 1472 height 783
click at [1343, 753] on button "Cancel" at bounding box center [1373, 755] width 60 height 29
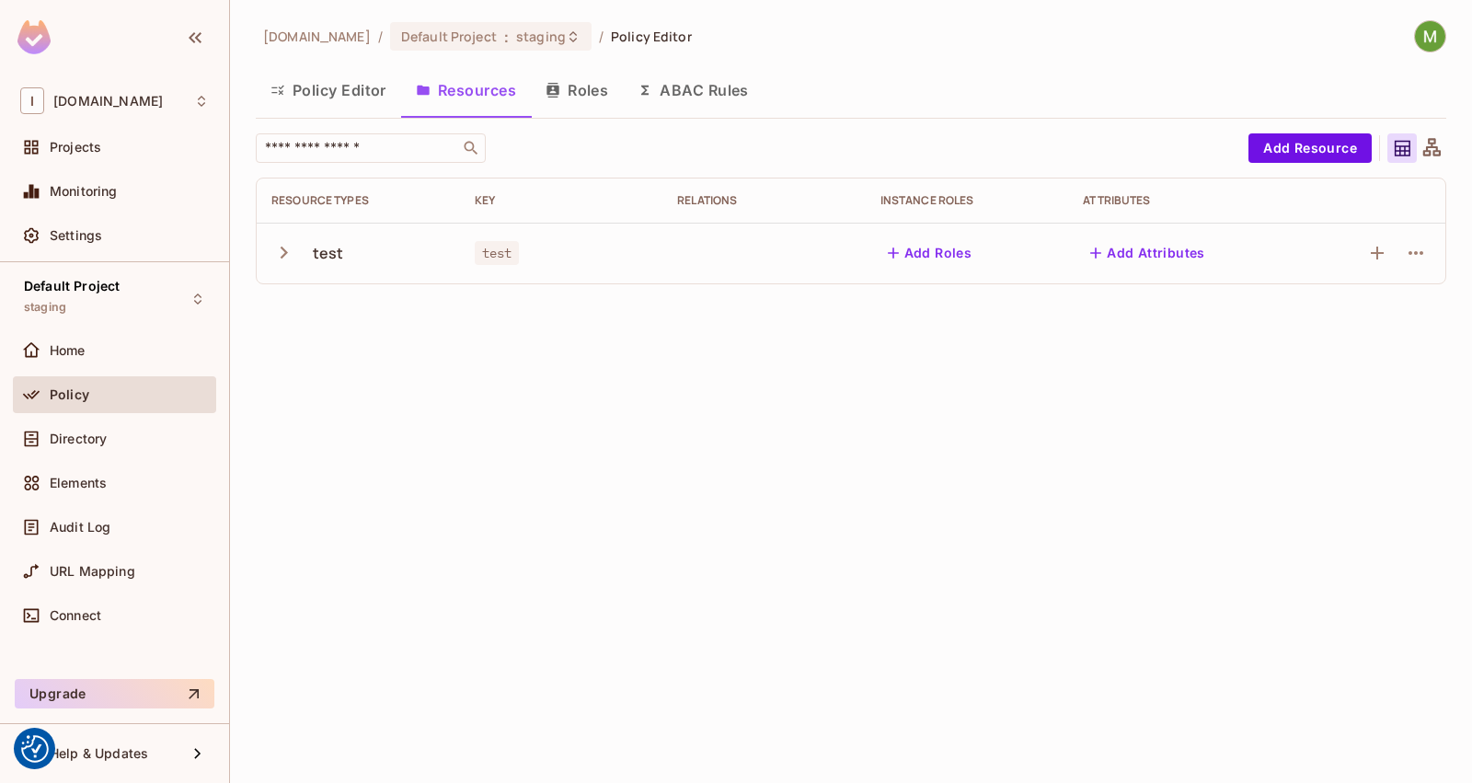
click at [276, 254] on icon "button" at bounding box center [283, 252] width 25 height 25
click at [1430, 304] on td at bounding box center [1372, 313] width 143 height 61
click at [1427, 306] on button "button" at bounding box center [1415, 313] width 29 height 29
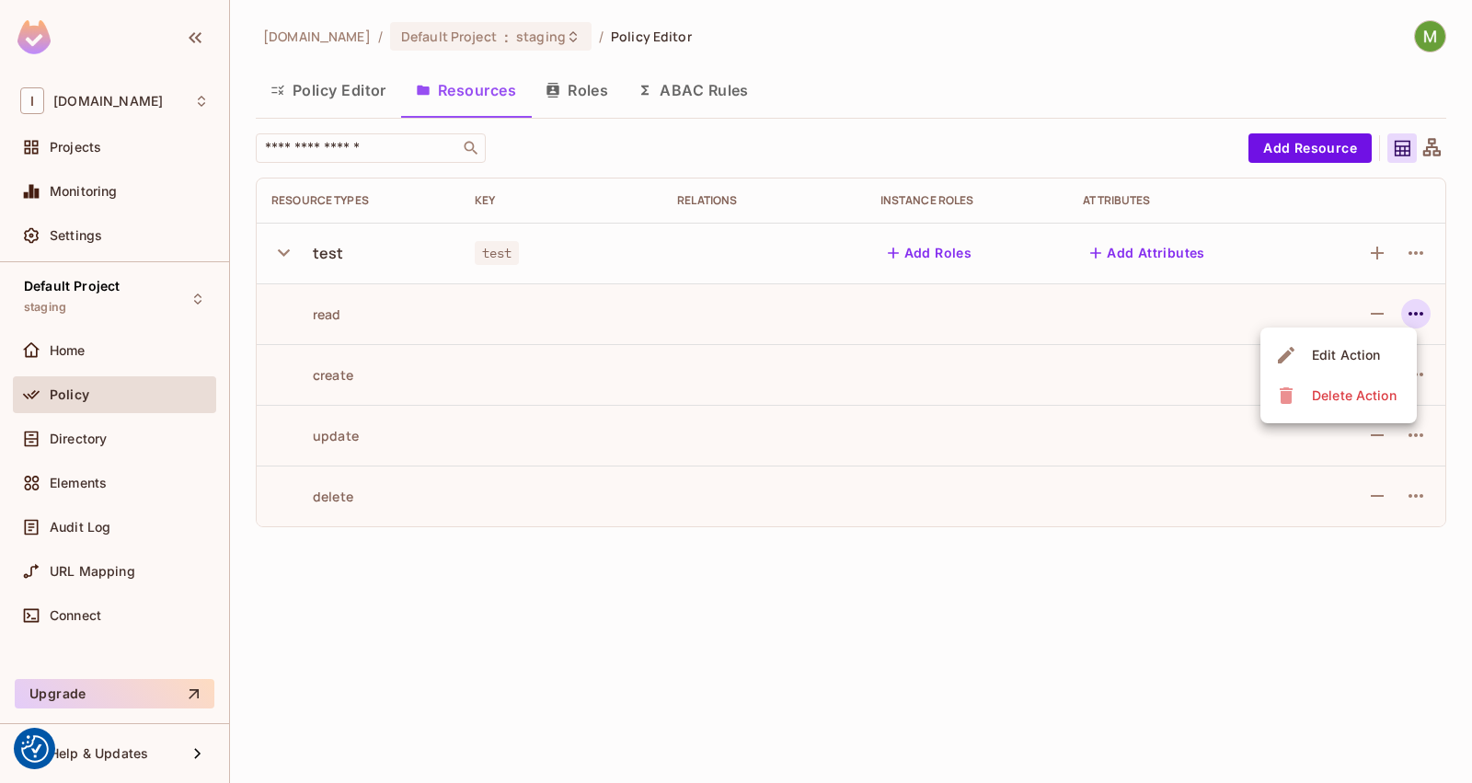
click at [1403, 331] on ul "Edit Action Delete Action" at bounding box center [1338, 375] width 156 height 96
click at [1382, 349] on span "Edit Action" at bounding box center [1345, 354] width 79 height 29
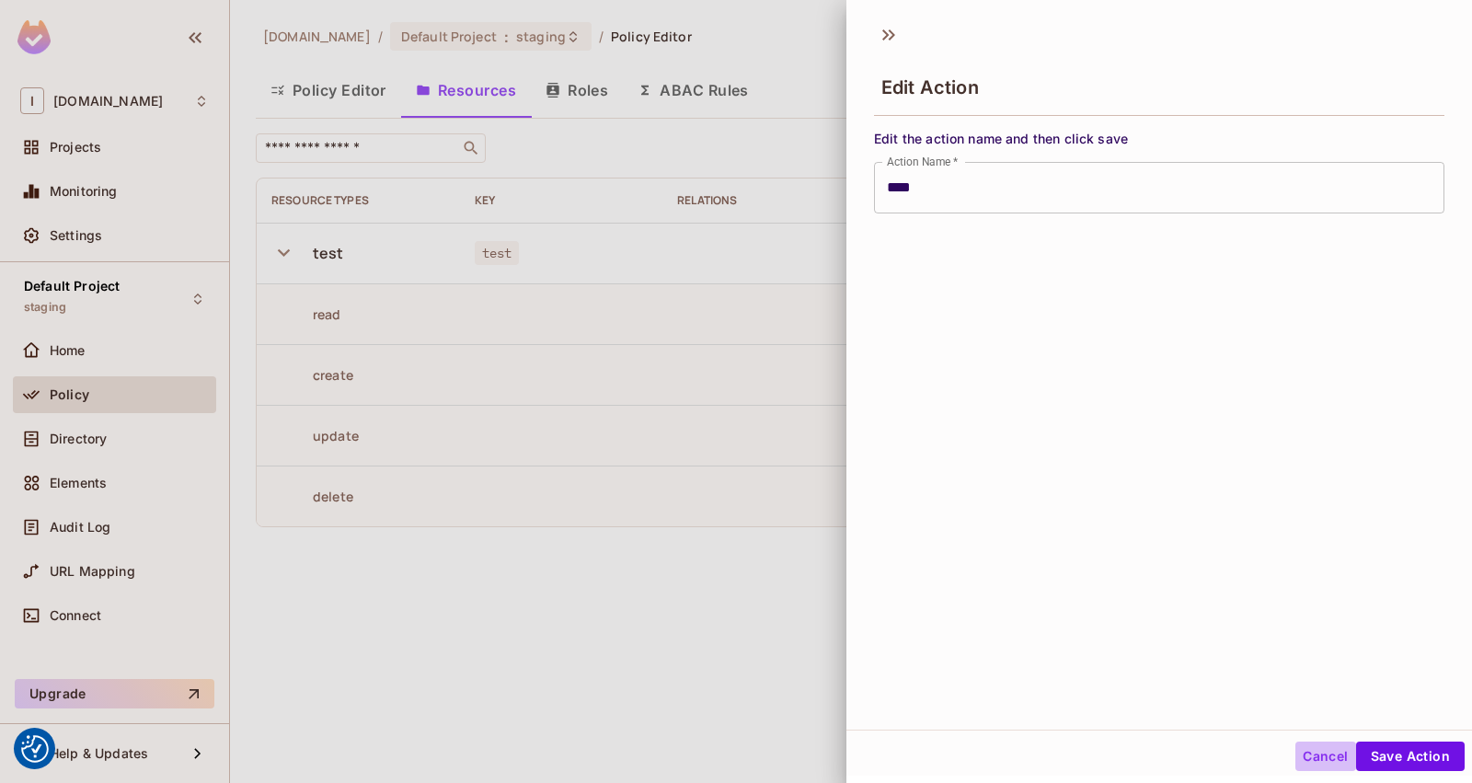
click at [1296, 757] on button "Cancel" at bounding box center [1325, 755] width 60 height 29
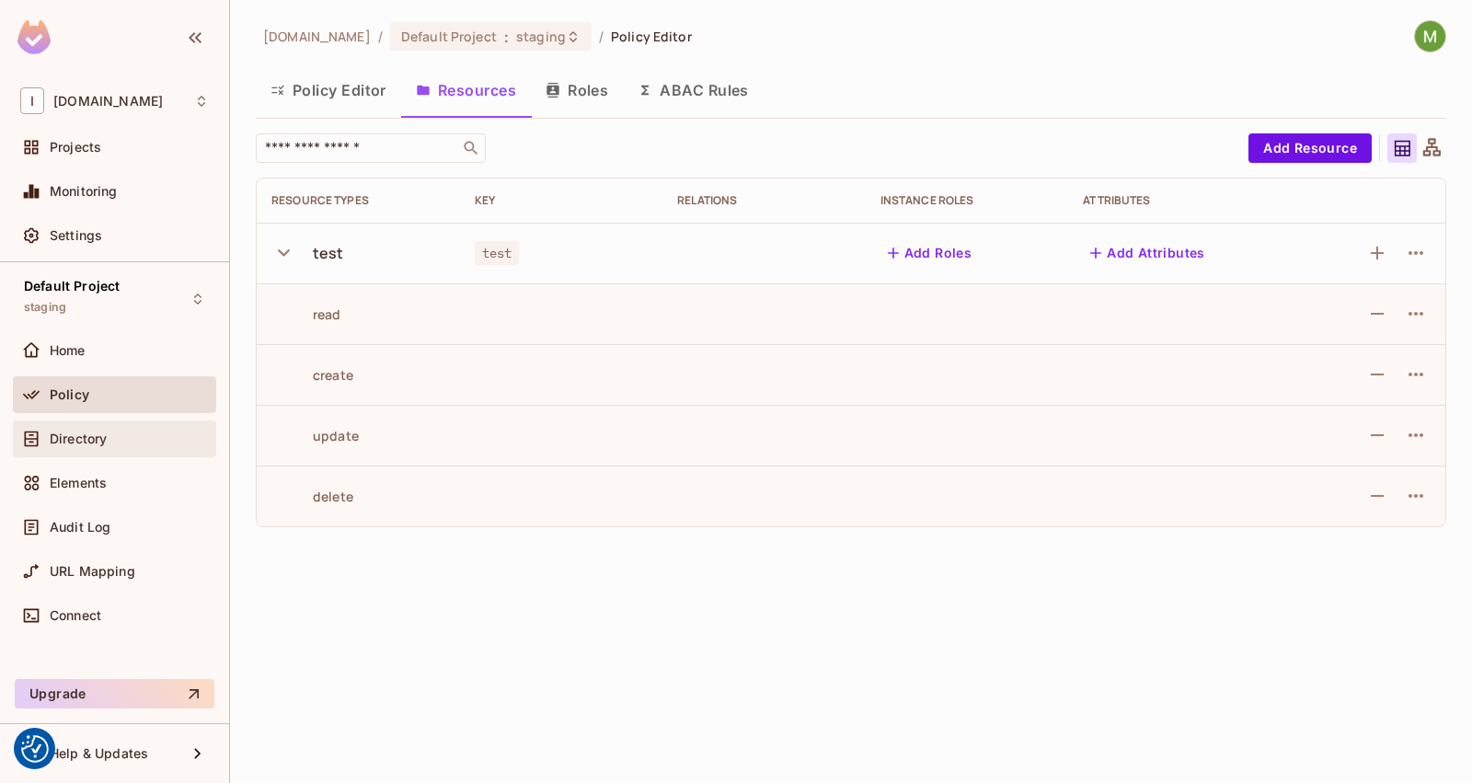
click at [145, 442] on div "Directory" at bounding box center [129, 438] width 159 height 15
